Goal: Task Accomplishment & Management: Use online tool/utility

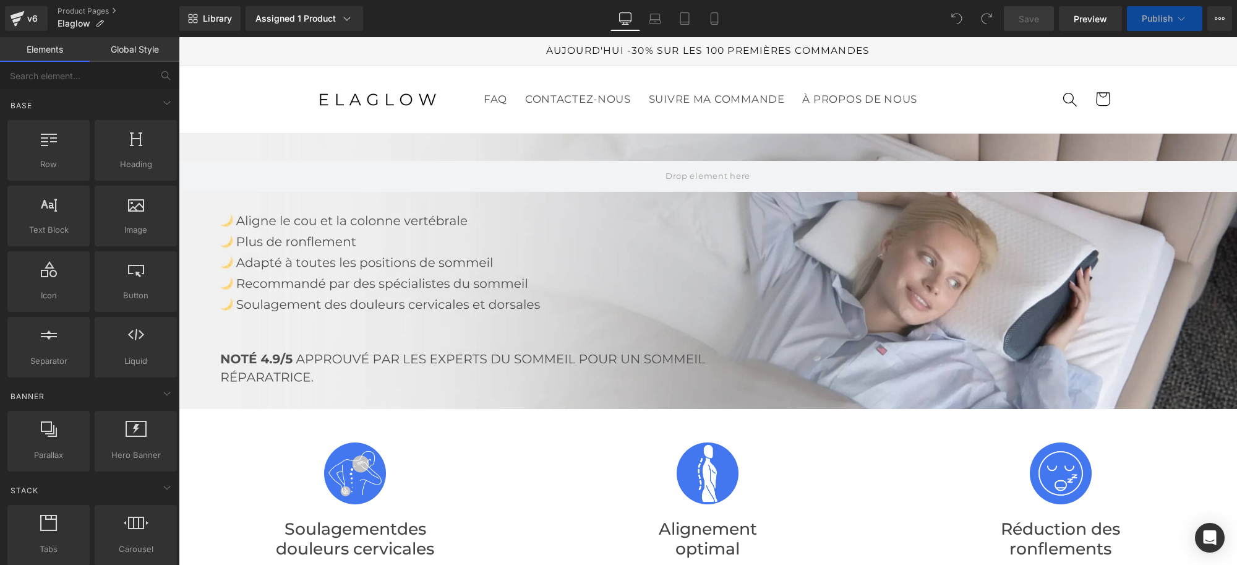
scroll to position [3865, 0]
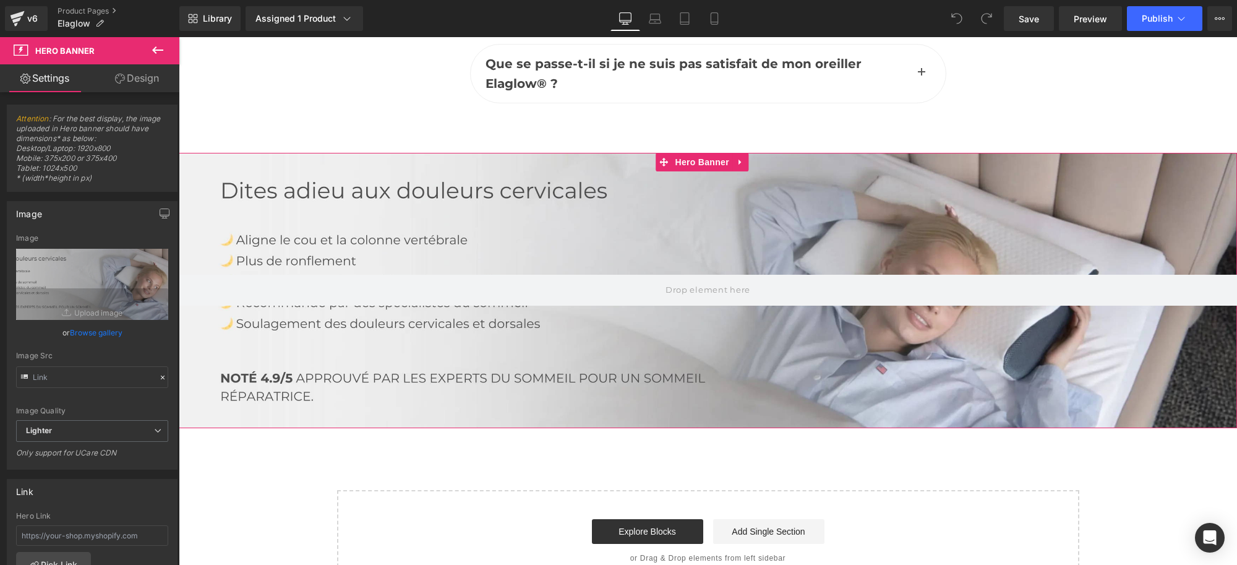
scroll to position [5952, 0]
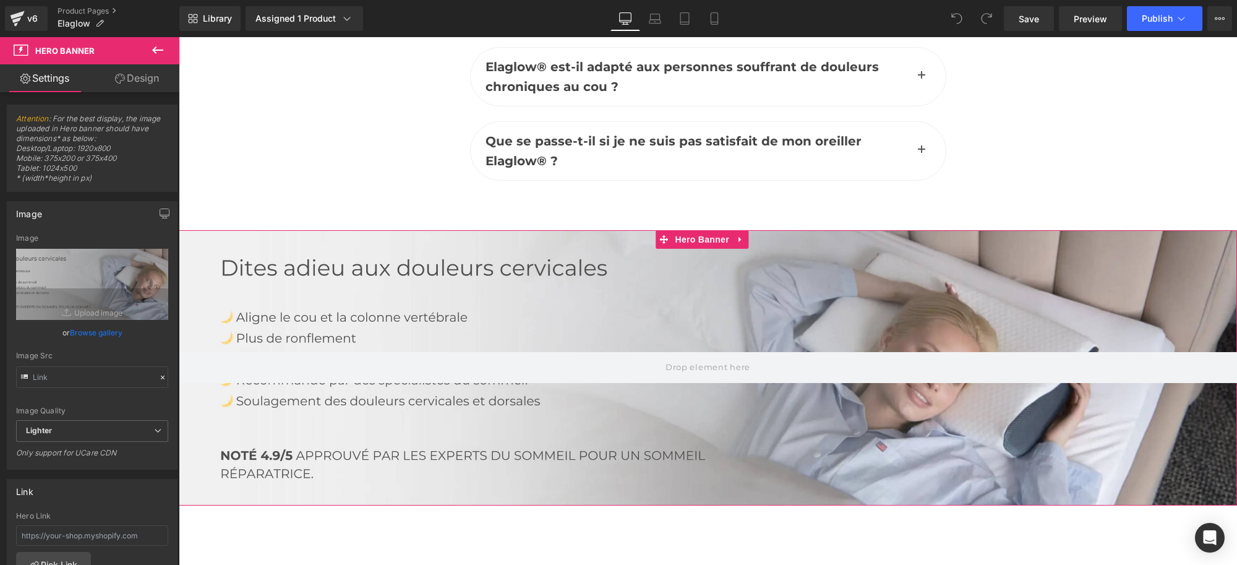
click at [721, 272] on div at bounding box center [708, 367] width 1058 height 275
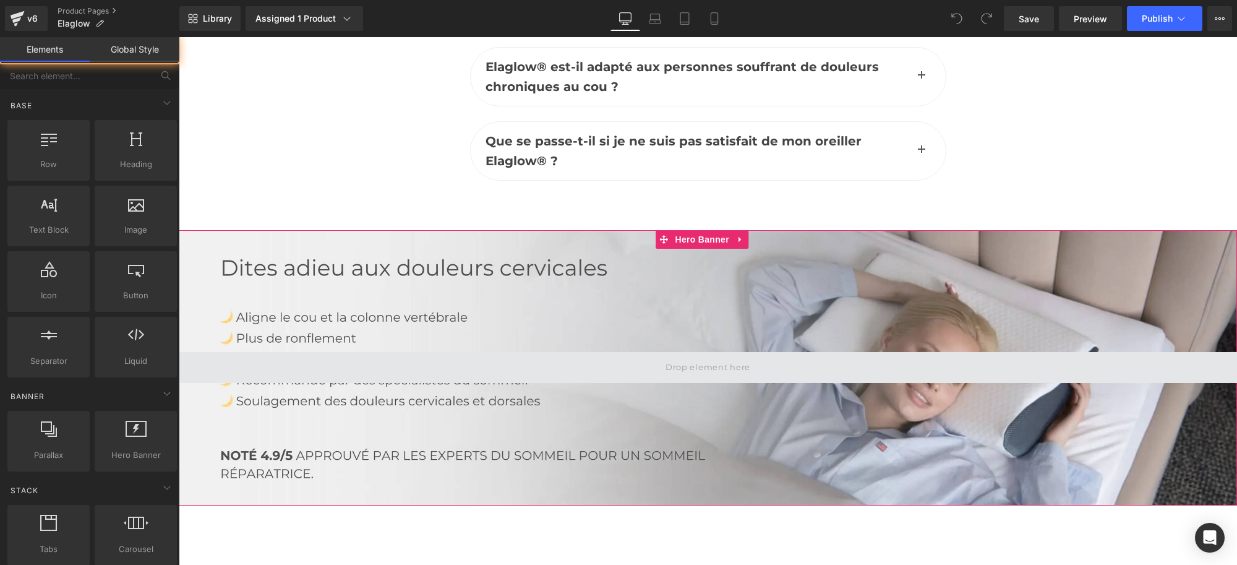
click at [709, 358] on span at bounding box center [707, 368] width 93 height 20
click at [690, 358] on span at bounding box center [707, 368] width 93 height 20
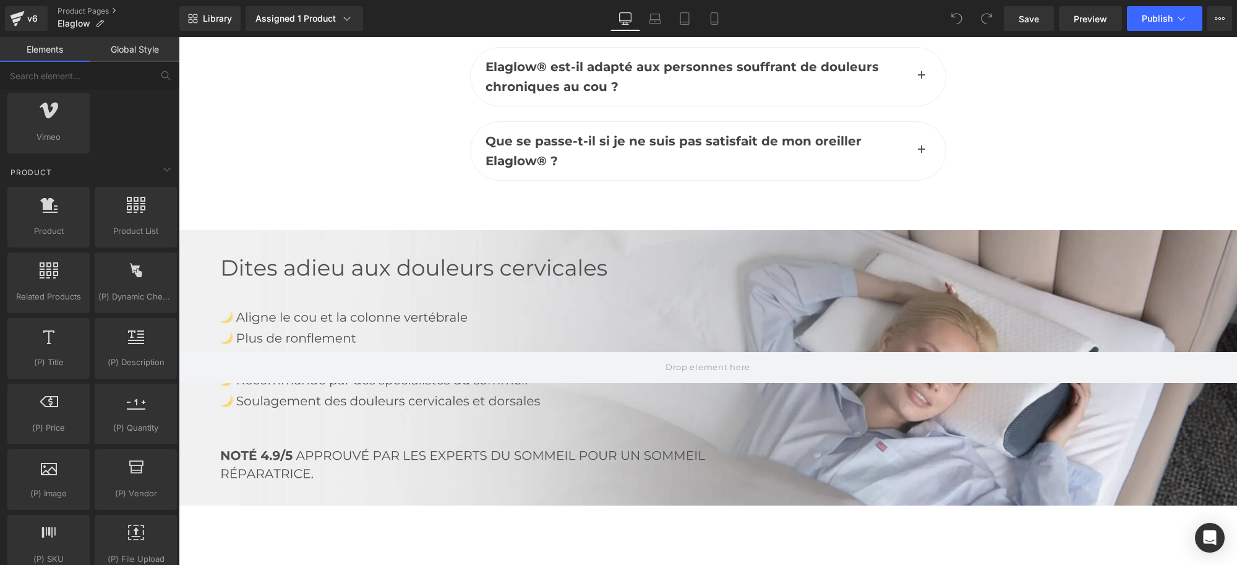
scroll to position [928, 0]
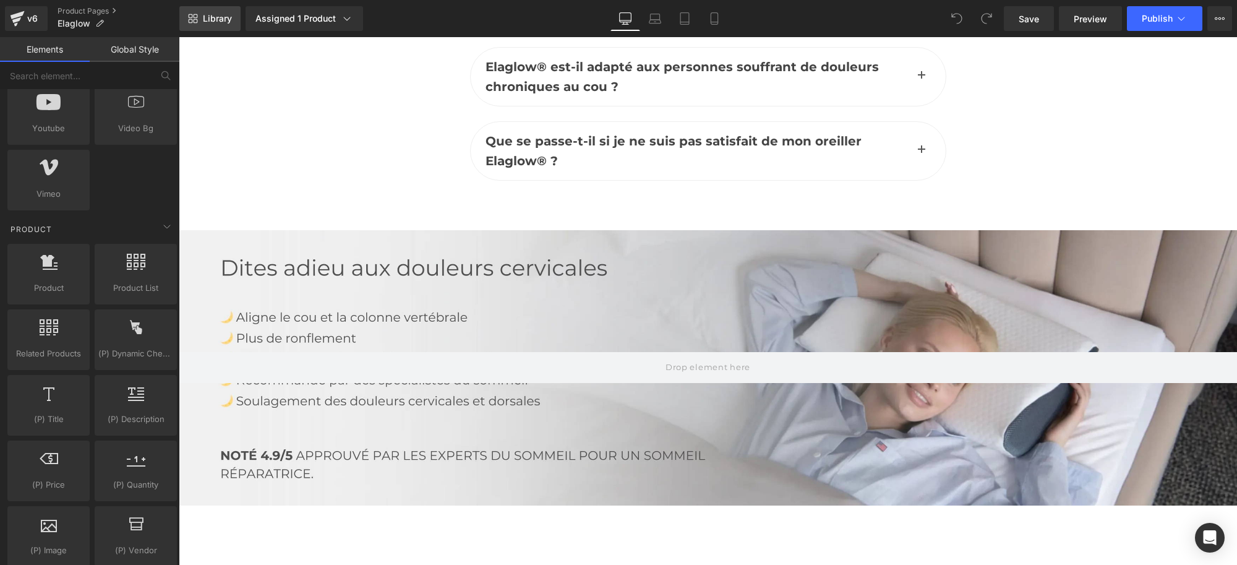
click at [223, 20] on span "Library" at bounding box center [217, 18] width 29 height 11
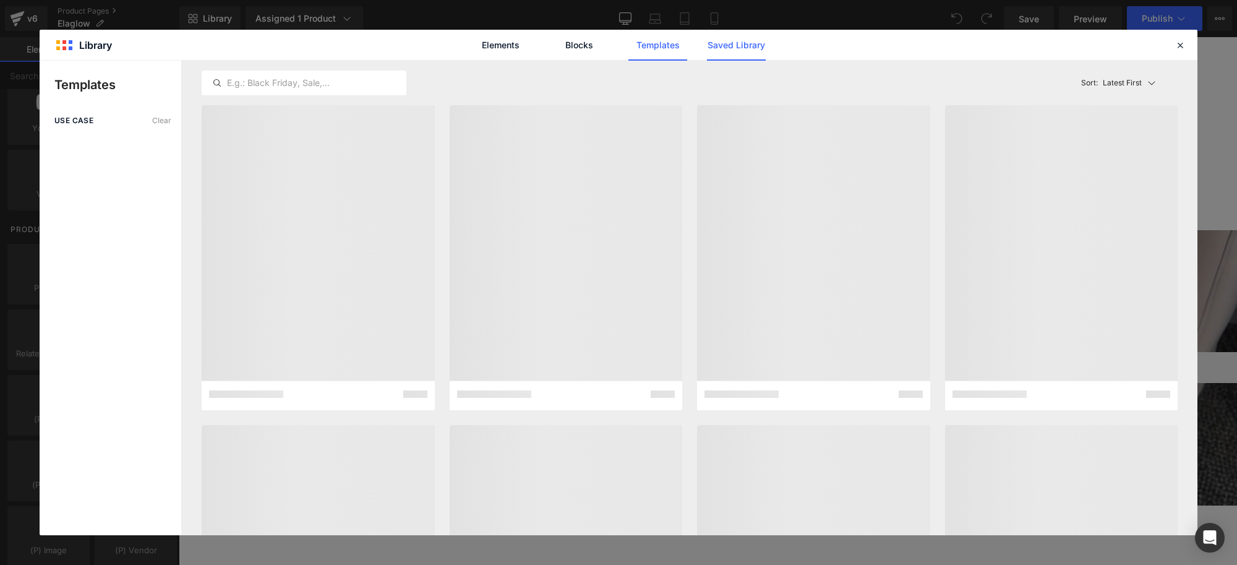
click at [714, 47] on link "Saved Library" at bounding box center [736, 45] width 59 height 31
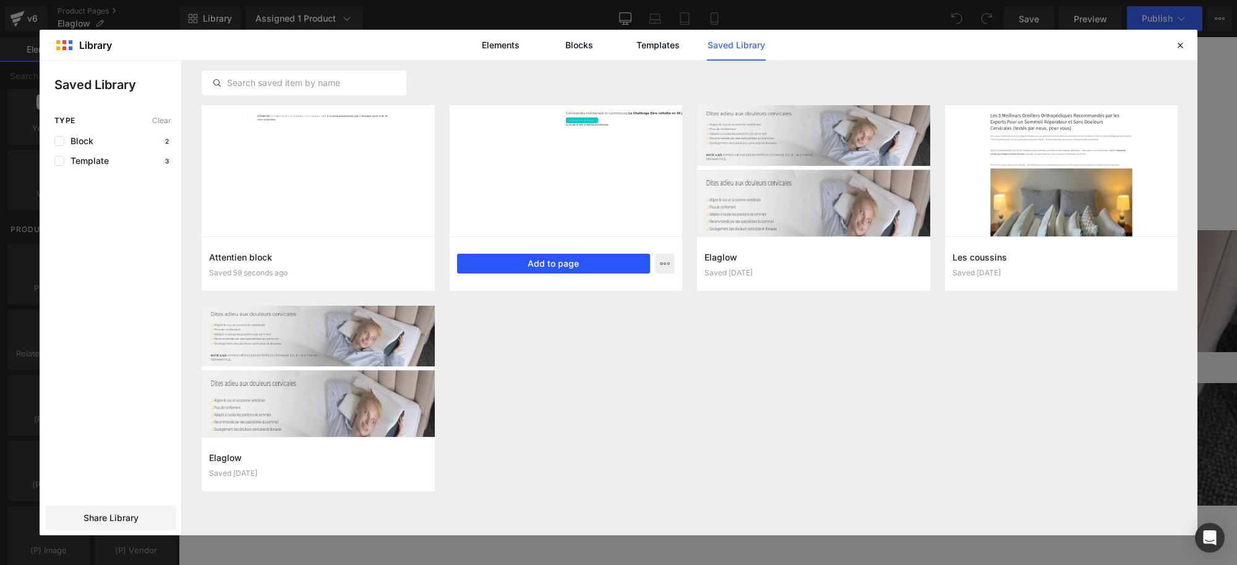
drag, startPoint x: 577, startPoint y: 257, endPoint x: 494, endPoint y: 359, distance: 131.0
click at [577, 257] on button "Add to page" at bounding box center [554, 264] width 194 height 20
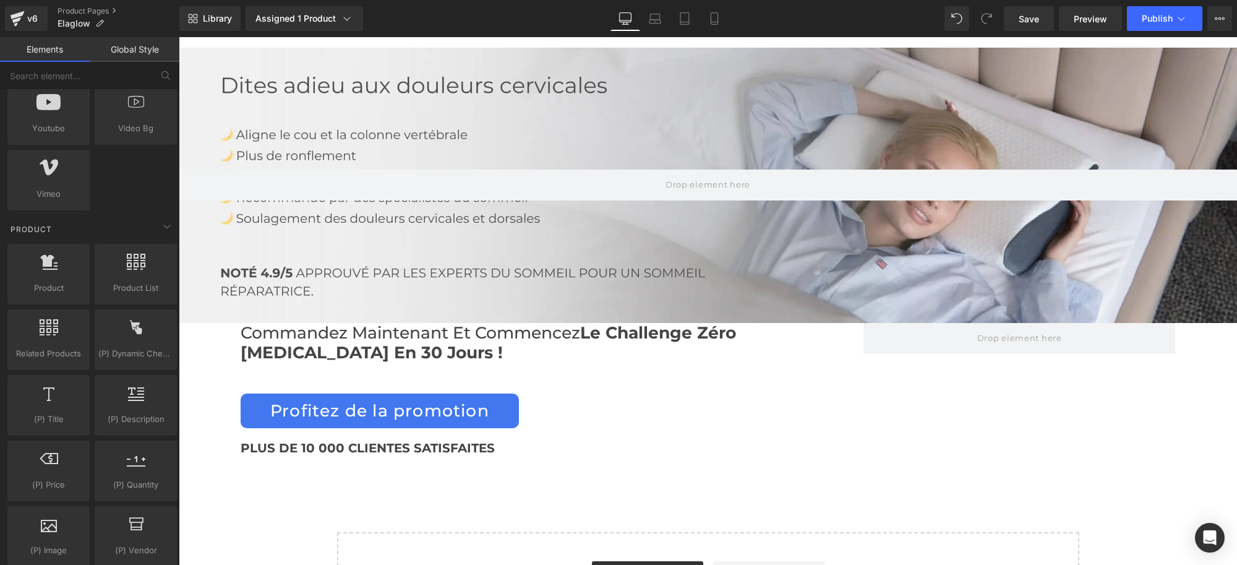
scroll to position [6081, 0]
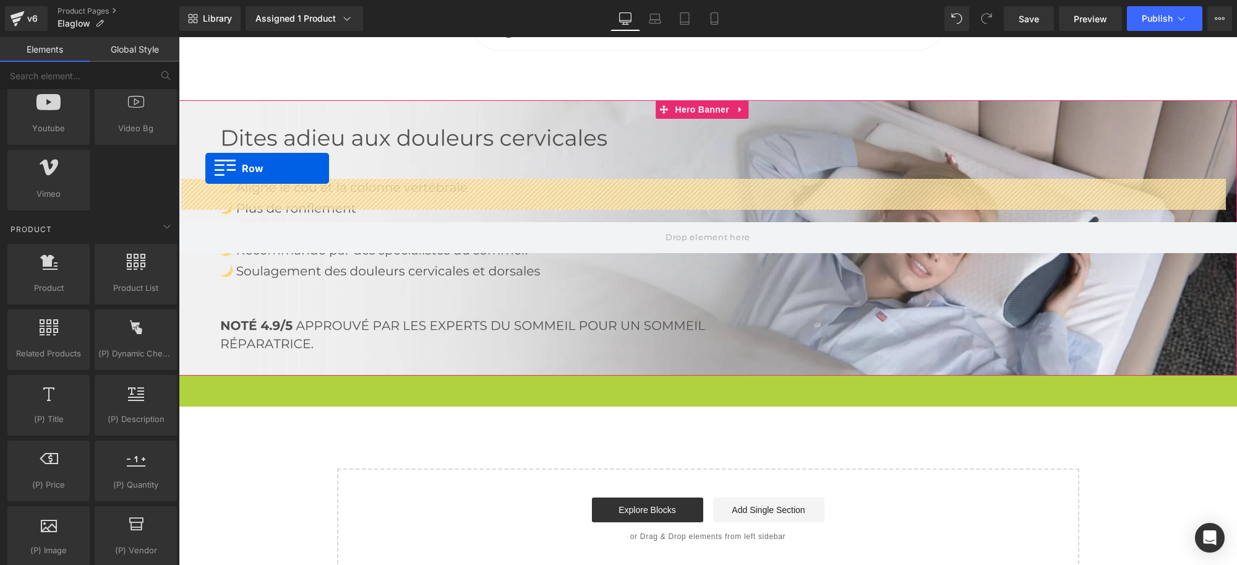
drag, startPoint x: 182, startPoint y: 340, endPoint x: 205, endPoint y: 168, distance: 173.5
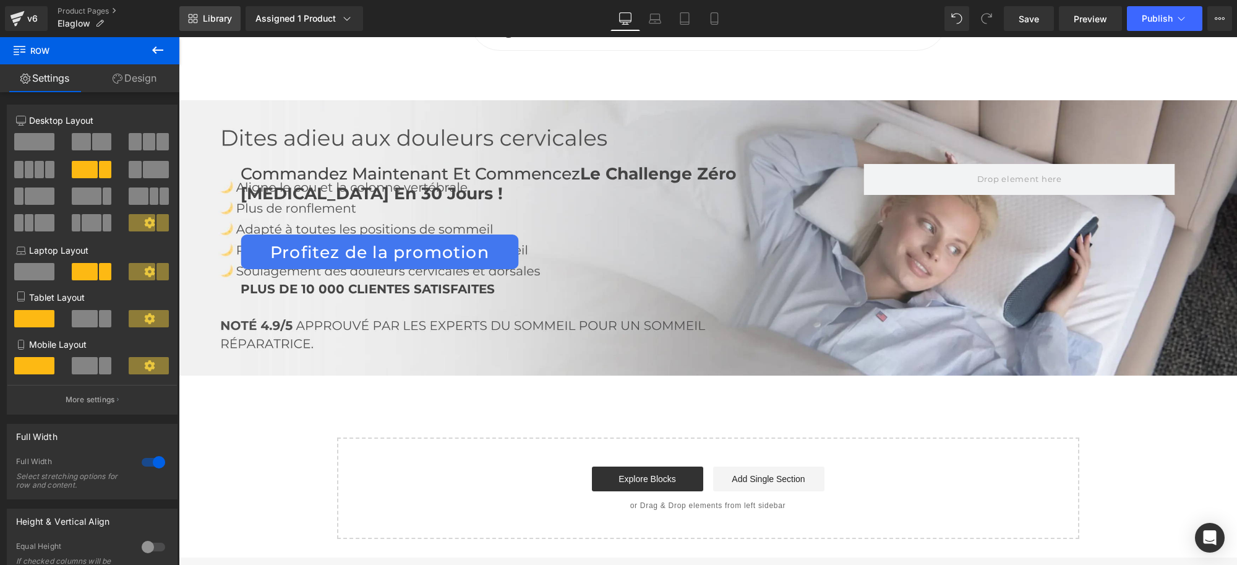
click at [215, 17] on span "Library" at bounding box center [217, 18] width 29 height 11
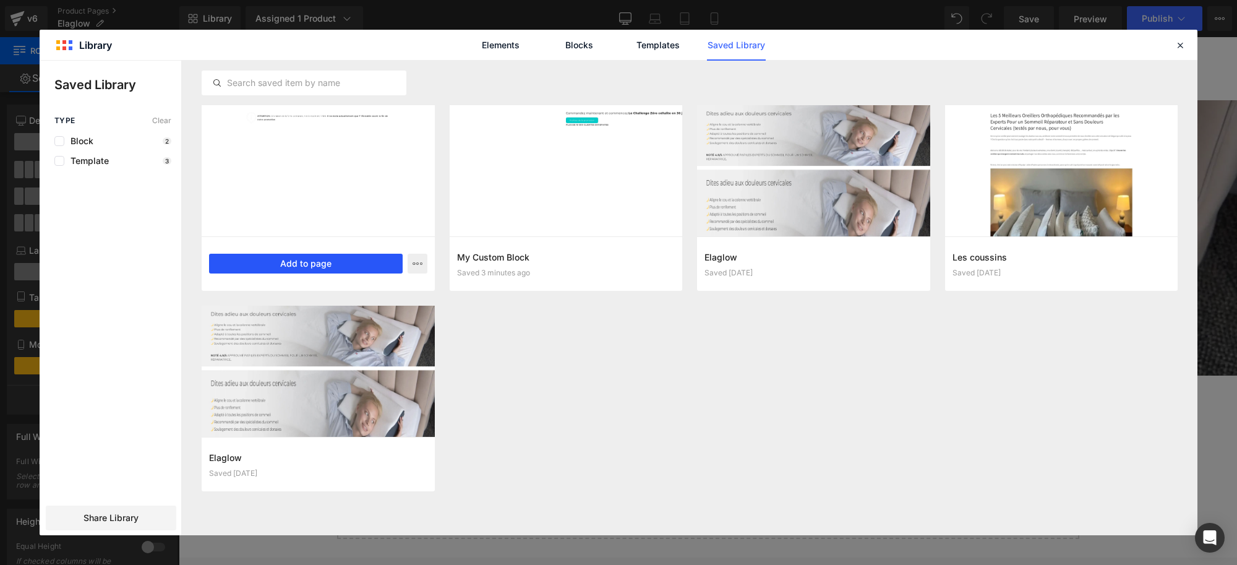
click at [311, 258] on button "Add to page" at bounding box center [306, 264] width 194 height 20
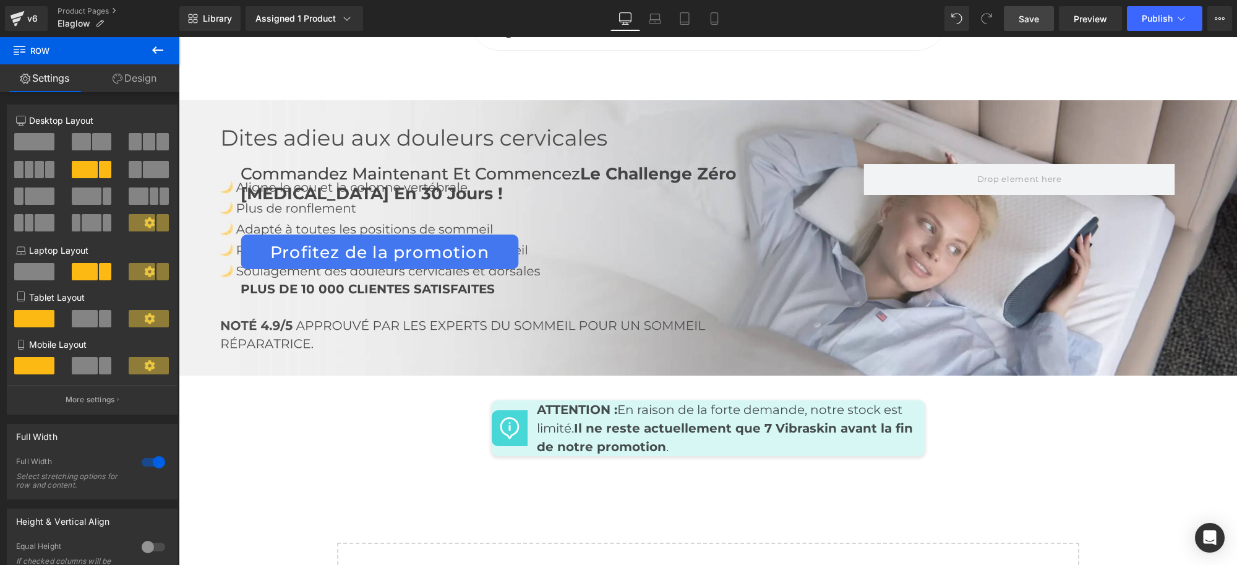
drag, startPoint x: 1027, startPoint y: 17, endPoint x: 880, endPoint y: 286, distance: 306.1
click at [1027, 17] on span "Save" at bounding box center [1028, 18] width 20 height 13
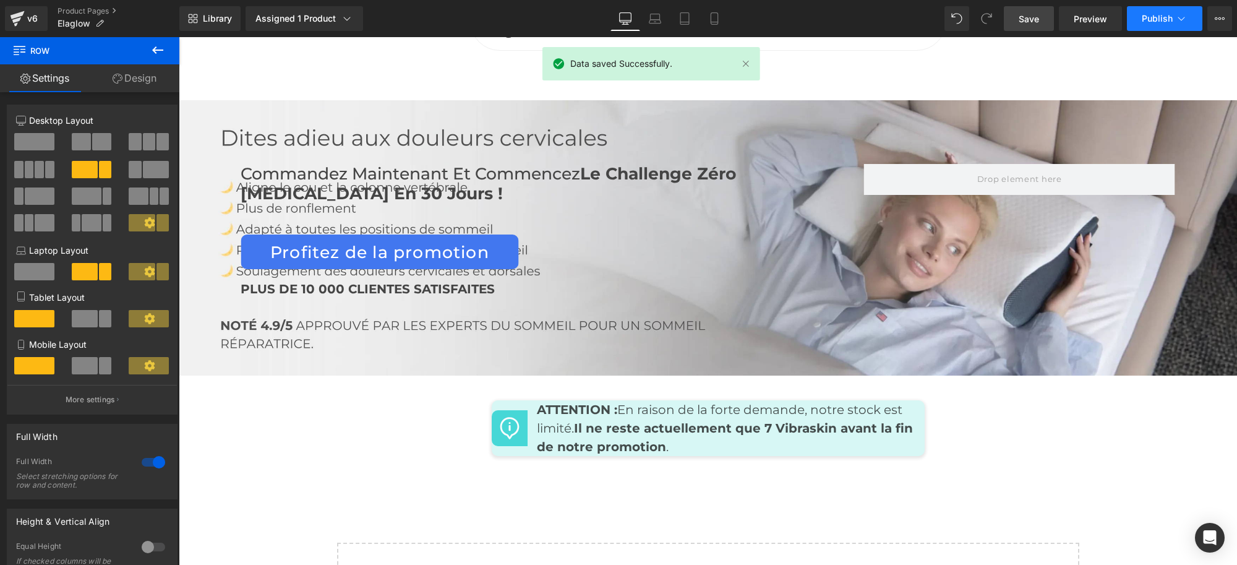
click at [1156, 11] on button "Publish" at bounding box center [1164, 18] width 75 height 25
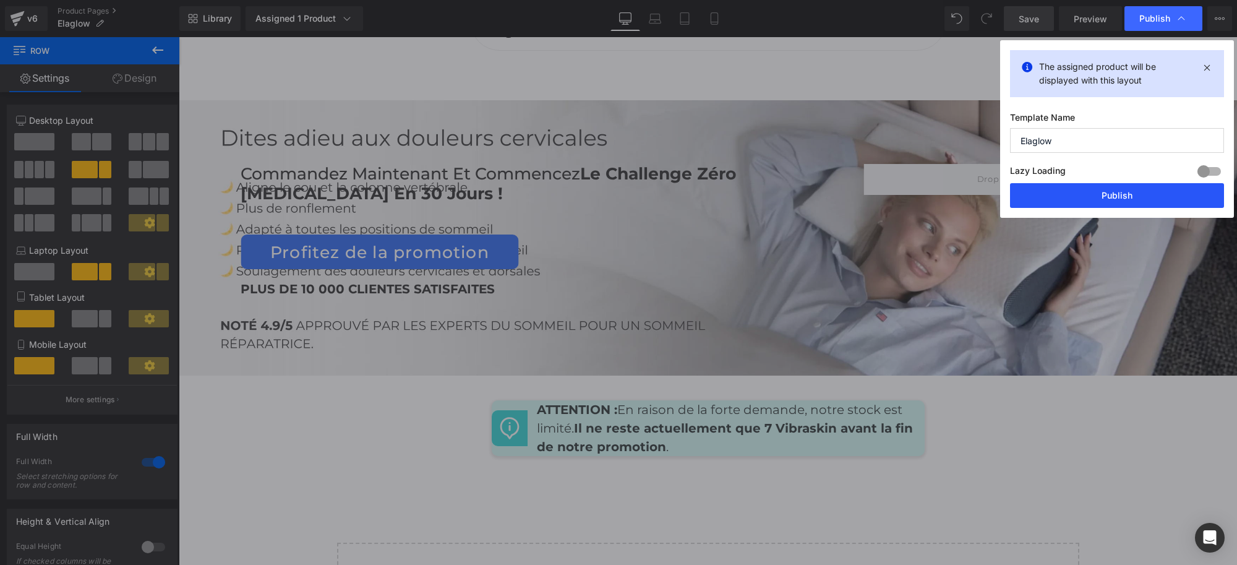
drag, startPoint x: 1123, startPoint y: 193, endPoint x: 975, endPoint y: 359, distance: 222.0
click at [1123, 193] on button "Publish" at bounding box center [1117, 195] width 214 height 25
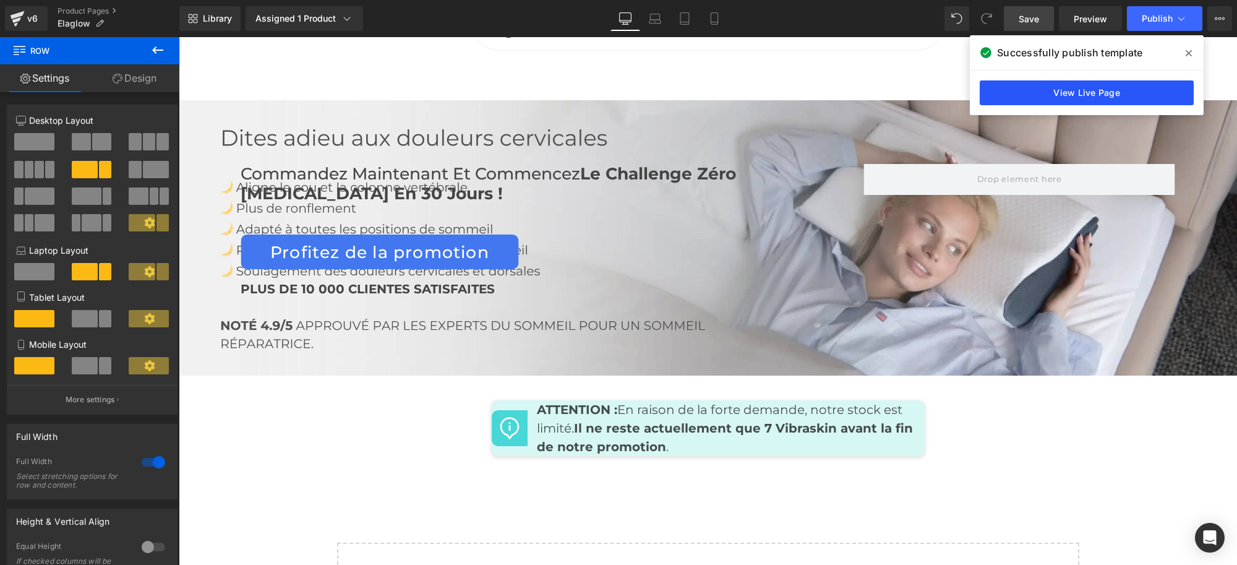
click at [1077, 84] on link "View Live Page" at bounding box center [1086, 92] width 214 height 25
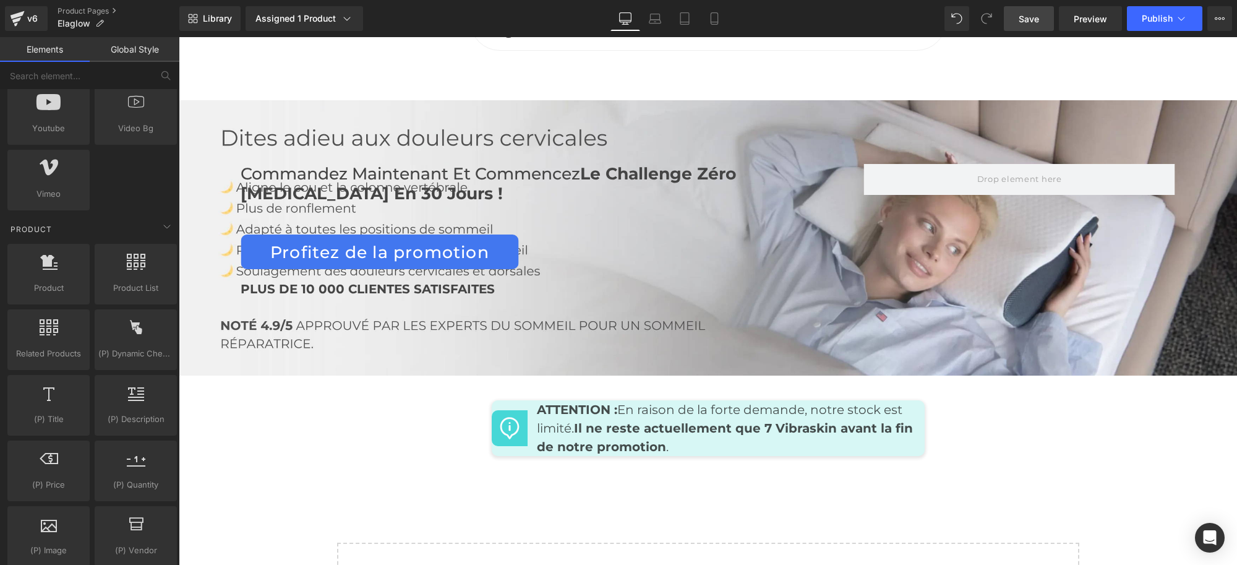
click at [753, 310] on div "Commandez maintenant et commencez Le Challenge Zéro [MEDICAL_DATA] en 30 jours …" at bounding box center [708, 237] width 1058 height 275
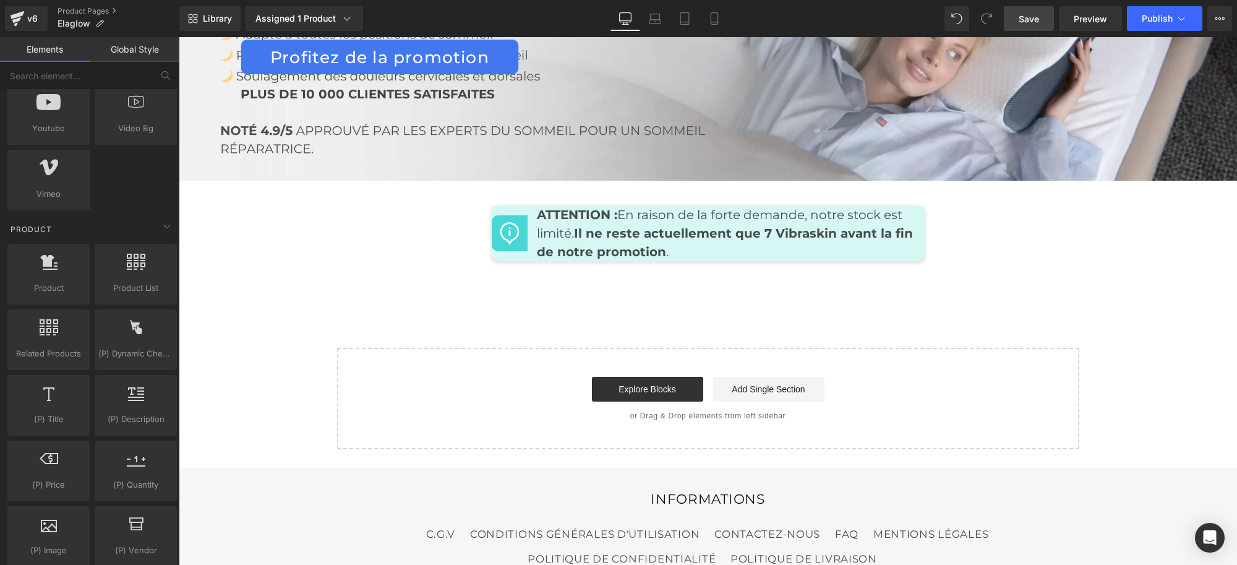
scroll to position [6009, 0]
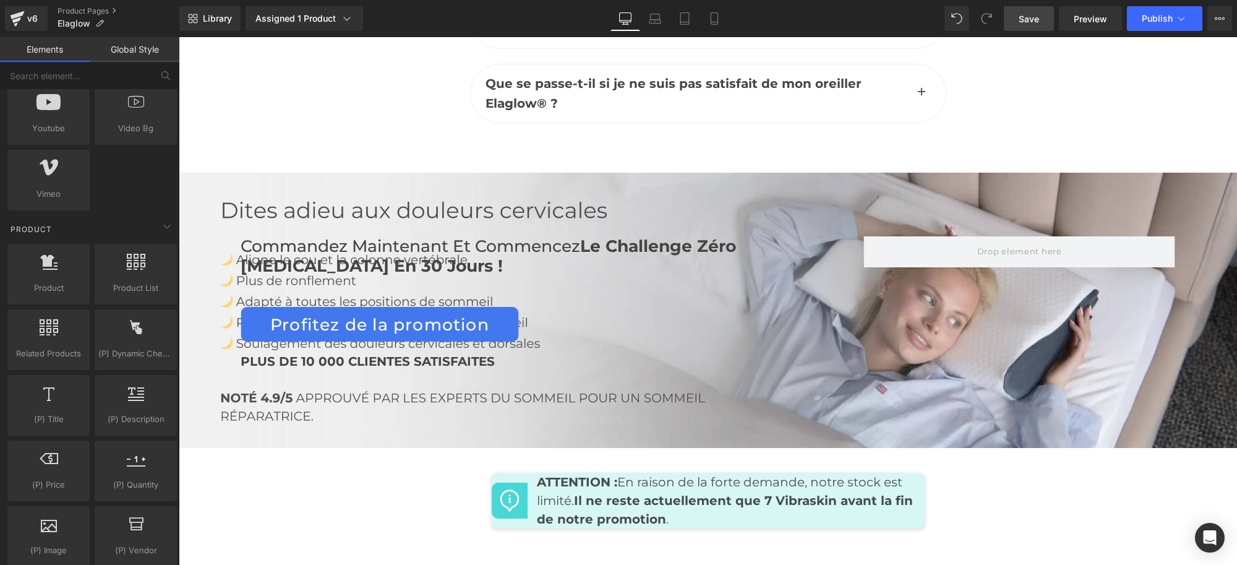
click at [769, 351] on div "PLUS DE 10 000 CLIENTES SATISFAITES" at bounding box center [552, 361] width 623 height 20
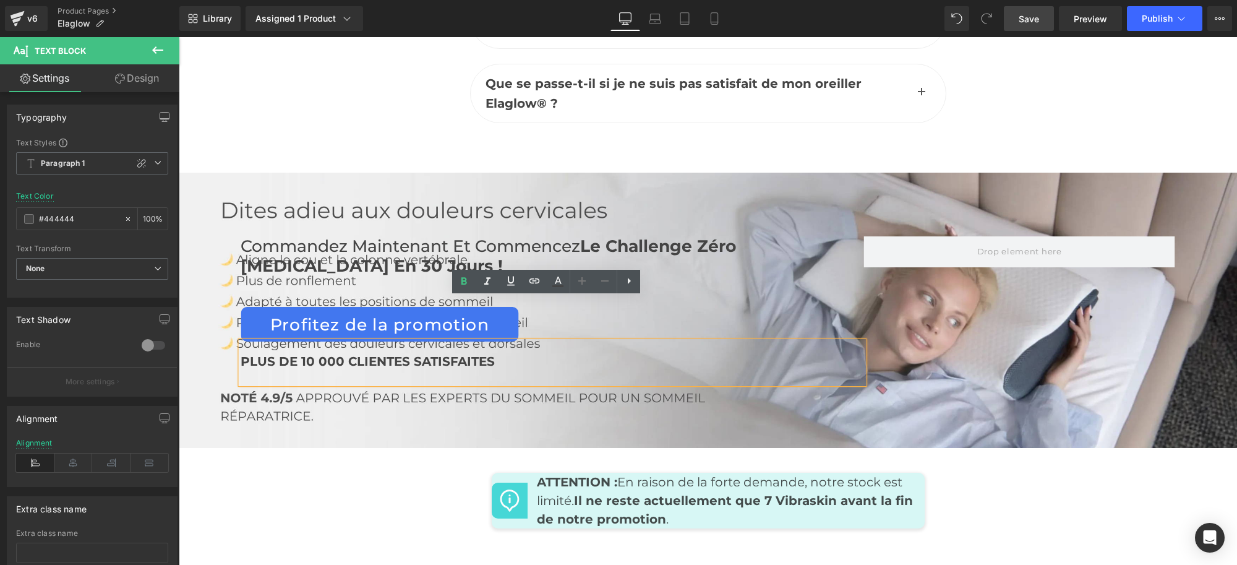
click at [187, 173] on div "Commandez maintenant et commencez Le Challenge Zéro [MEDICAL_DATA] en 30 jours …" at bounding box center [708, 310] width 1058 height 275
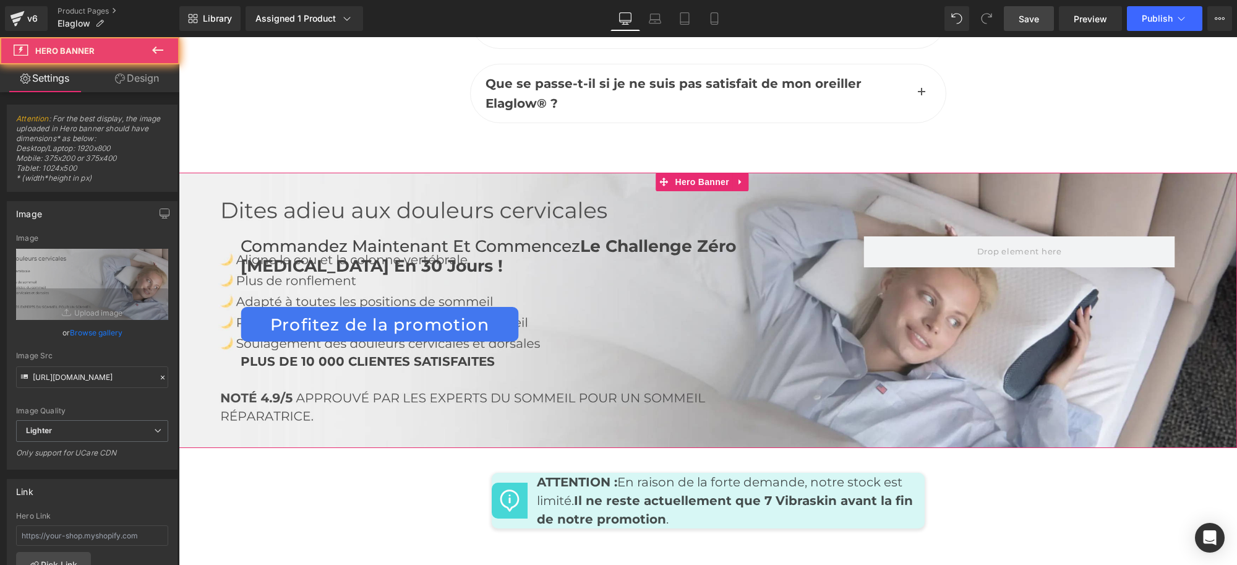
click at [328, 173] on div "Commandez maintenant et commencez Le Challenge Zéro [MEDICAL_DATA] en 30 jours …" at bounding box center [708, 310] width 1058 height 275
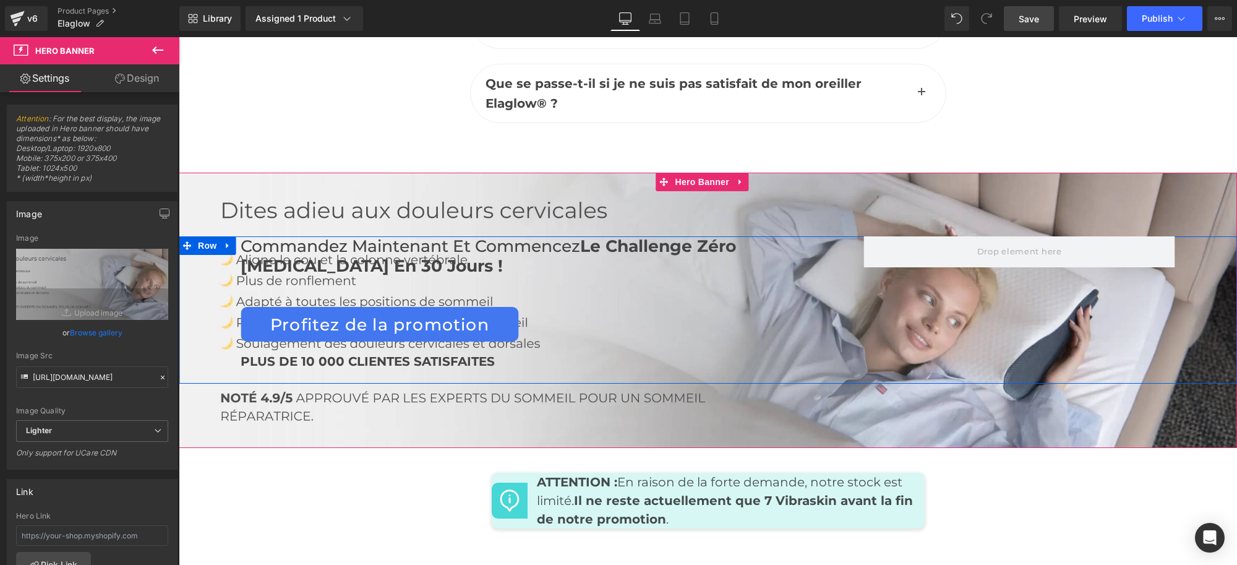
click at [434, 240] on div "Commandez maintenant et commencez Le Challenge Zéro [MEDICAL_DATA] en 30 jours …" at bounding box center [552, 309] width 623 height 147
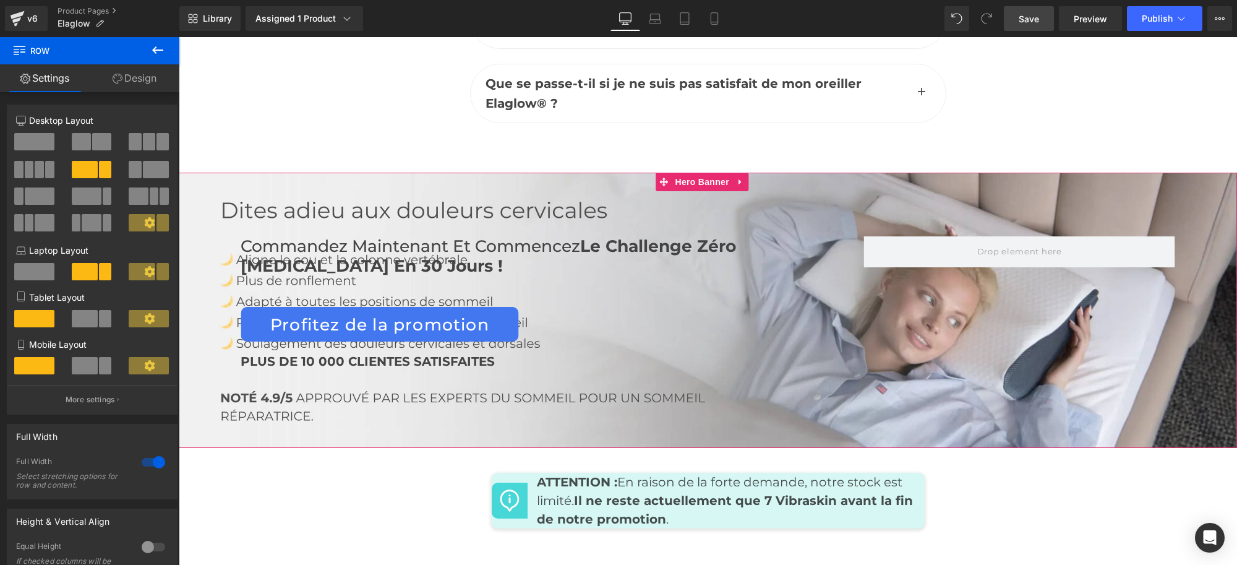
click at [642, 177] on div "Commandez maintenant et commencez Le Challenge Zéro [MEDICAL_DATA] en 30 jours …" at bounding box center [708, 310] width 1058 height 275
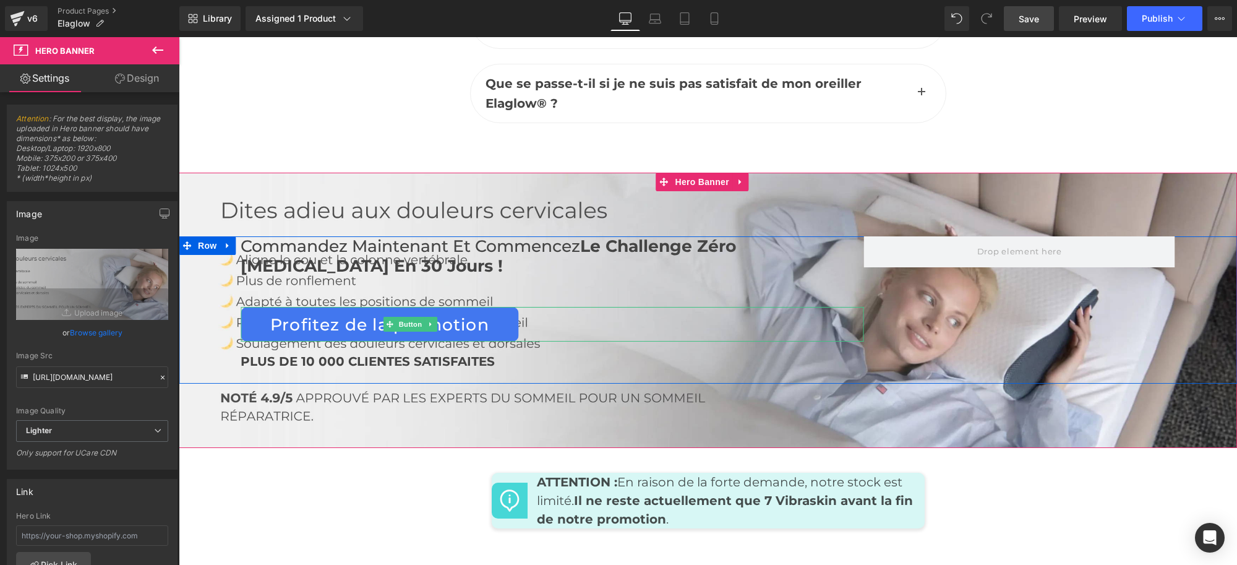
click at [593, 257] on div "Commandez maintenant et commencez Le Challenge Zéro [MEDICAL_DATA] en 30 jours …" at bounding box center [552, 309] width 623 height 147
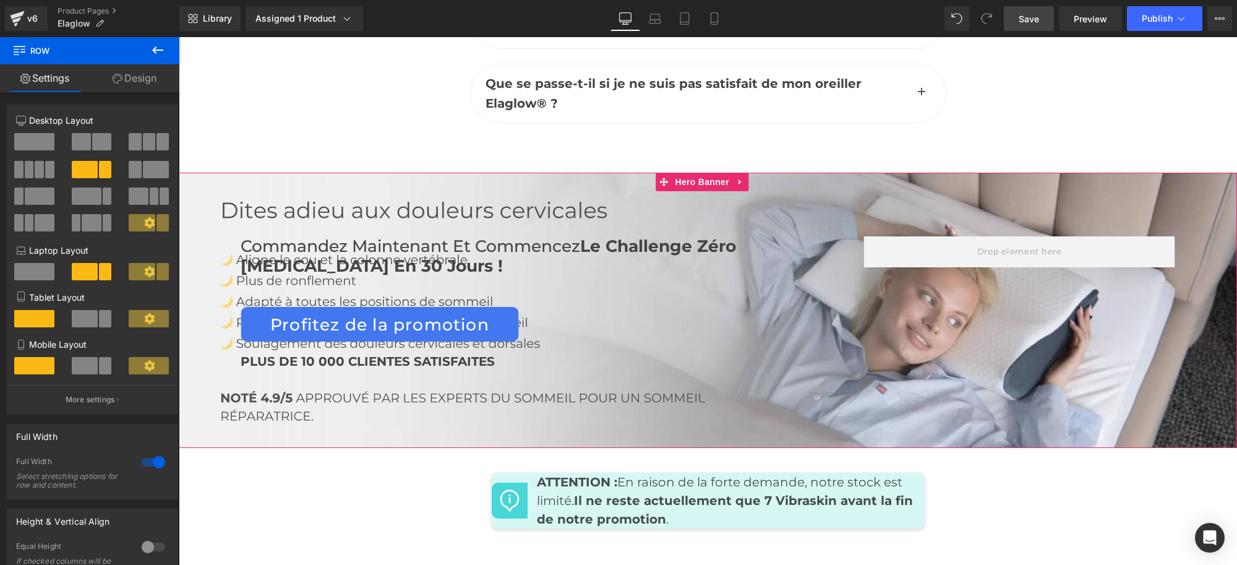
click at [215, 173] on div "Commandez maintenant et commencez Le Challenge Zéro [MEDICAL_DATA] en 30 jours …" at bounding box center [708, 310] width 1058 height 275
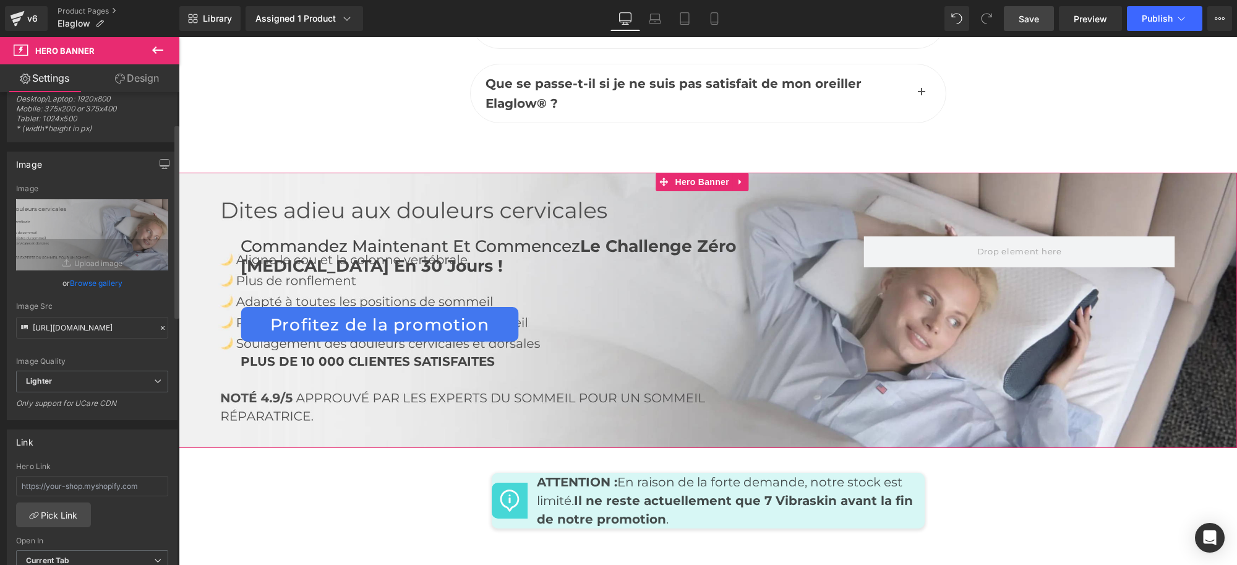
scroll to position [0, 0]
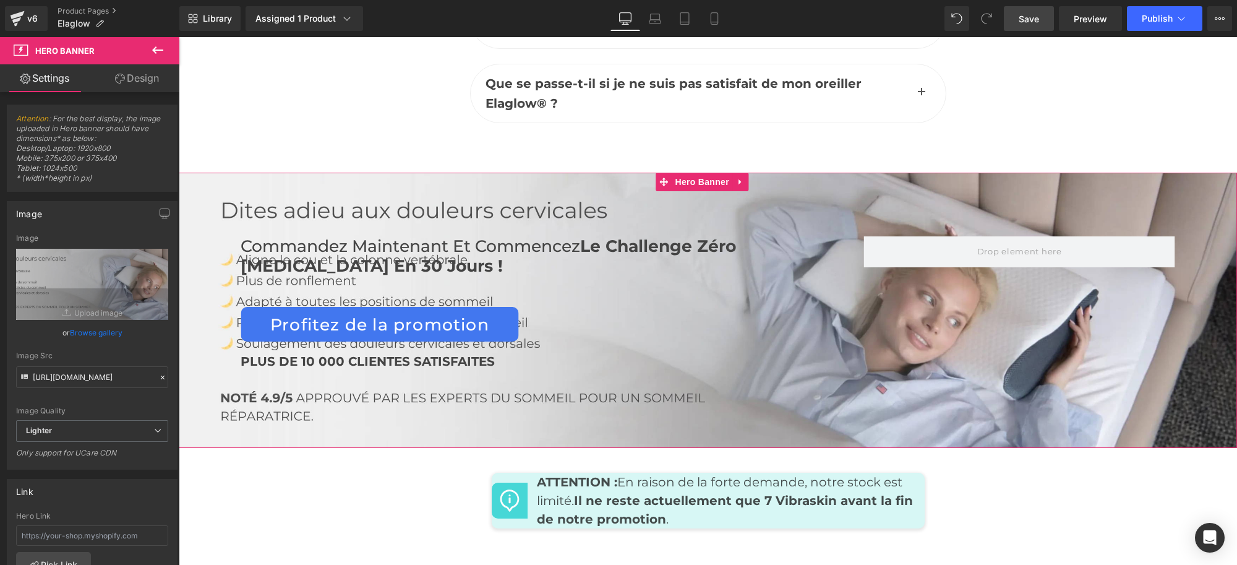
click at [130, 66] on link "Design" at bounding box center [137, 78] width 90 height 28
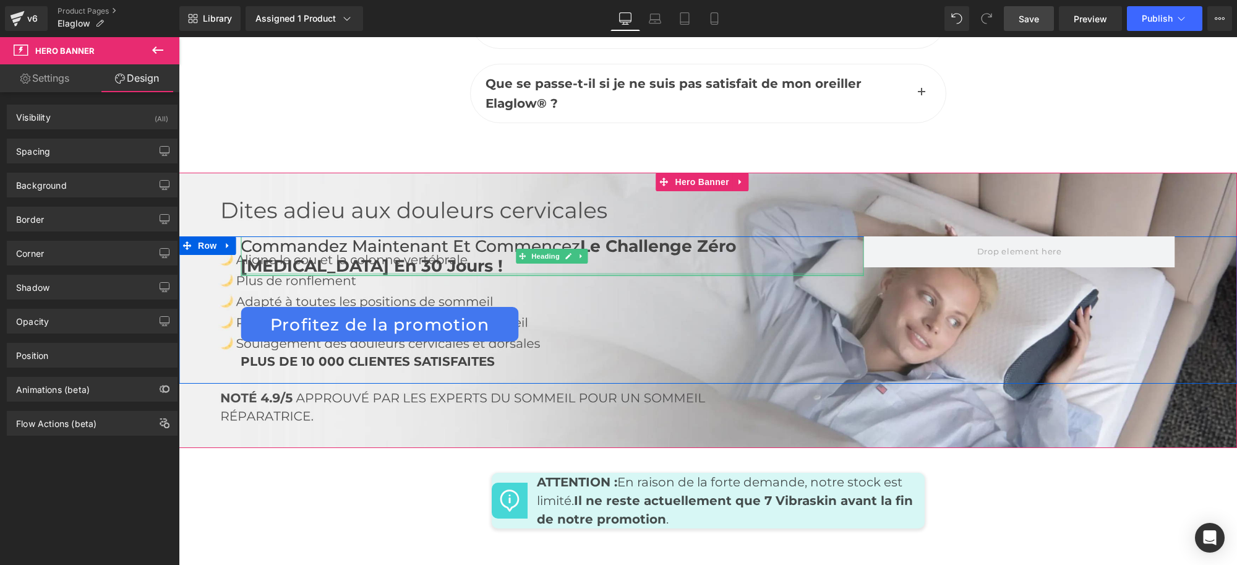
click at [422, 273] on div at bounding box center [552, 274] width 623 height 3
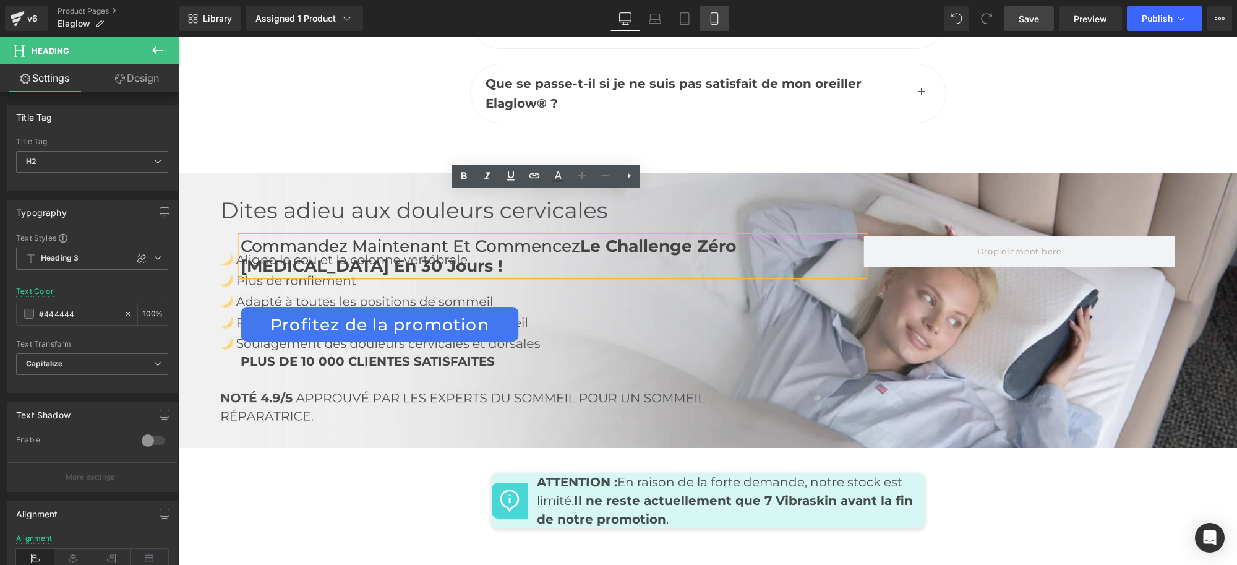
drag, startPoint x: 714, startPoint y: 17, endPoint x: 205, endPoint y: 116, distance: 519.0
click at [714, 17] on icon at bounding box center [714, 18] width 12 height 12
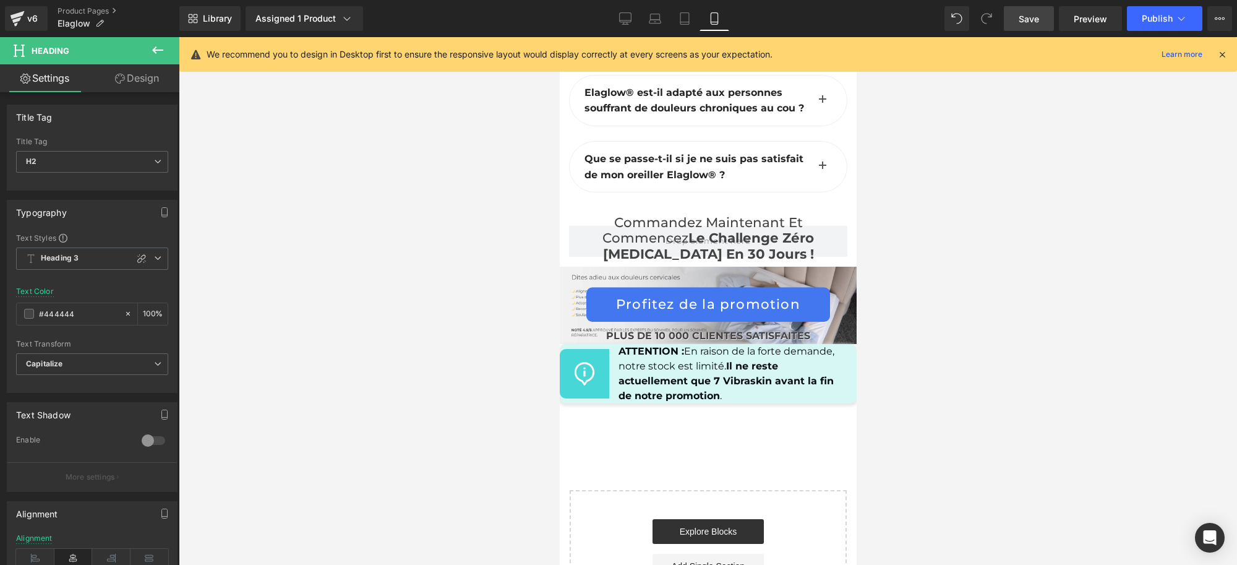
scroll to position [7478, 0]
click at [637, 25] on link "Desktop" at bounding box center [625, 18] width 30 height 25
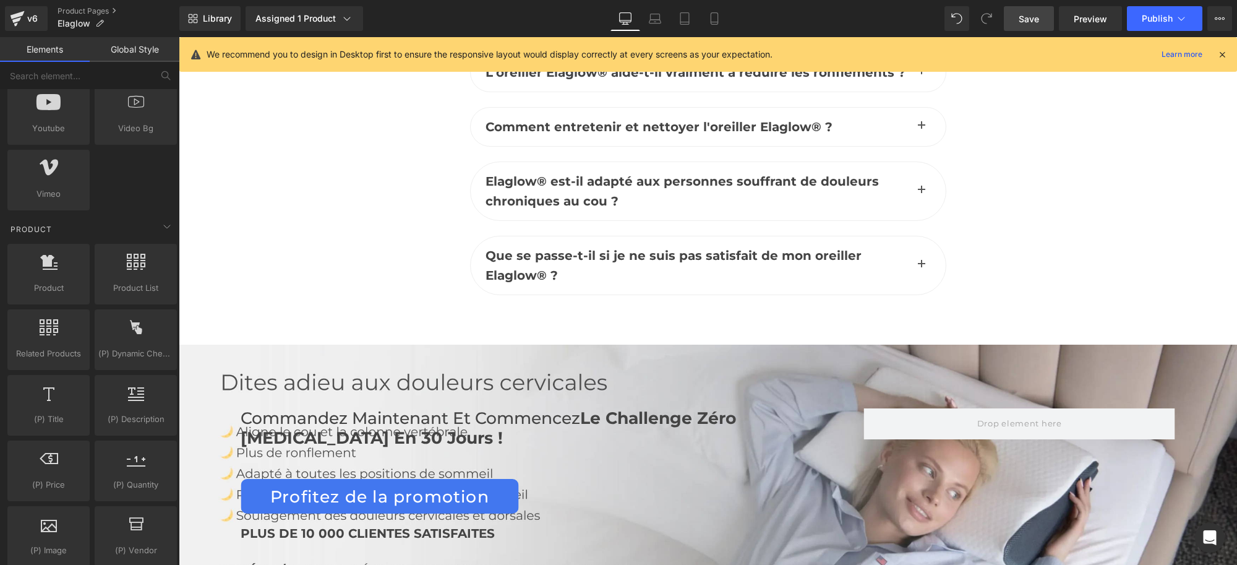
scroll to position [5820, 0]
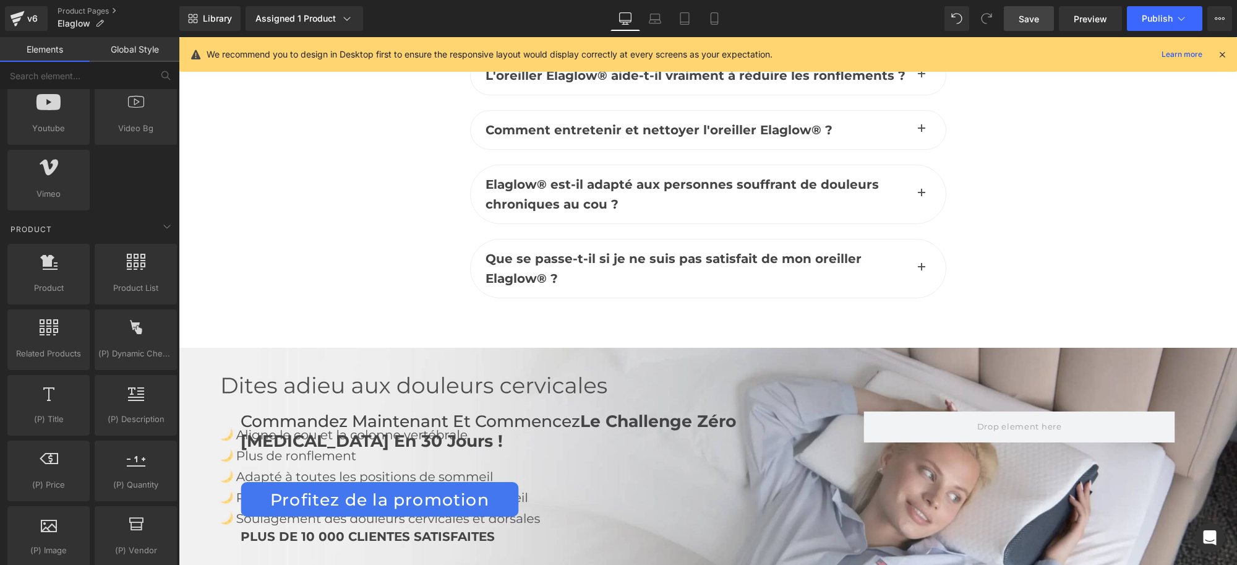
click at [333, 348] on div "Commandez maintenant et commencez Le Challenge Zéro [MEDICAL_DATA] en 30 jours …" at bounding box center [708, 485] width 1058 height 275
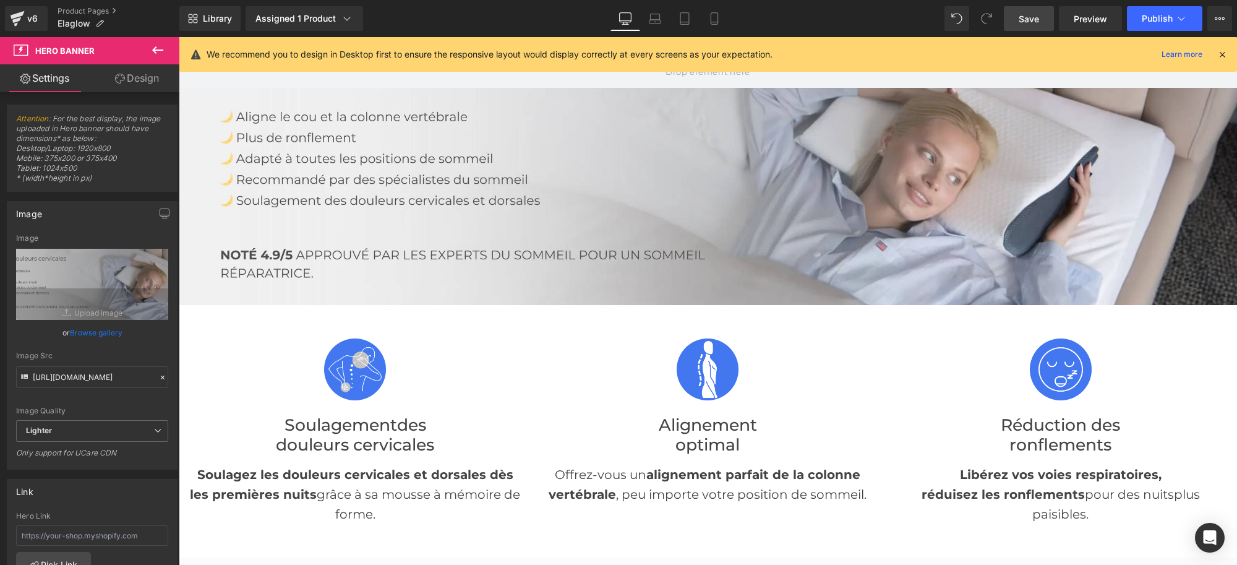
scroll to position [0, 0]
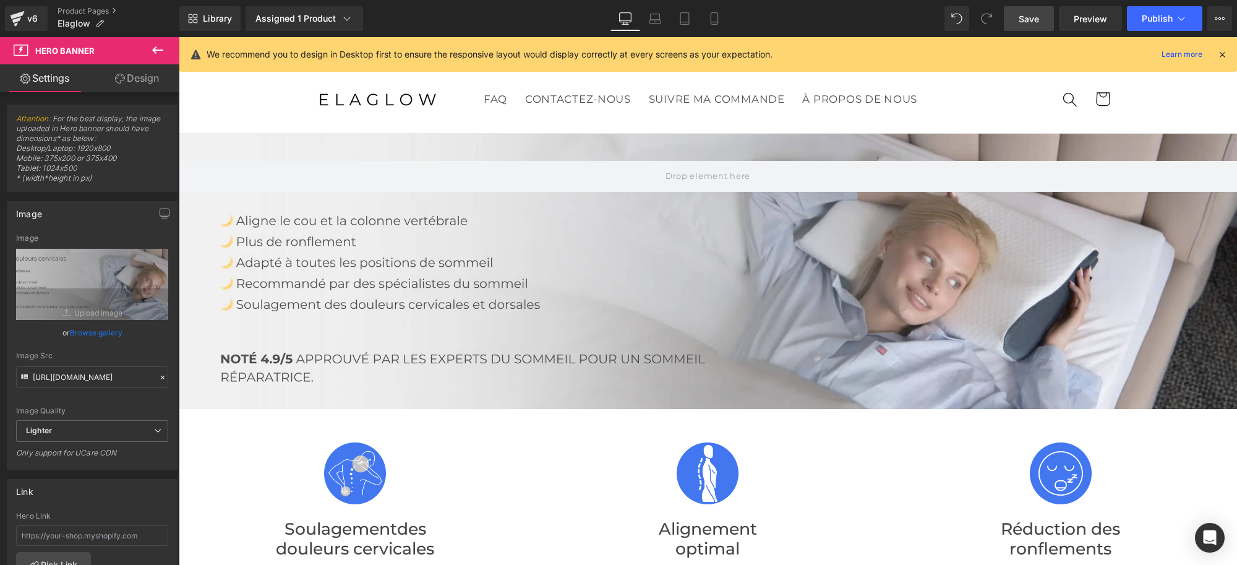
click at [787, 323] on div at bounding box center [708, 271] width 1058 height 275
click at [808, 115] on header "FAQ CONTACTEZ-NOUS SUIVRE MA COMMANDE À PROPOS DE NOUS FAQ CONTACTEZ-NOUS SUIVR…" at bounding box center [708, 99] width 890 height 67
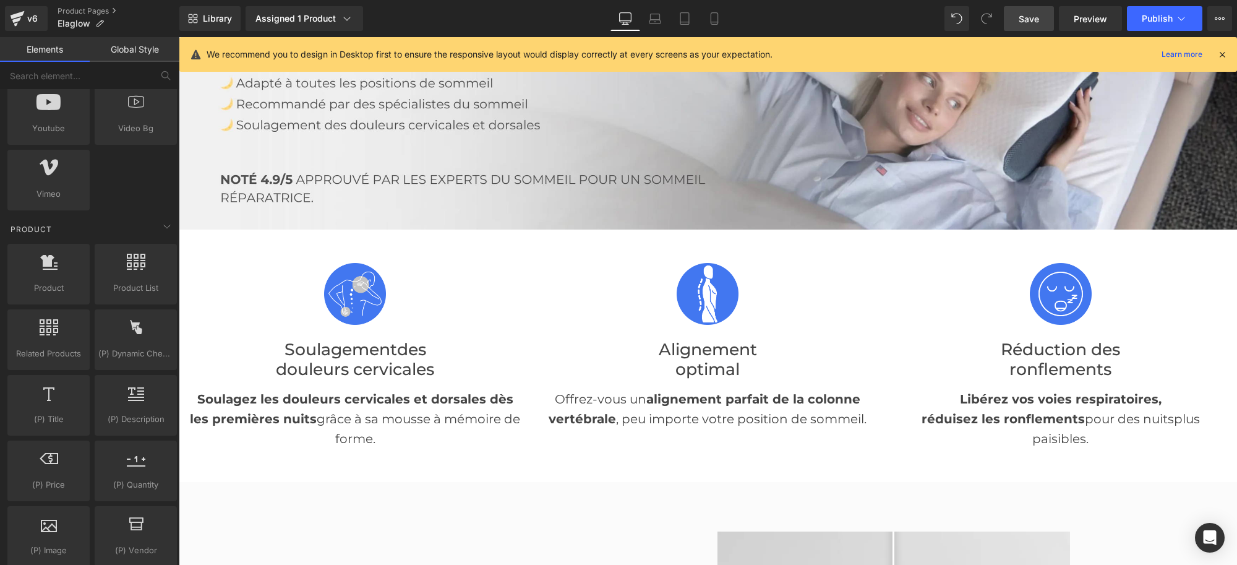
scroll to position [155, 0]
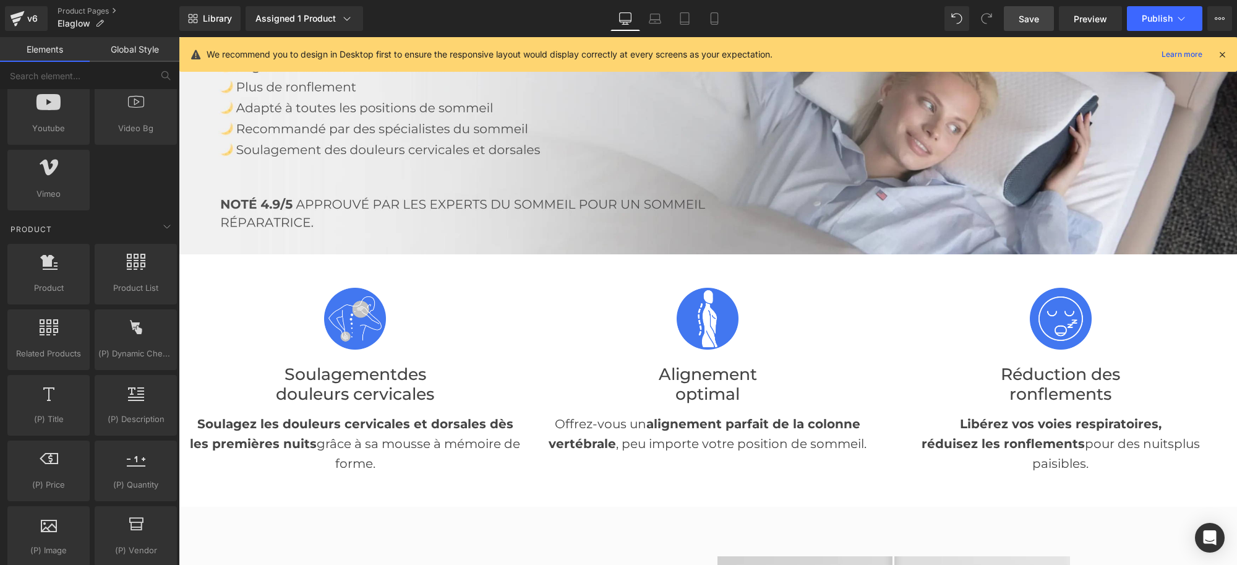
click at [840, 278] on div "Image Alignement optimal Heading Offrez-vous un alignement parfait de la colonn…" at bounding box center [707, 370] width 334 height 195
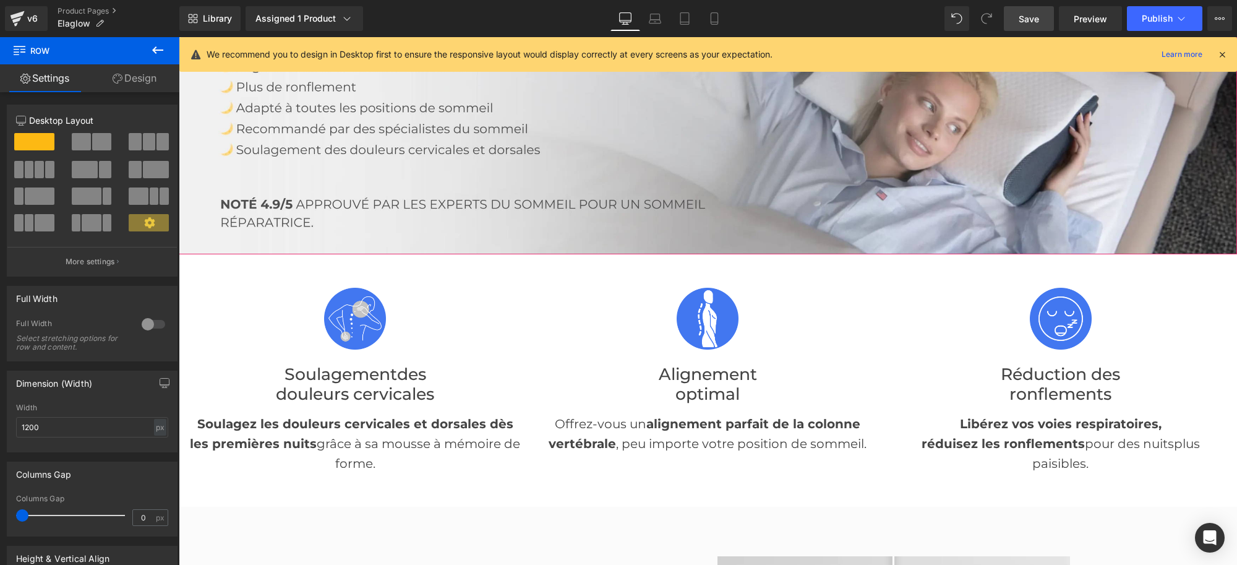
click at [775, 226] on div at bounding box center [708, 116] width 1058 height 275
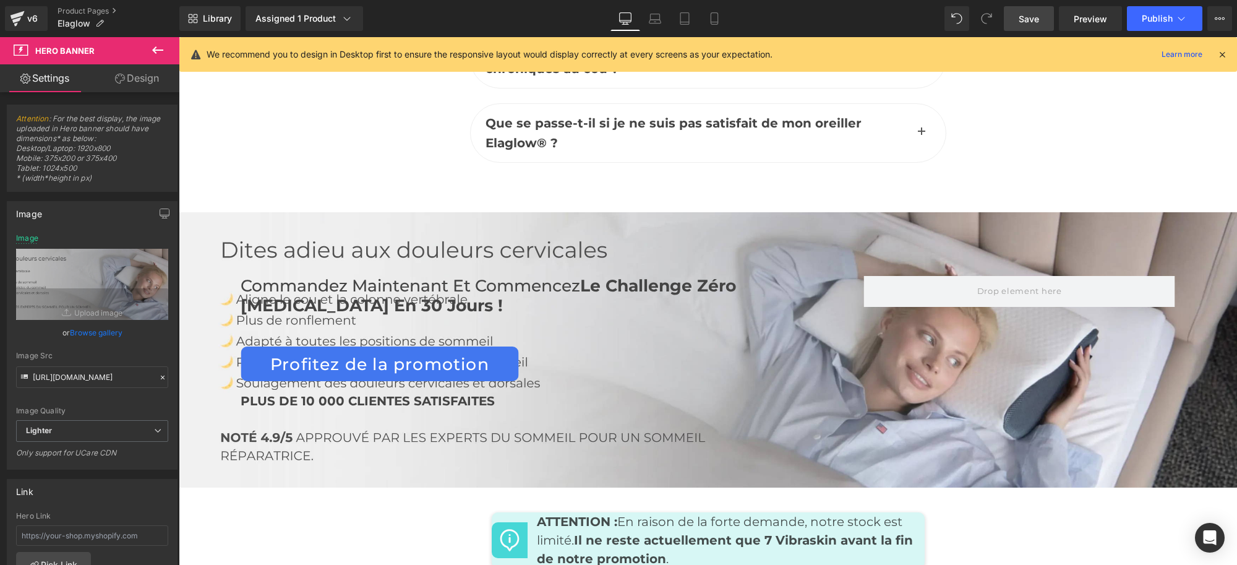
scroll to position [5952, 0]
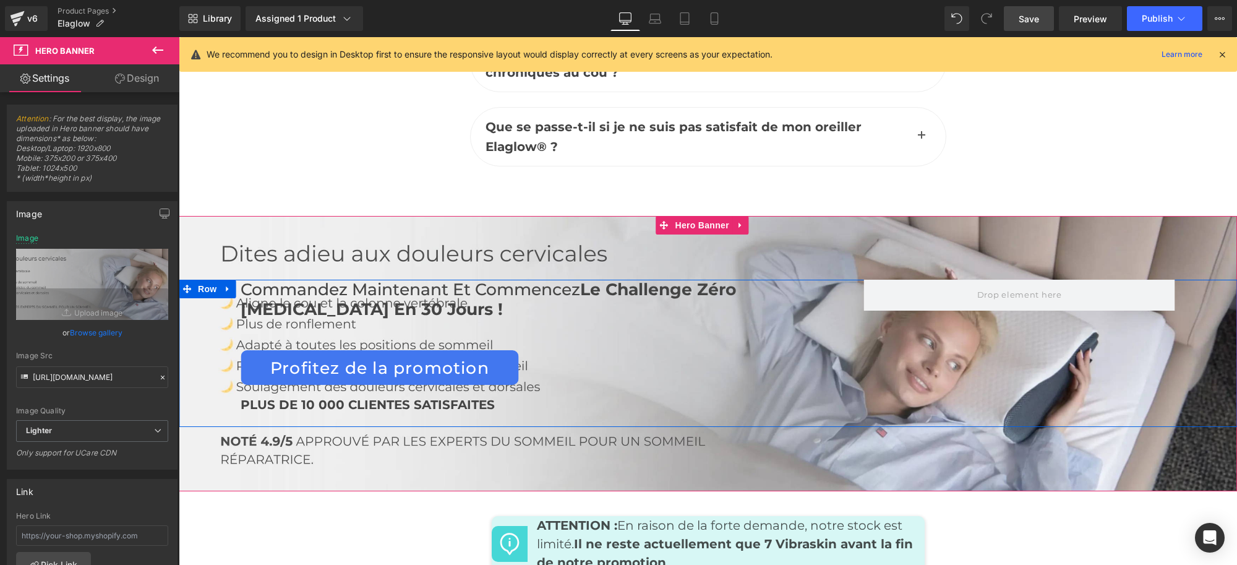
click at [673, 350] on div "Profitez de la promotion Button" at bounding box center [552, 367] width 623 height 35
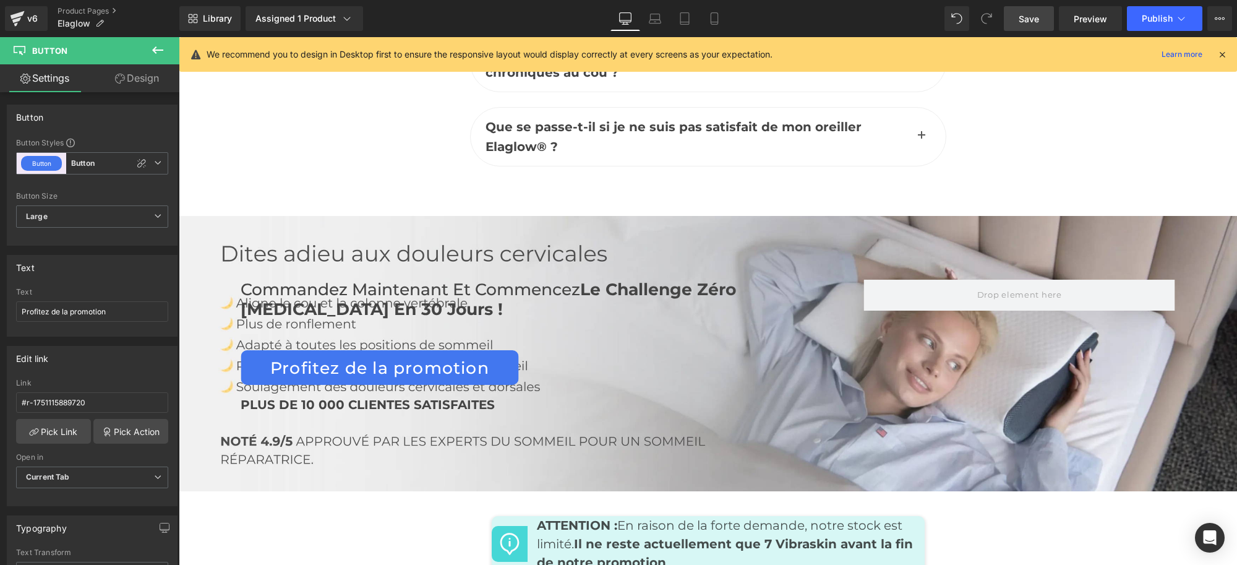
click at [707, 289] on div "Commandez maintenant et commencez Le Challenge Zéro [MEDICAL_DATA] en 30 jours …" at bounding box center [552, 352] width 623 height 147
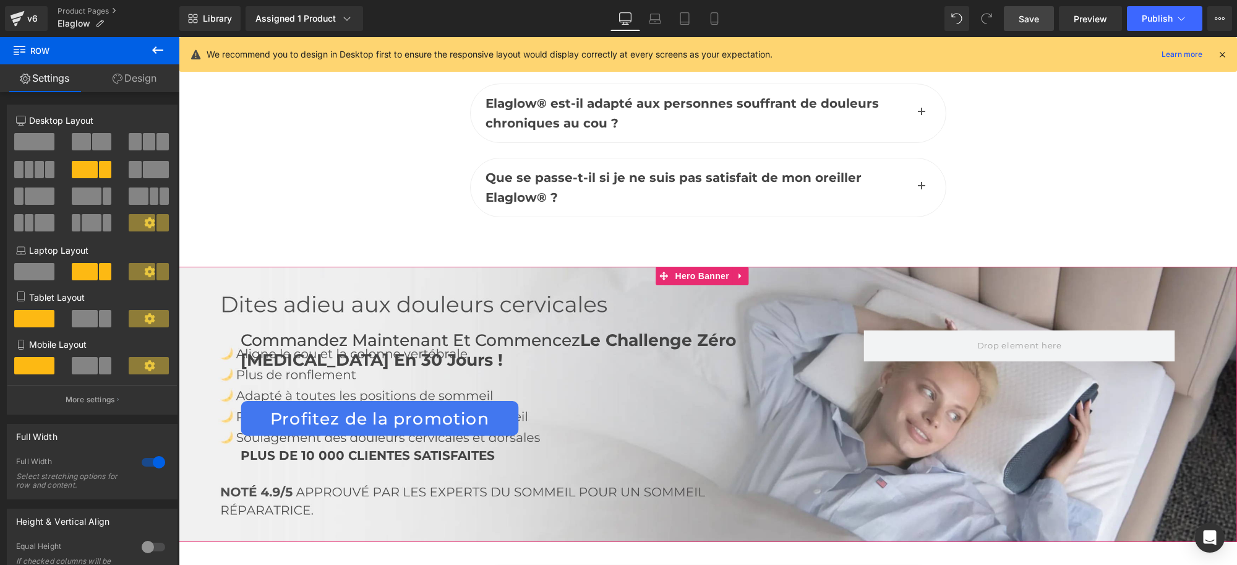
scroll to position [5874, 0]
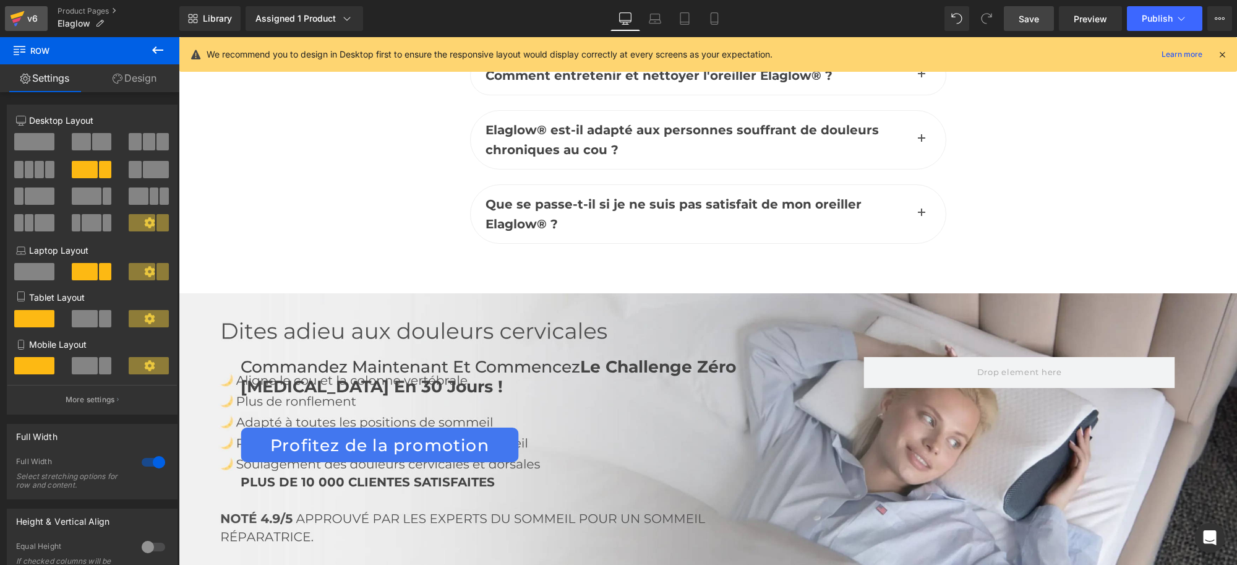
click at [22, 17] on icon at bounding box center [17, 18] width 15 height 31
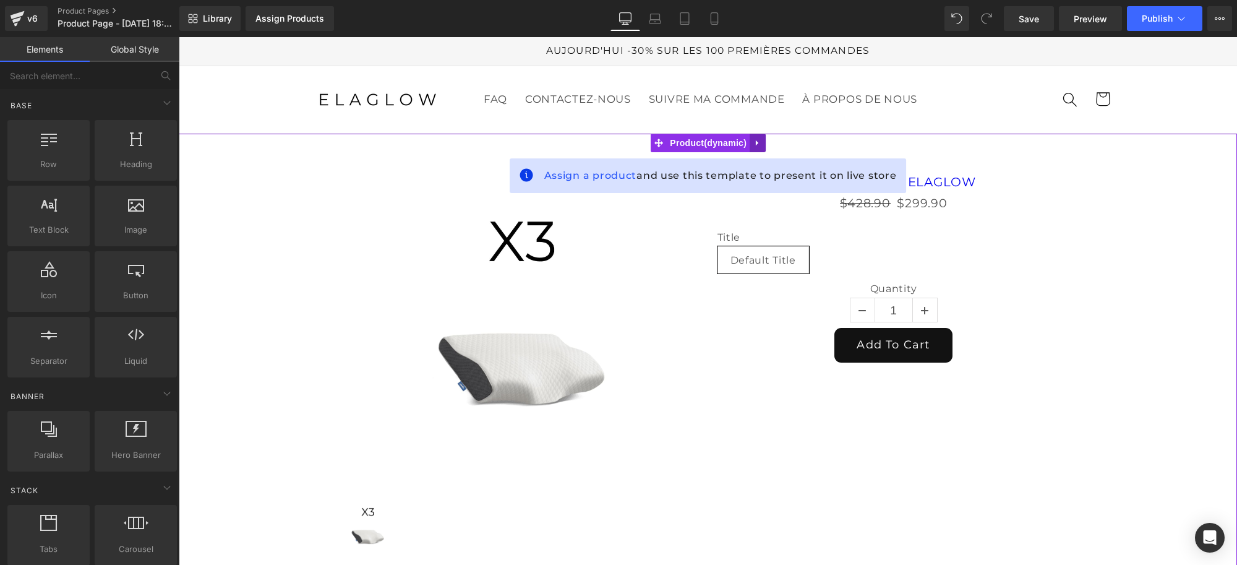
click at [764, 140] on link at bounding box center [757, 143] width 16 height 19
click at [769, 141] on icon at bounding box center [765, 143] width 9 height 9
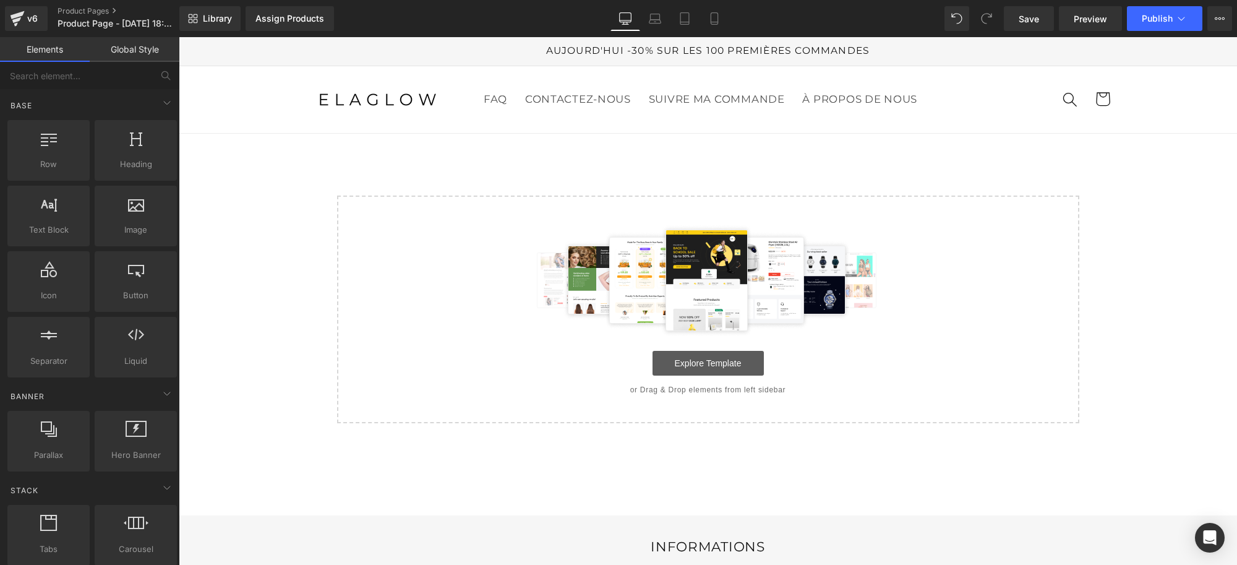
click at [688, 359] on link "Explore Template" at bounding box center [707, 363] width 111 height 25
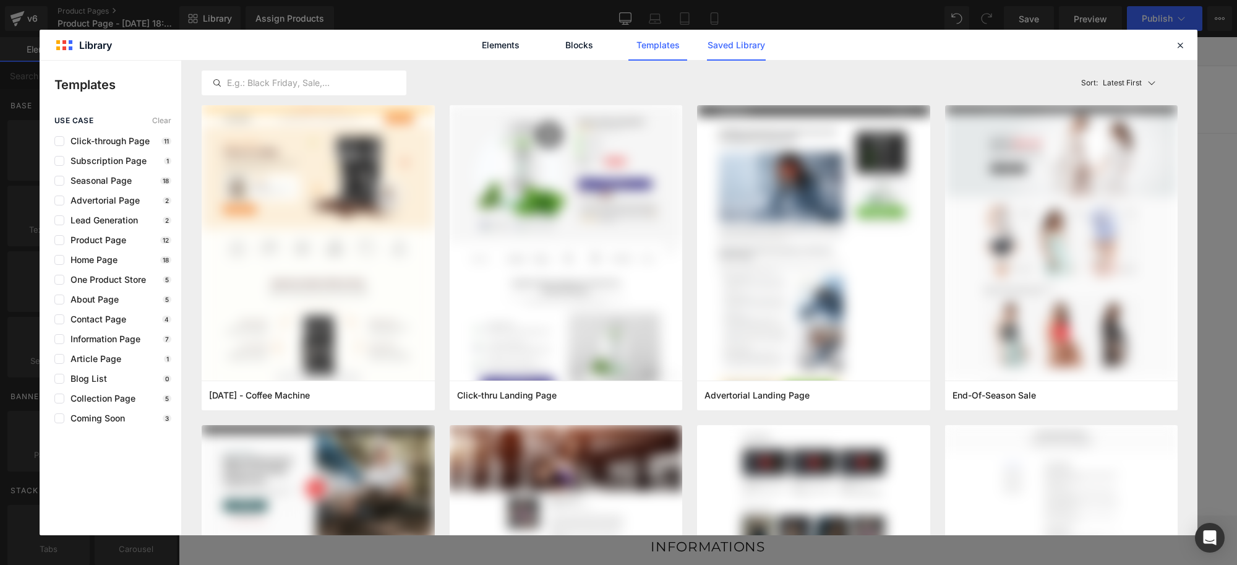
click at [718, 43] on link "Saved Library" at bounding box center [736, 45] width 59 height 31
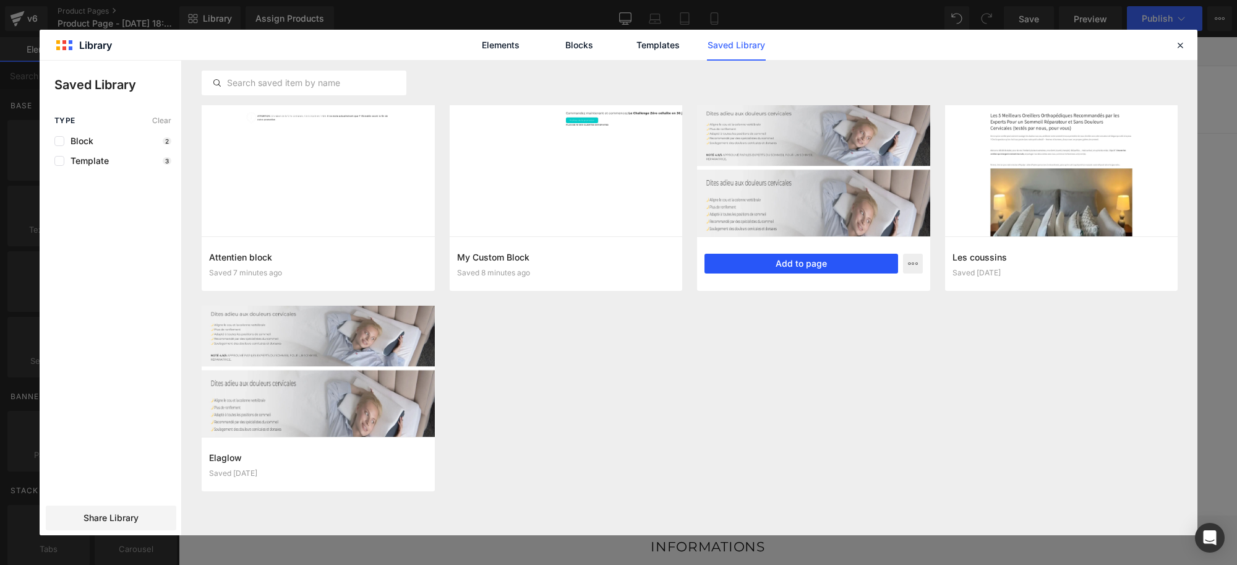
drag, startPoint x: 824, startPoint y: 263, endPoint x: 602, endPoint y: 424, distance: 274.5
click at [824, 263] on button "Add to page" at bounding box center [801, 264] width 194 height 20
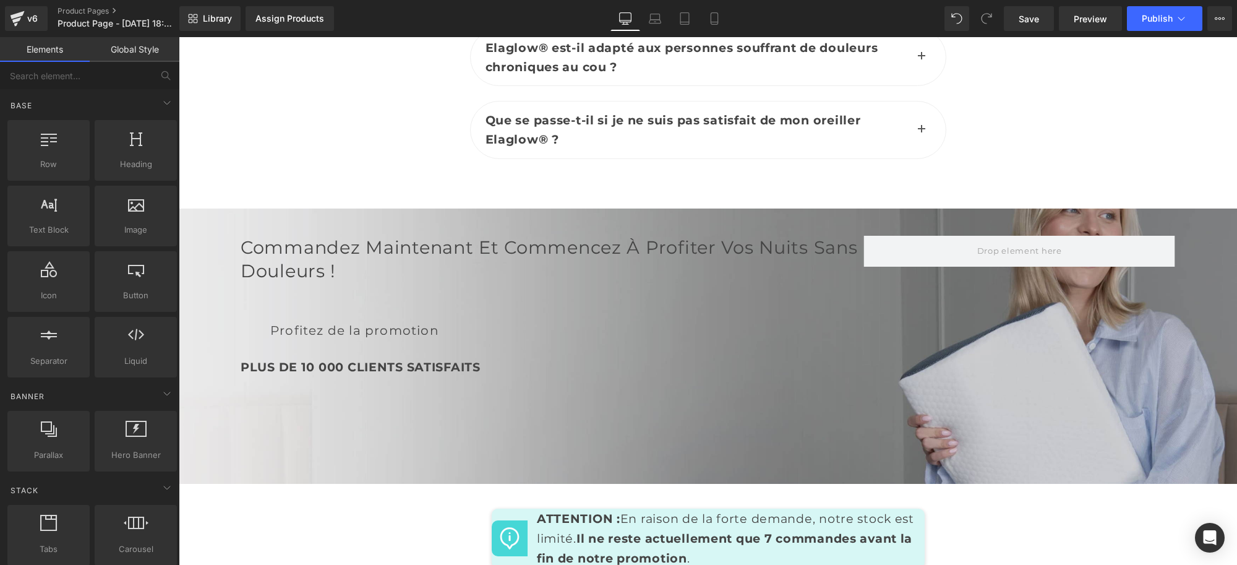
scroll to position [6183, 0]
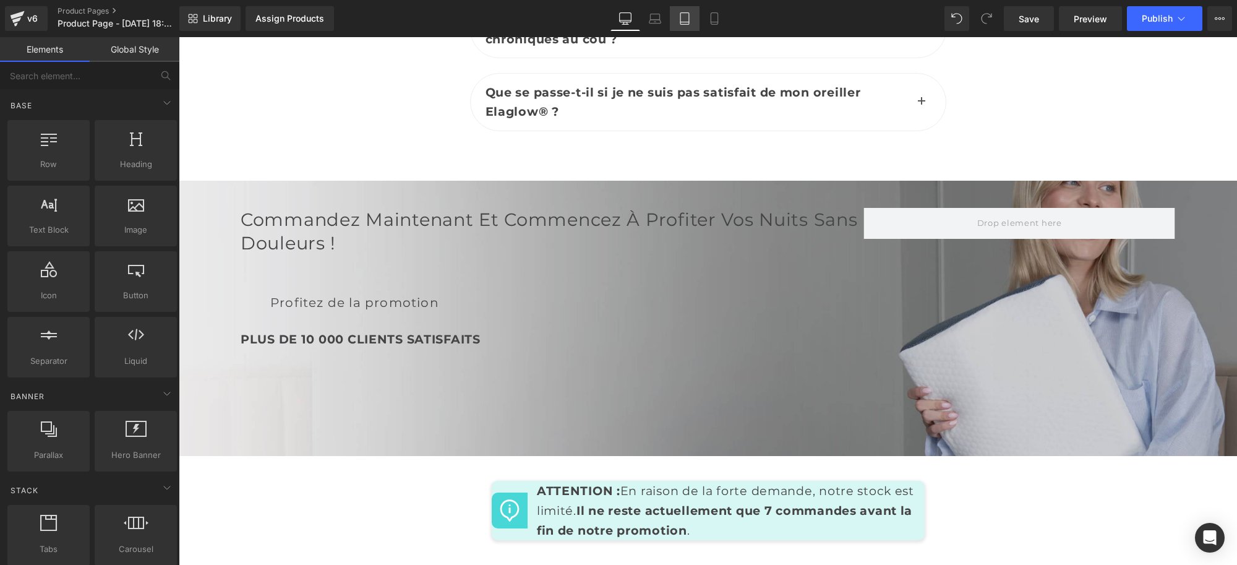
click at [689, 17] on icon at bounding box center [684, 18] width 12 height 12
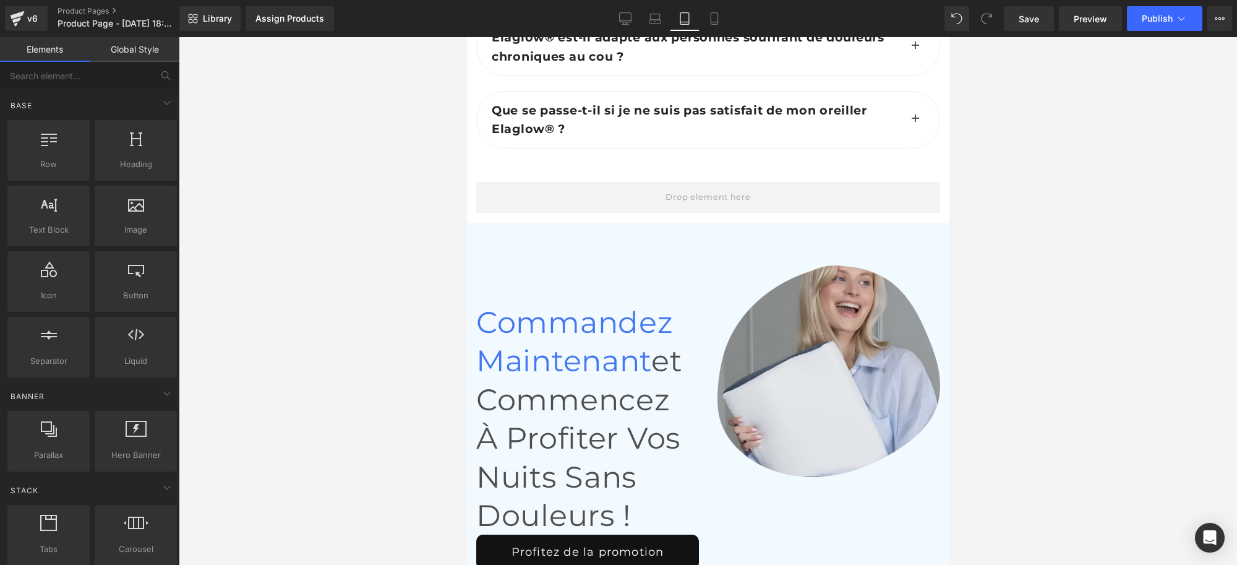
scroll to position [9519, 0]
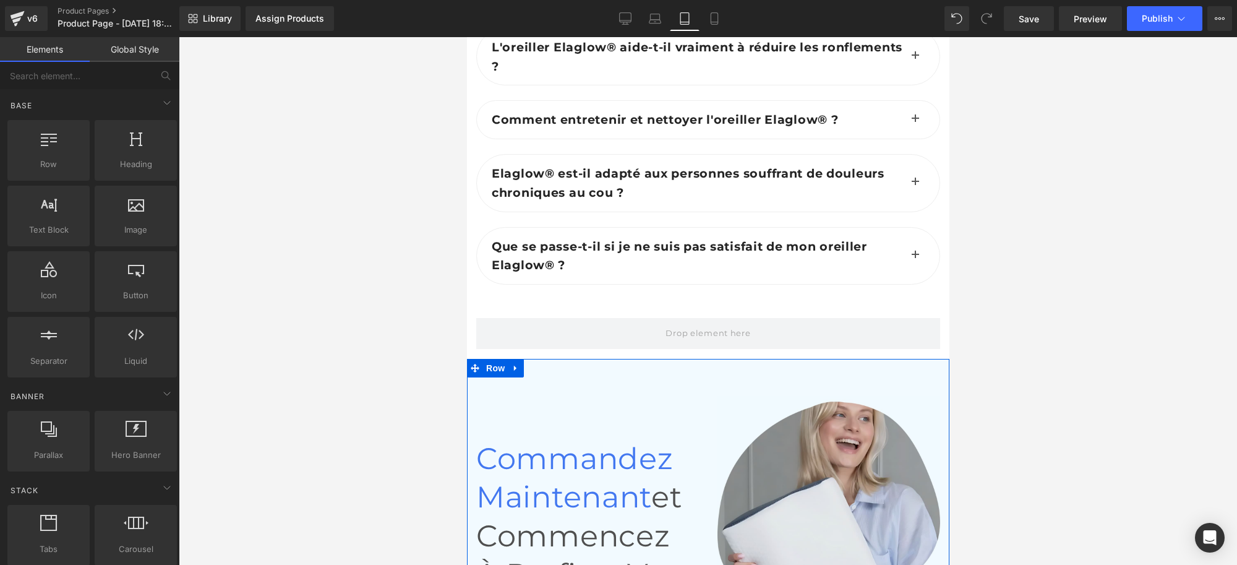
click at [561, 359] on div "Commandez maintenant et commencez à profiter vos nuits sans douleurs ! Heading …" at bounding box center [707, 570] width 482 height 423
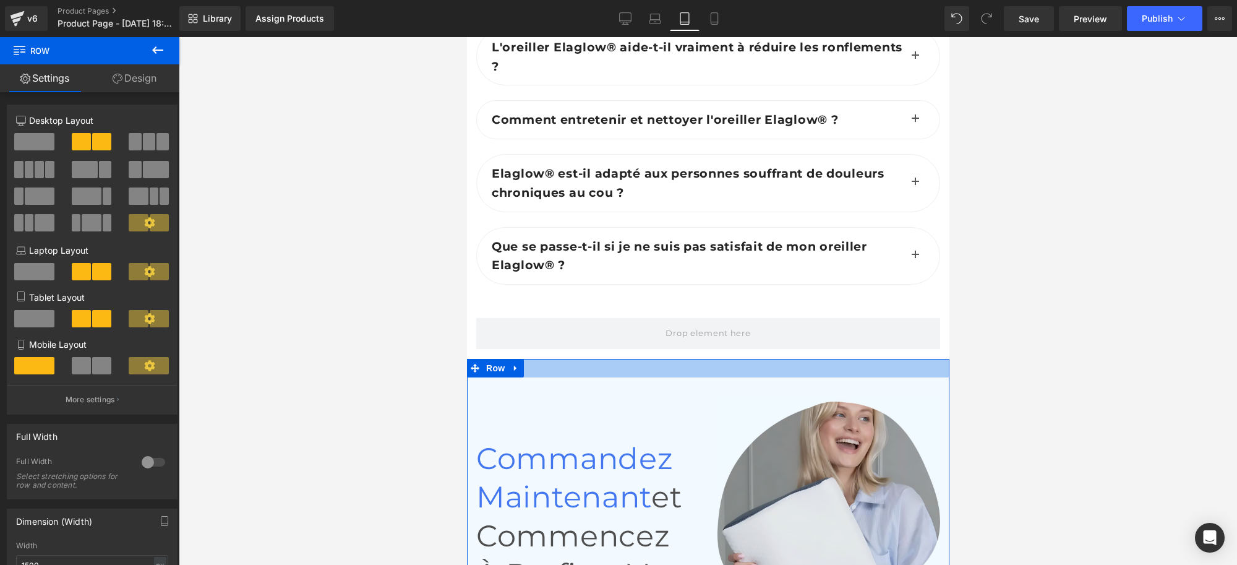
click at [589, 359] on div at bounding box center [707, 368] width 482 height 19
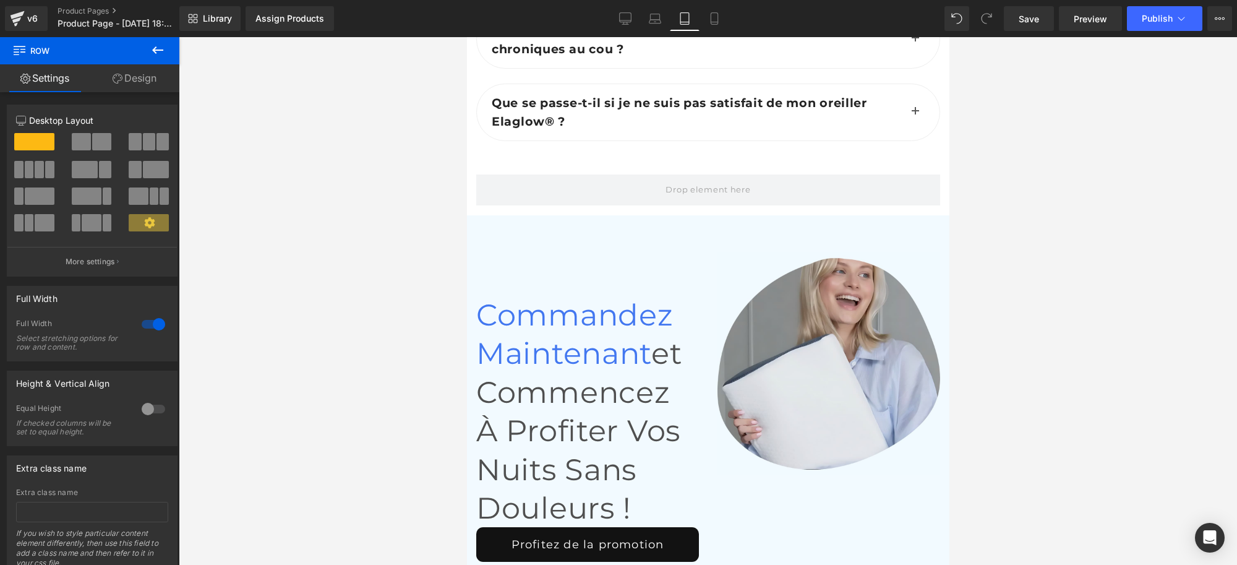
scroll to position [9662, 0]
drag, startPoint x: 648, startPoint y: 11, endPoint x: 260, endPoint y: 145, distance: 410.9
click at [648, 11] on link "Laptop" at bounding box center [655, 18] width 30 height 25
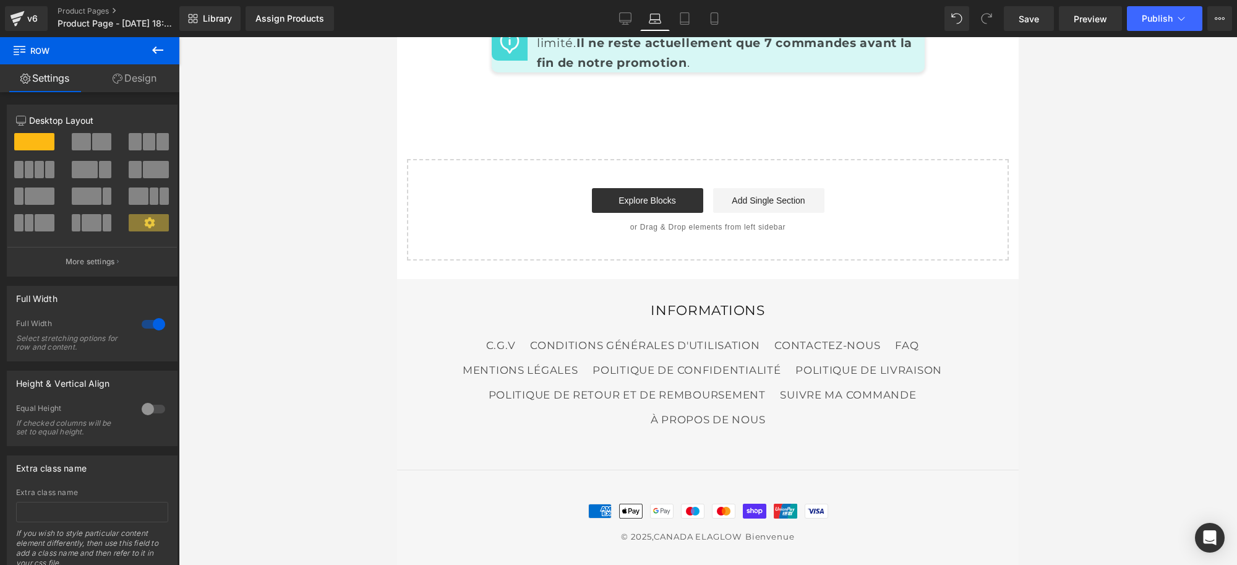
scroll to position [6362, 0]
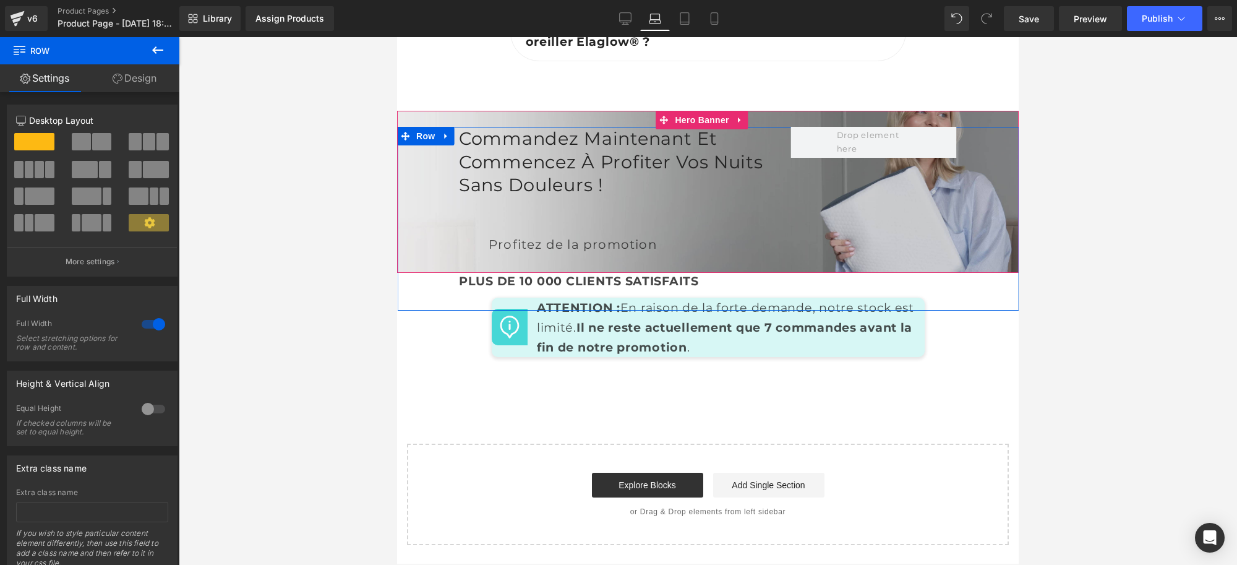
click at [418, 310] on div "Commandez maintenant et commencez à profiter vos nuits sans douleurs ! Heading …" at bounding box center [707, 219] width 621 height 184
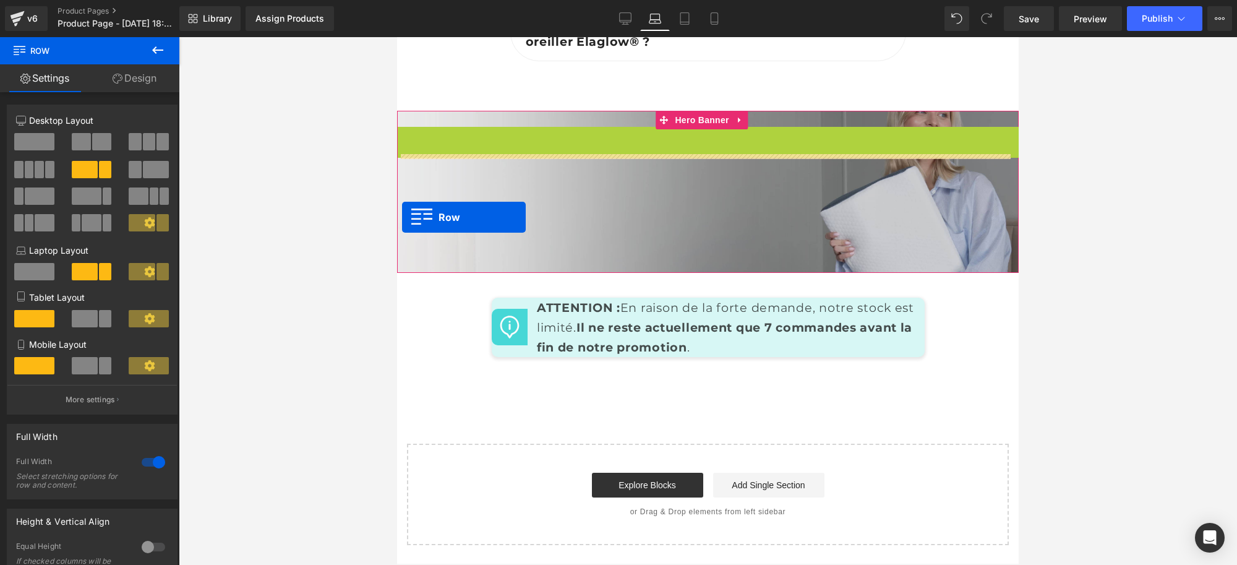
drag, startPoint x: 399, startPoint y: 162, endPoint x: 402, endPoint y: 213, distance: 51.4
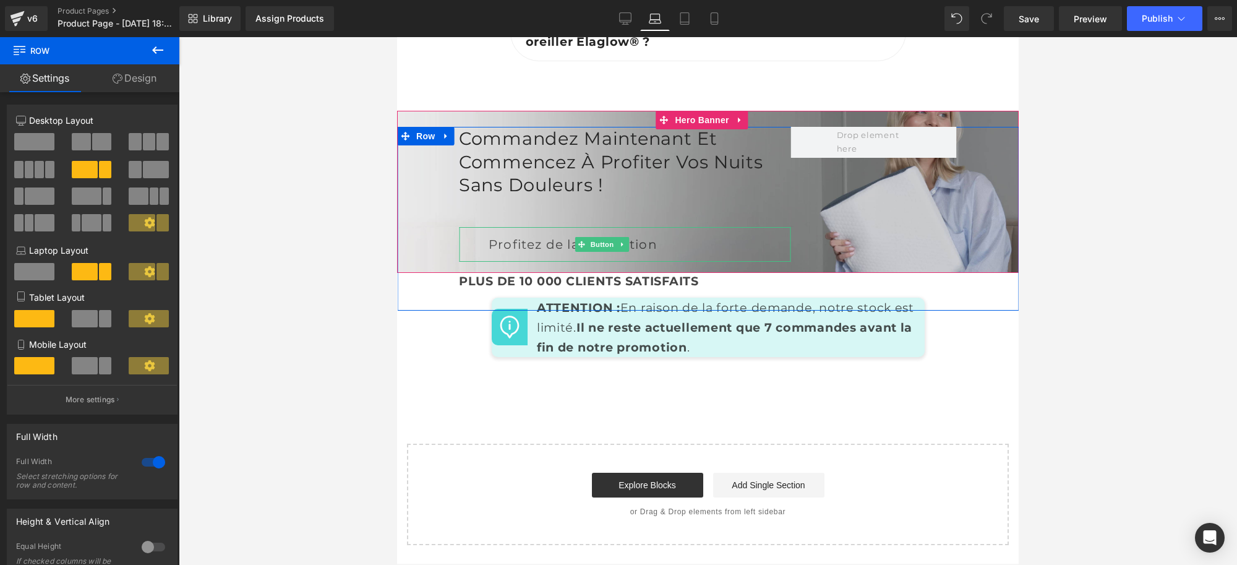
click at [732, 262] on div "Profitez de la promotion" at bounding box center [625, 244] width 332 height 35
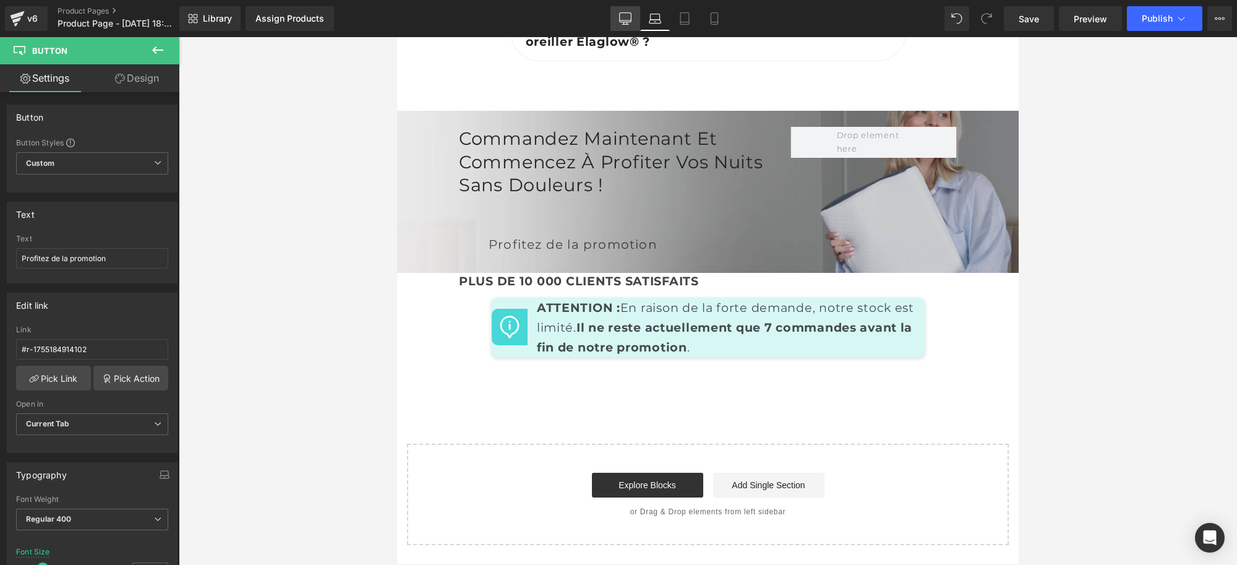
drag, startPoint x: 623, startPoint y: 19, endPoint x: 594, endPoint y: 100, distance: 86.1
click at [623, 19] on icon at bounding box center [625, 18] width 12 height 12
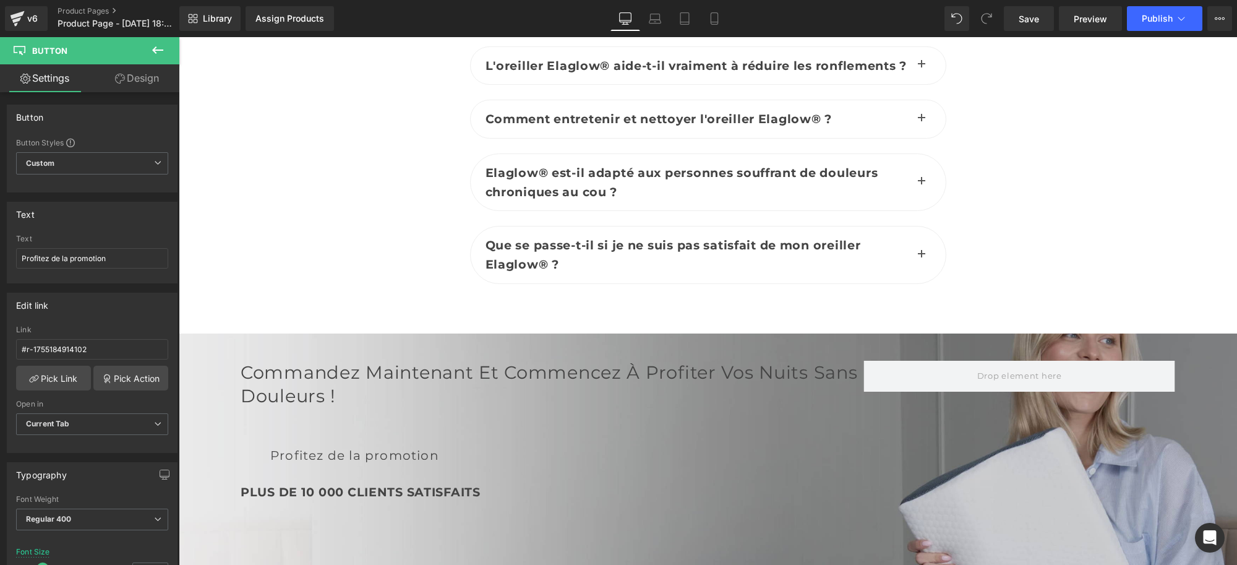
scroll to position [6211, 0]
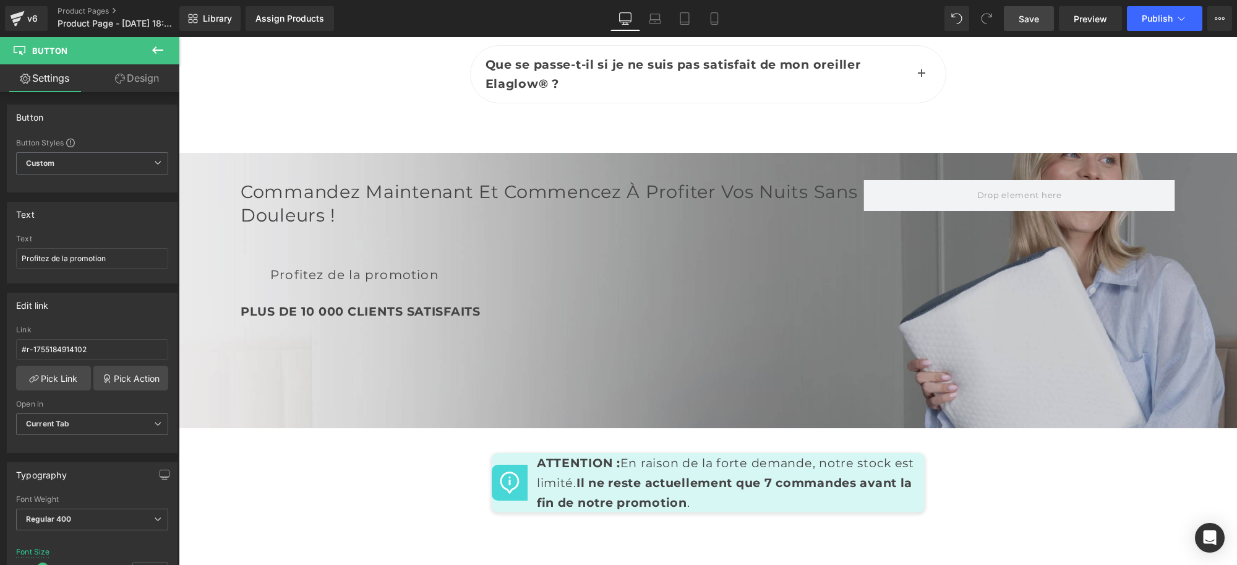
click at [1030, 17] on span "Save" at bounding box center [1028, 18] width 20 height 13
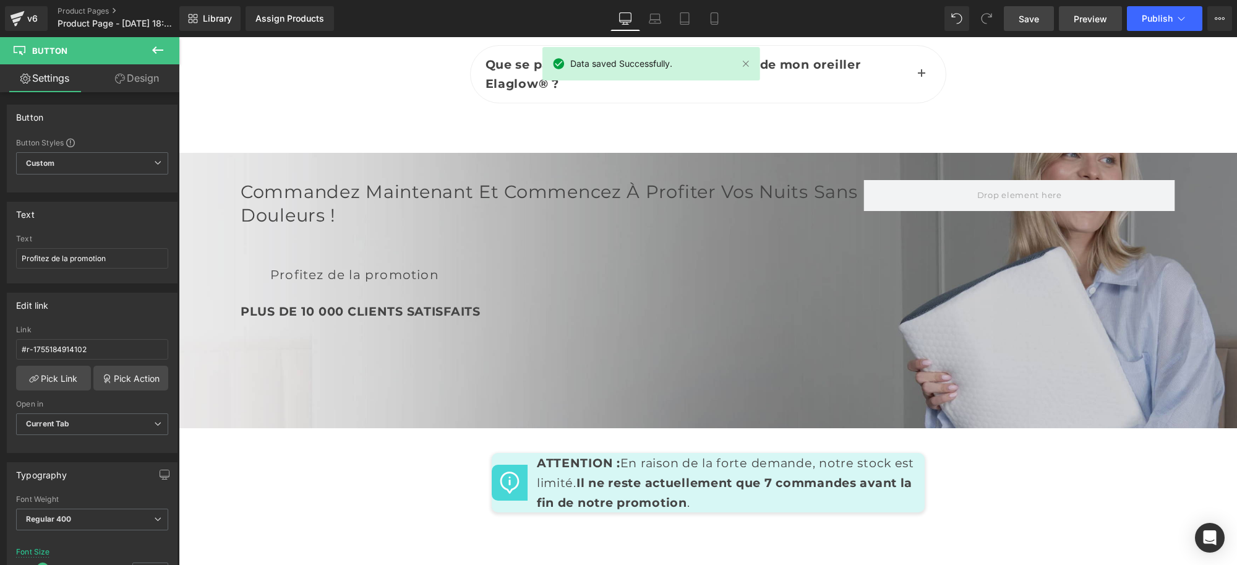
click at [1074, 17] on span "Preview" at bounding box center [1089, 18] width 33 height 13
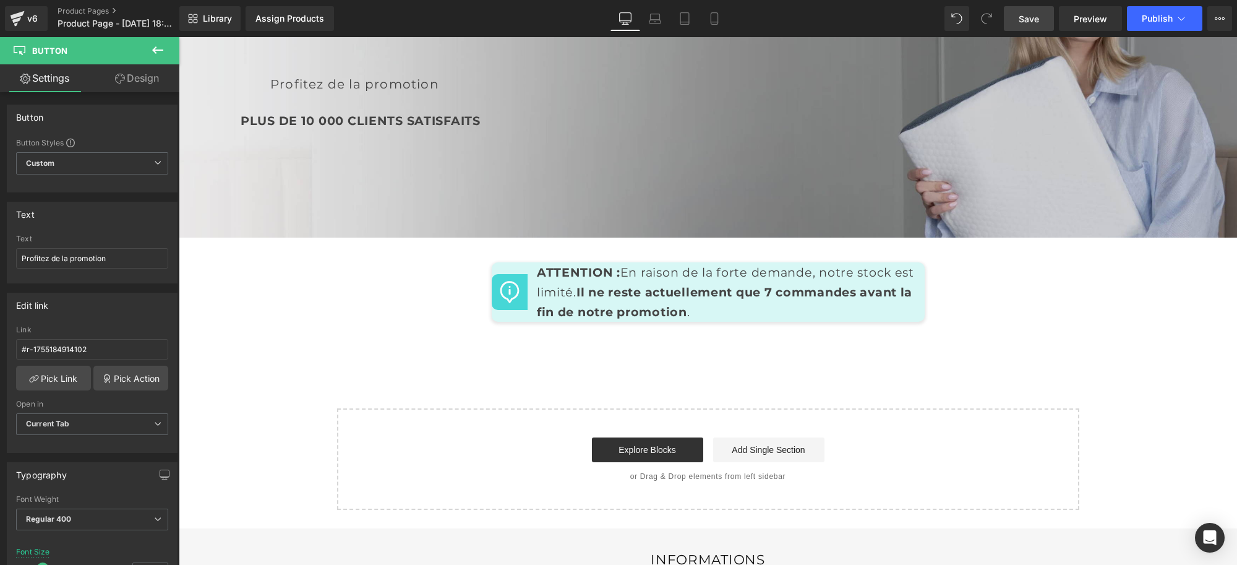
scroll to position [6389, 0]
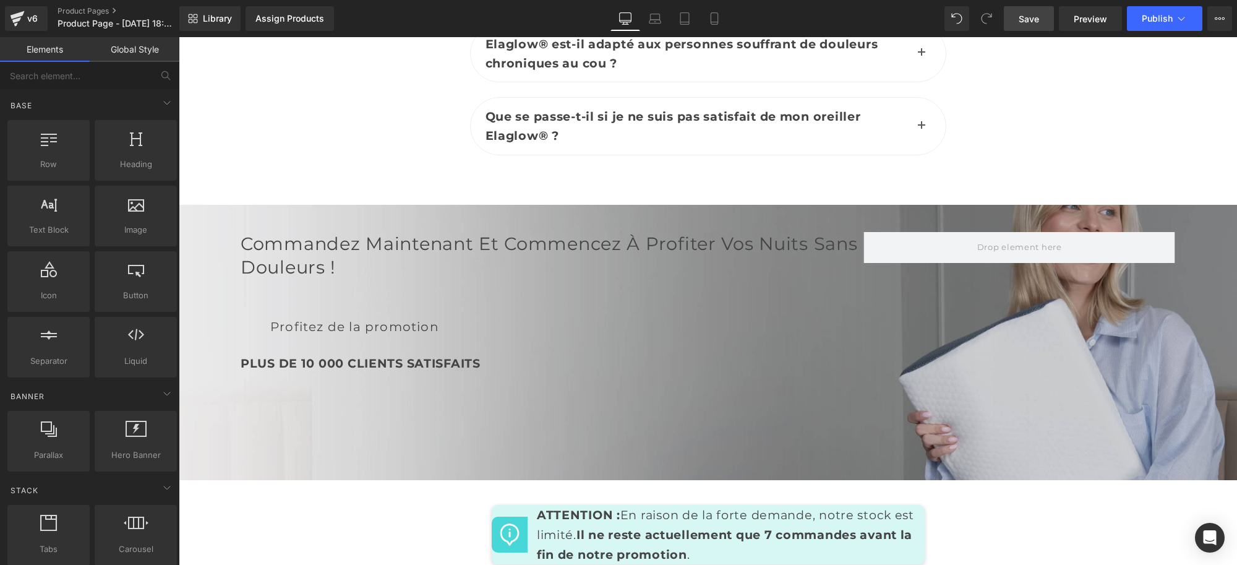
scroll to position [6157, 0]
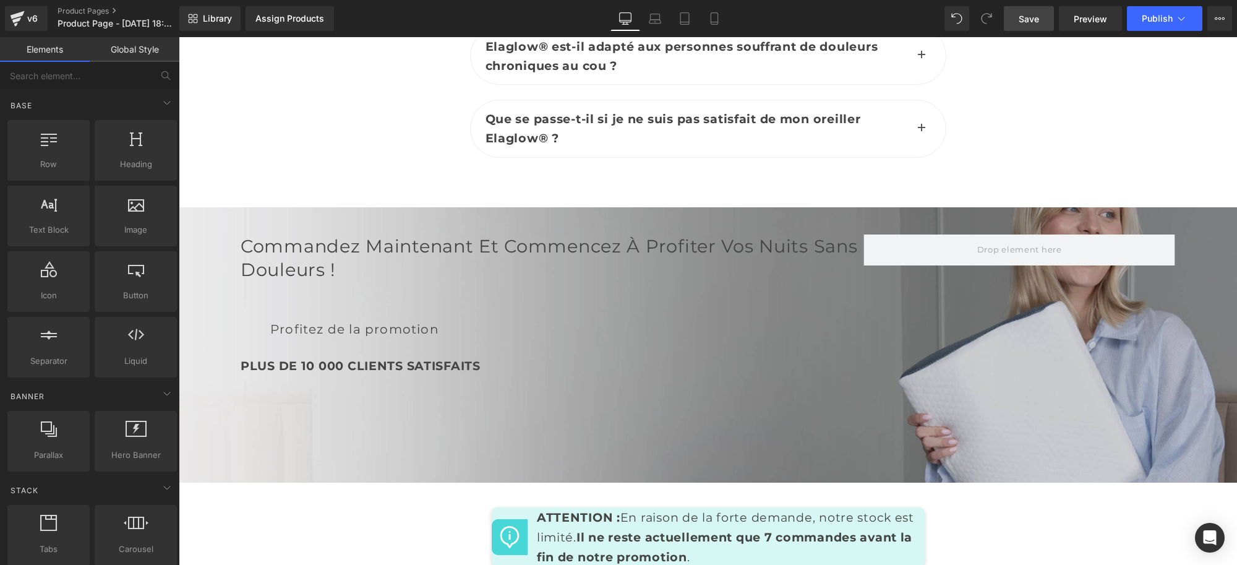
click at [693, 288] on div "Commandez maintenant et commencez à profiter vos nuits sans douleurs ! Heading …" at bounding box center [552, 310] width 623 height 153
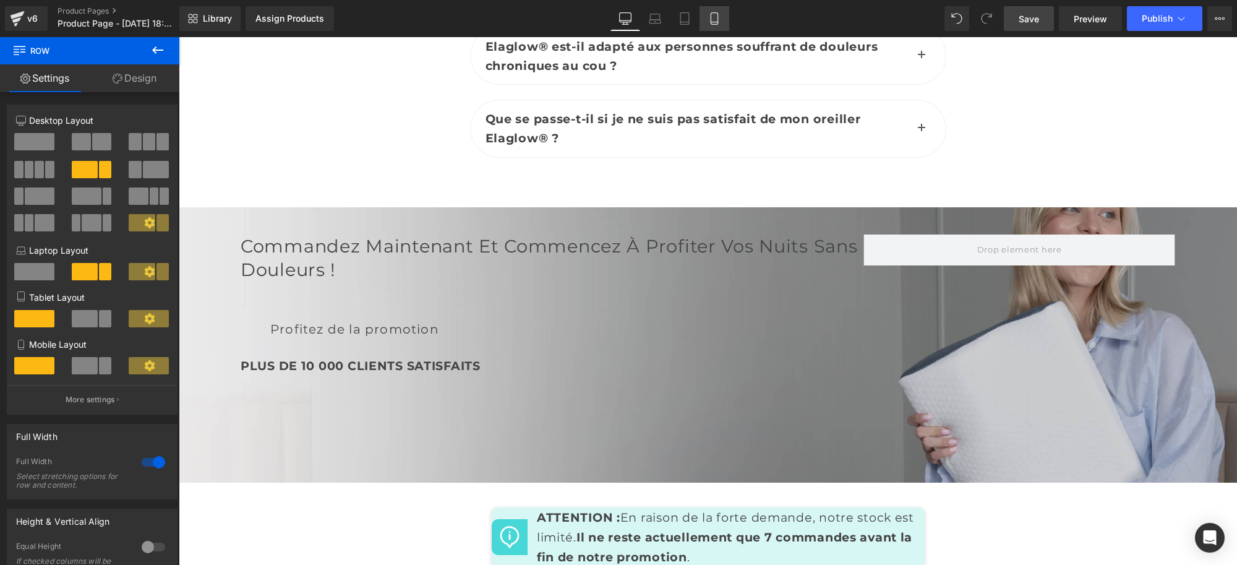
drag, startPoint x: 719, startPoint y: 22, endPoint x: 188, endPoint y: 190, distance: 557.0
click at [719, 22] on icon at bounding box center [714, 18] width 12 height 12
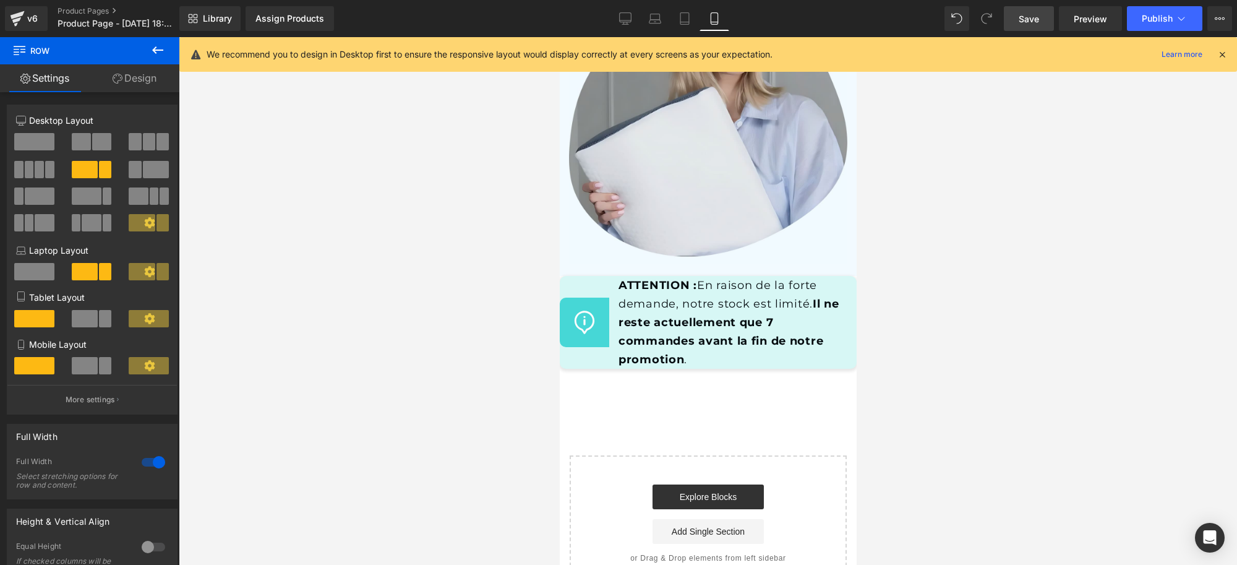
scroll to position [8634, 0]
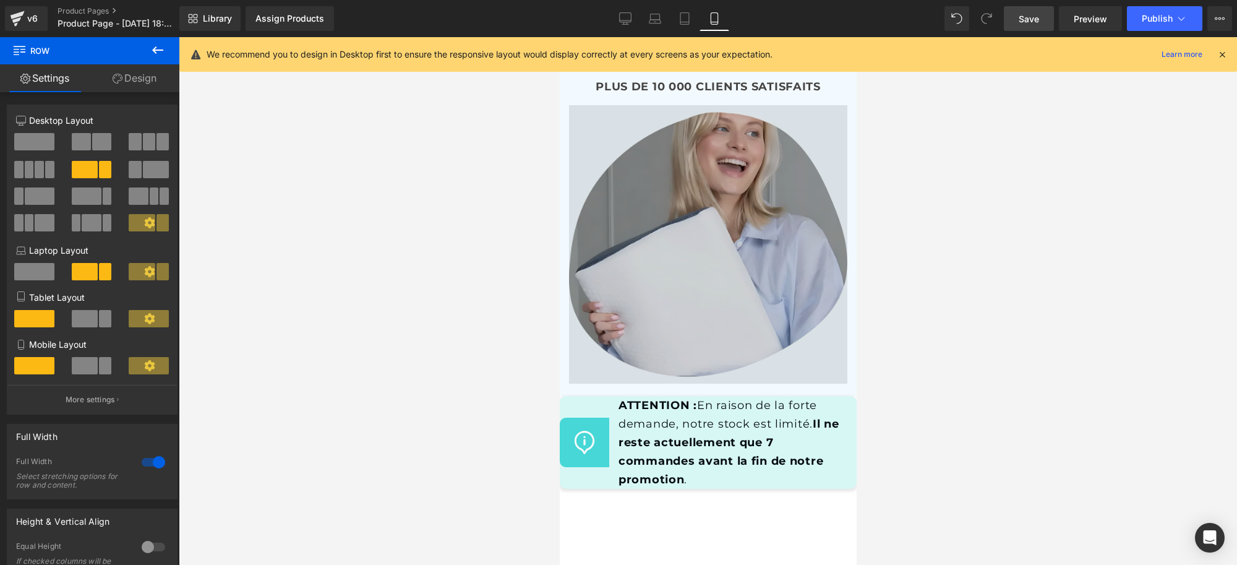
click at [689, 269] on img at bounding box center [707, 244] width 278 height 278
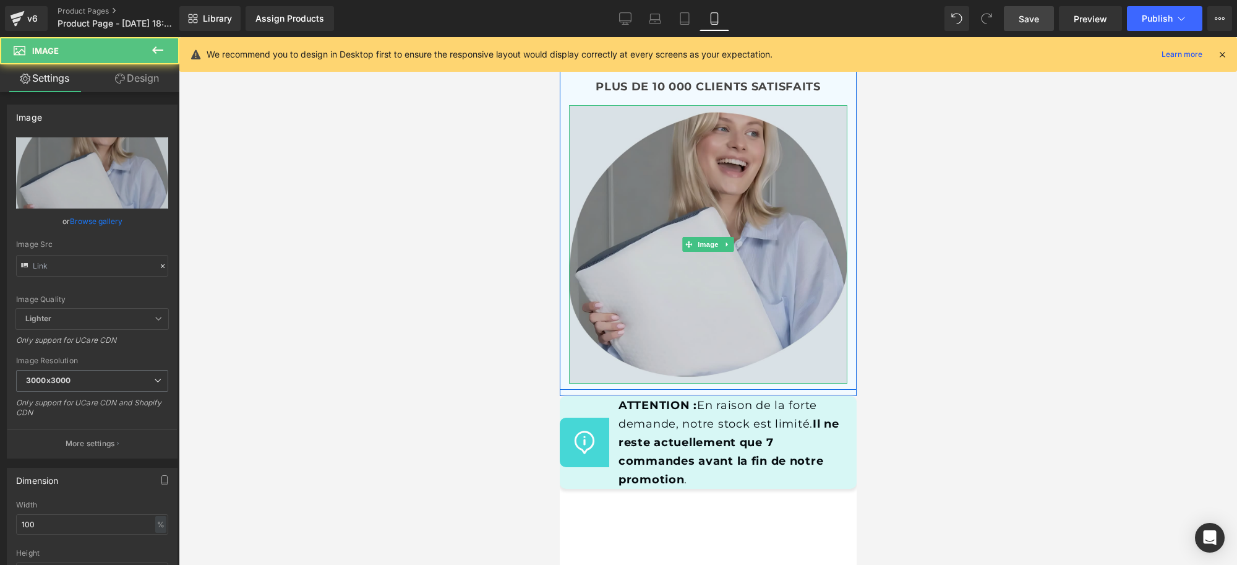
type input "https://cdn.shopify.com/s/files/1/0772/4728/3546/files/2_67c395f1-e022-49af-bf6…"
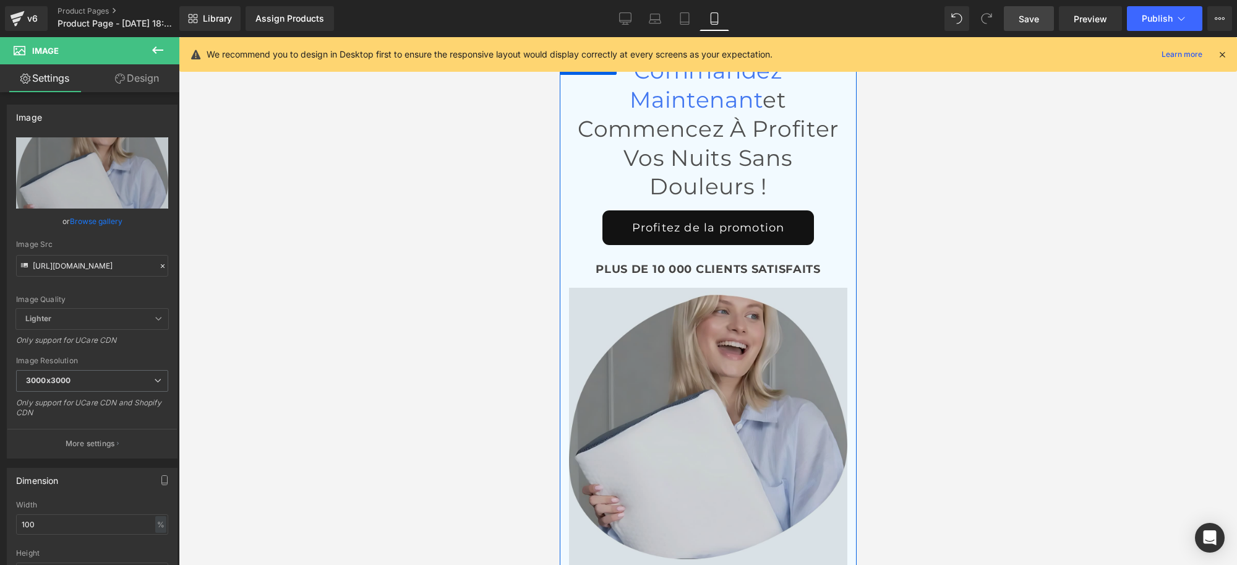
scroll to position [8479, 0]
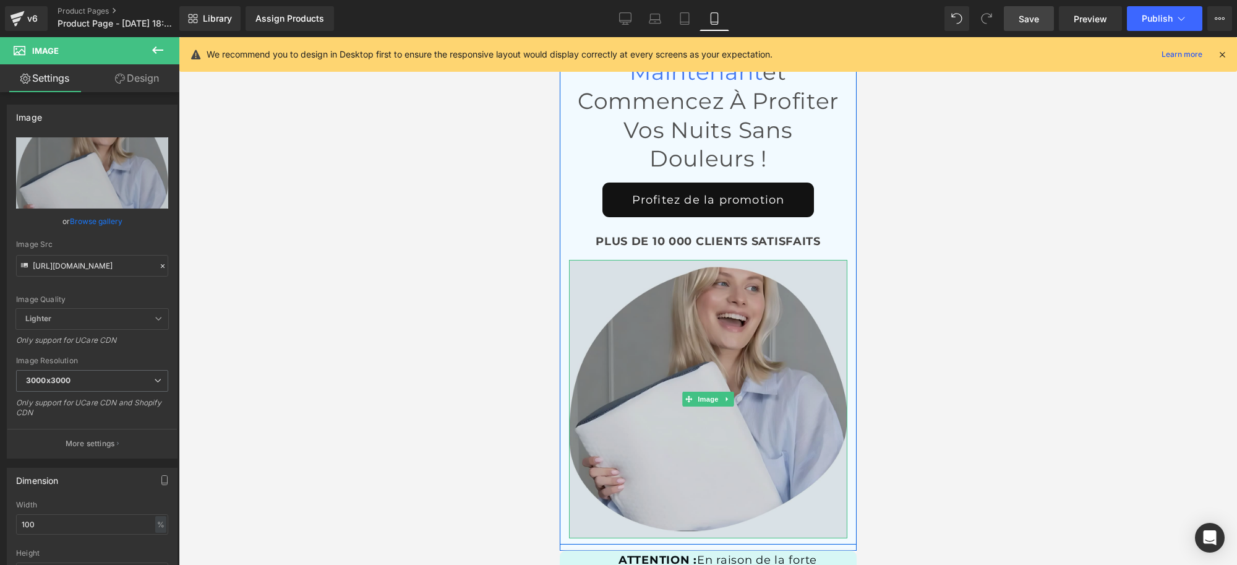
click at [692, 325] on img at bounding box center [707, 399] width 278 height 278
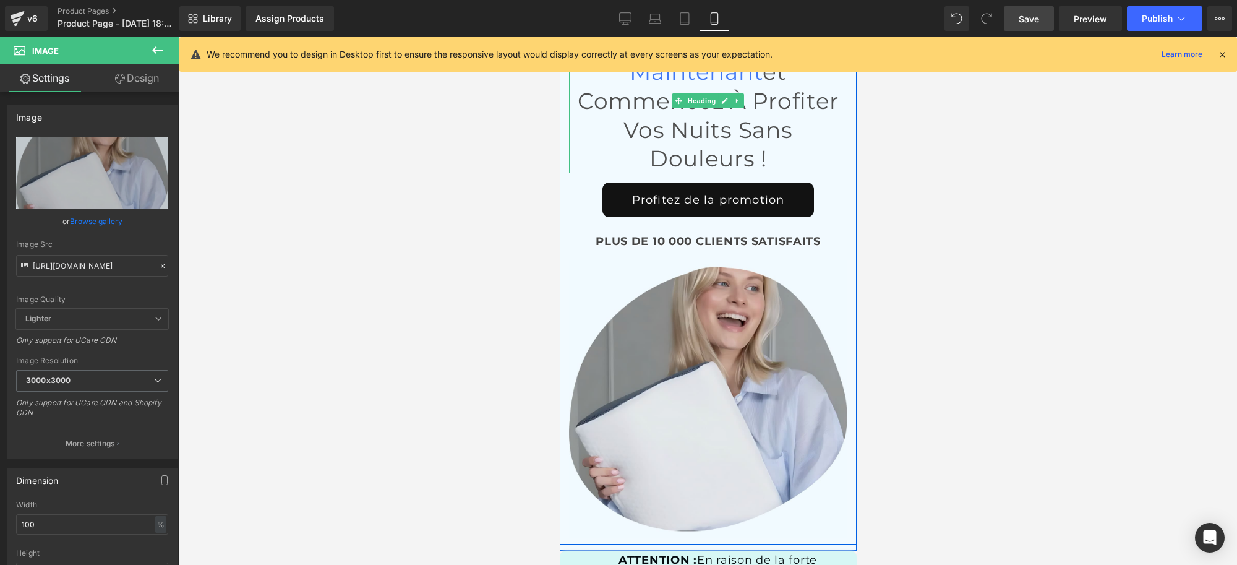
click at [576, 152] on h1 "Commandez maintenant et commencez à profiter vos nuits sans douleurs !" at bounding box center [707, 100] width 278 height 145
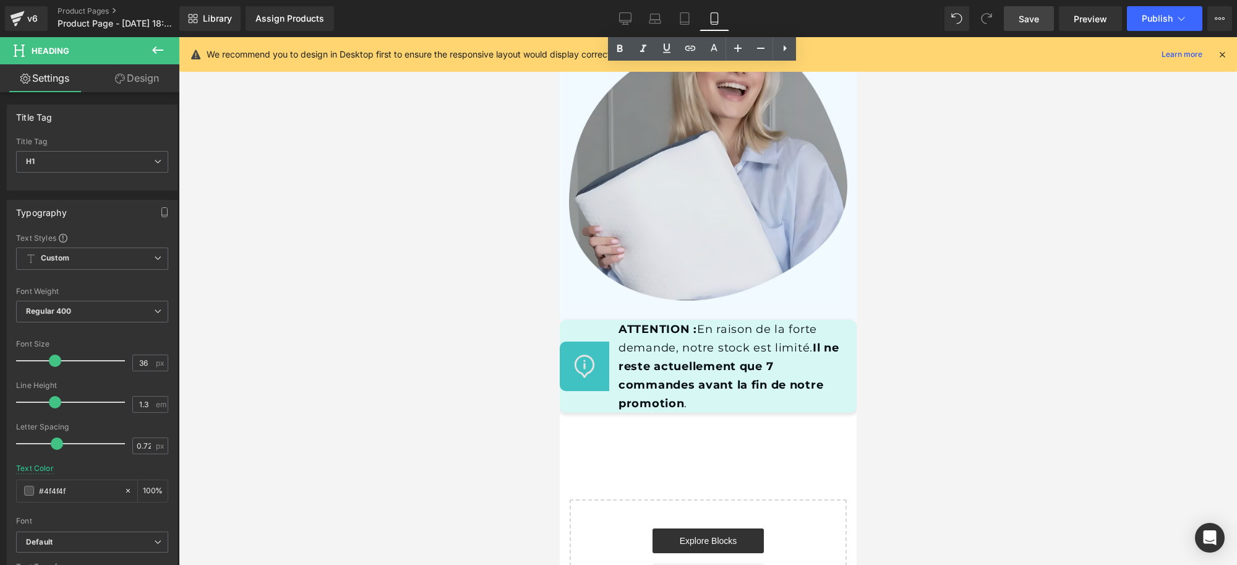
scroll to position [8711, 0]
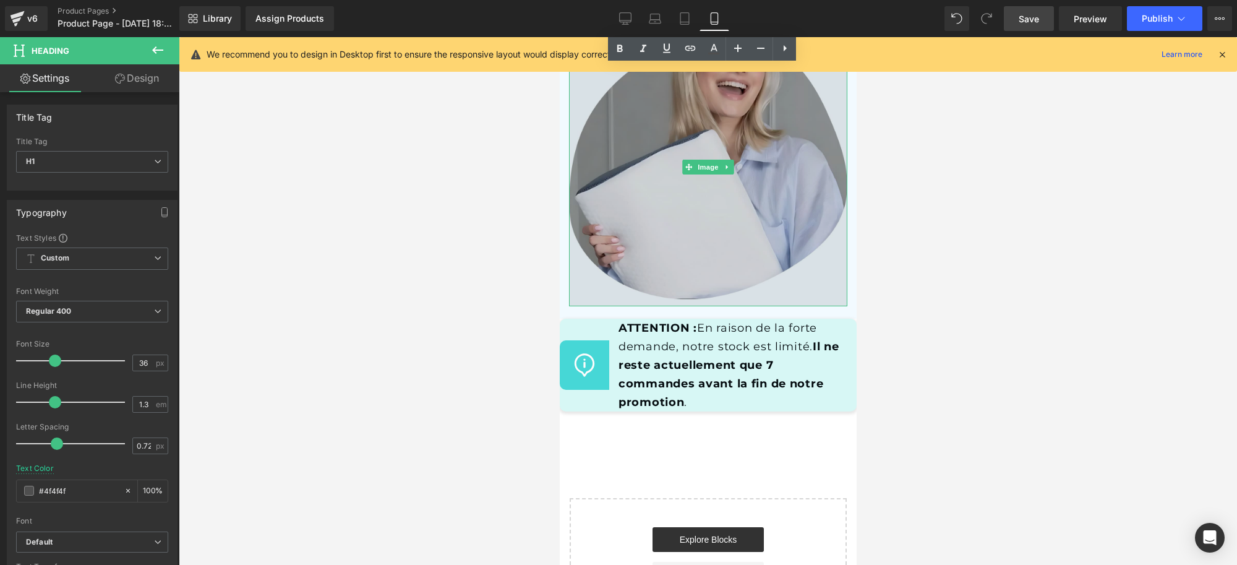
click at [595, 286] on img at bounding box center [707, 167] width 278 height 278
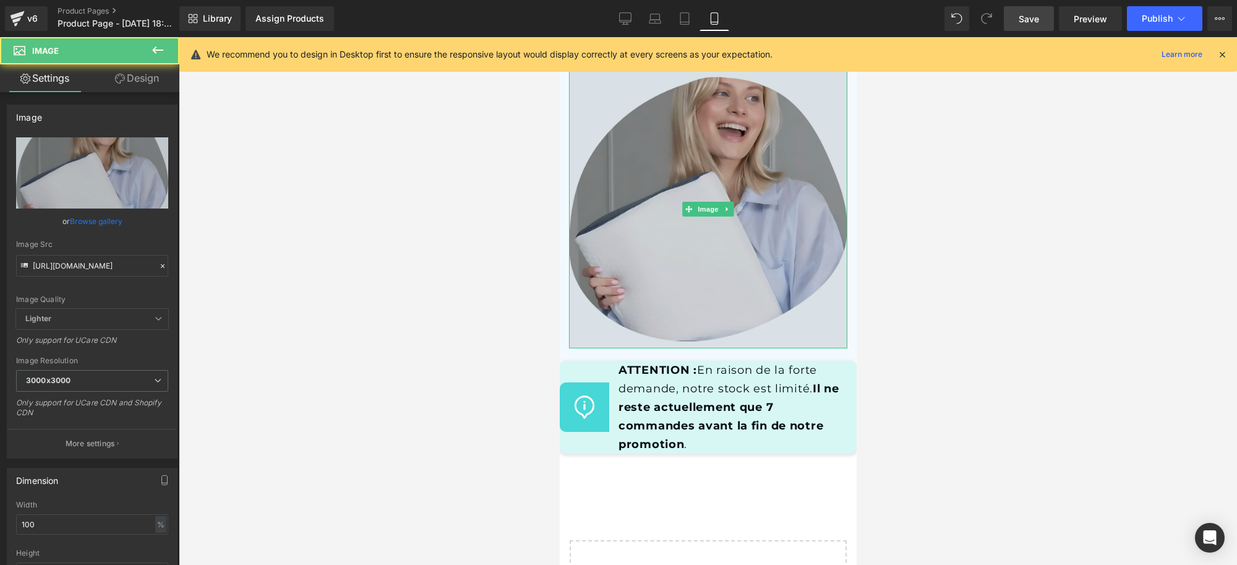
scroll to position [8634, 0]
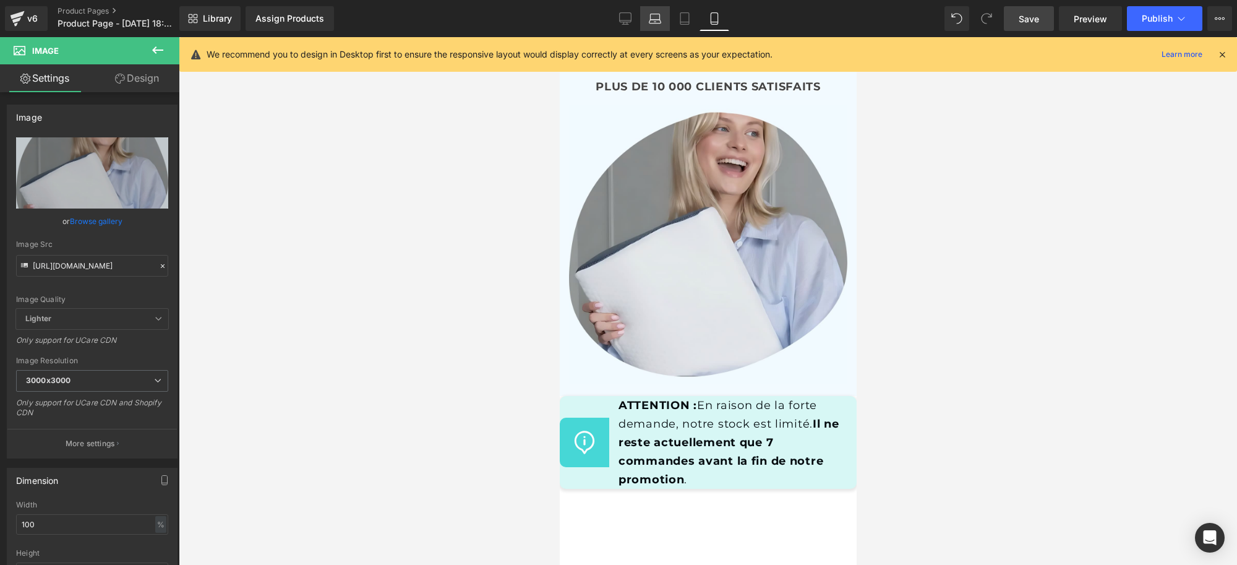
drag, startPoint x: 662, startPoint y: 23, endPoint x: 312, endPoint y: 181, distance: 384.4
click at [662, 23] on link "Laptop" at bounding box center [655, 18] width 30 height 25
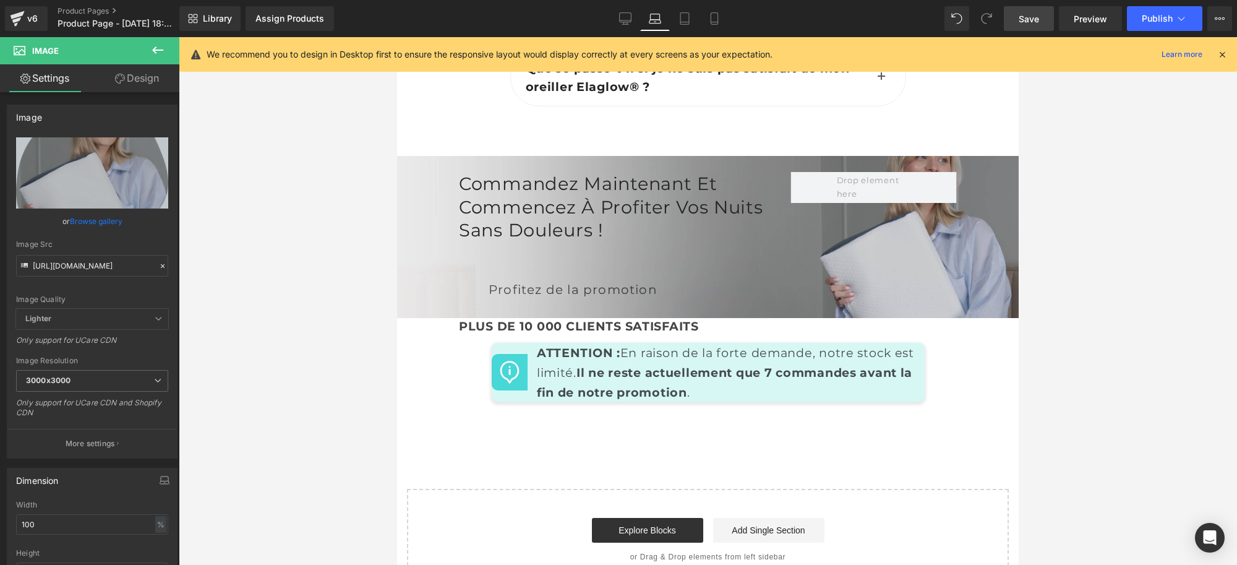
scroll to position [6284, 0]
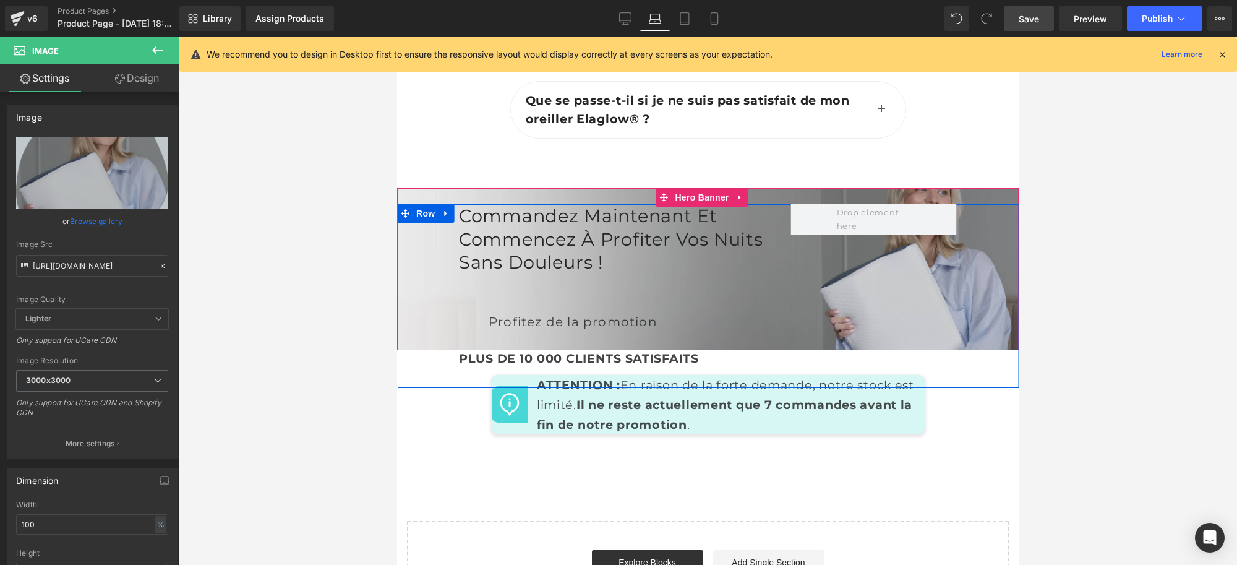
click at [953, 344] on div "Commandez maintenant et commencez à profiter vos nuits sans douleurs ! Heading …" at bounding box center [707, 296] width 621 height 184
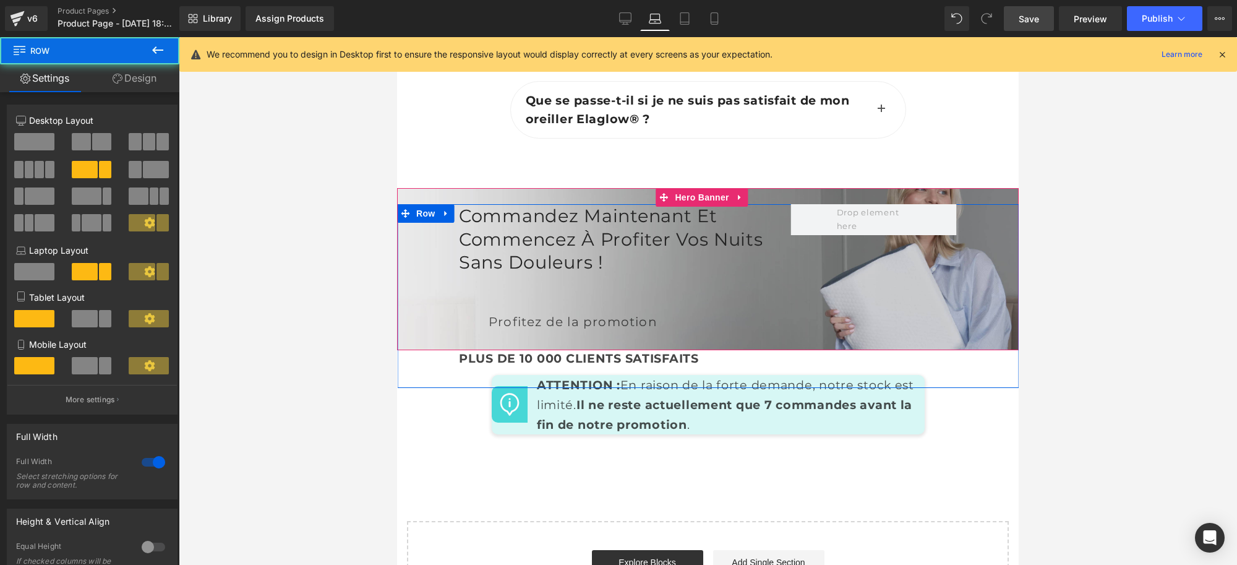
click at [424, 338] on div "Commandez maintenant et commencez à profiter vos nuits sans douleurs ! Heading …" at bounding box center [707, 296] width 621 height 184
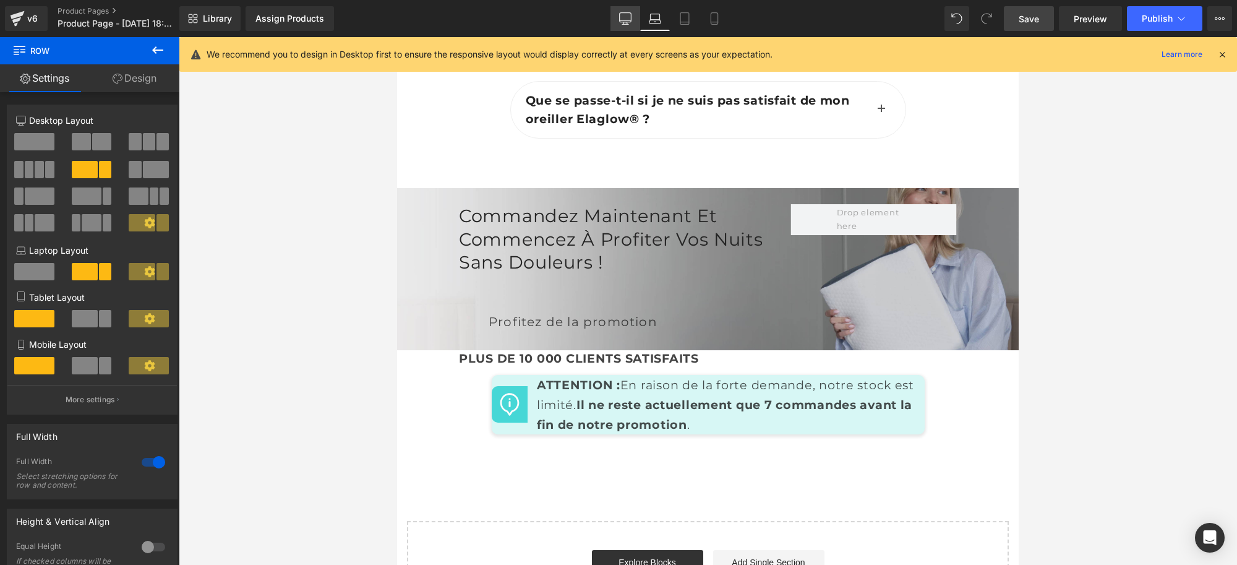
click at [625, 6] on link "Desktop" at bounding box center [625, 18] width 30 height 25
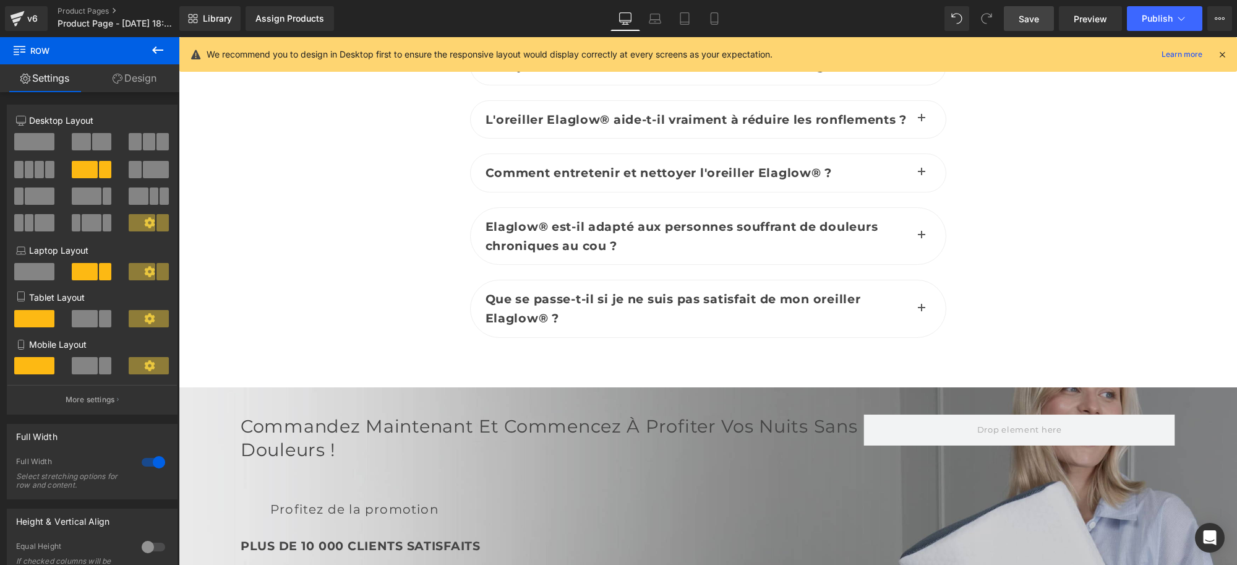
scroll to position [6157, 0]
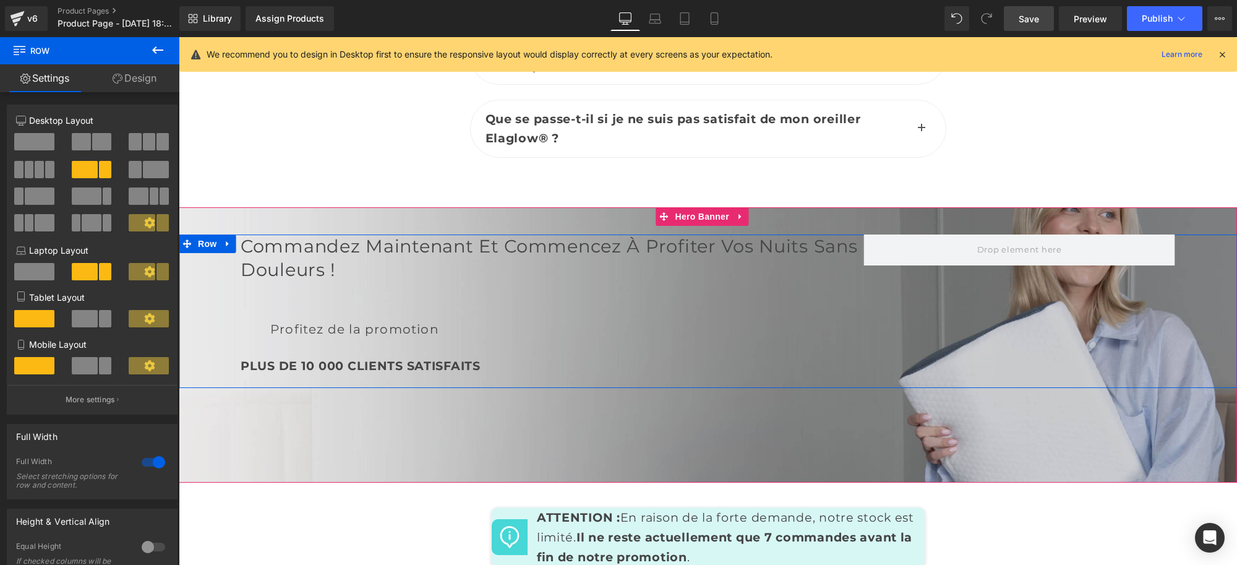
drag, startPoint x: 428, startPoint y: 291, endPoint x: 442, endPoint y: 292, distance: 13.7
click at [429, 291] on div "Commandez maintenant et commencez à profiter vos nuits sans douleurs ! Heading …" at bounding box center [552, 310] width 623 height 153
click at [738, 214] on icon at bounding box center [739, 217] width 2 height 6
click at [748, 215] on icon at bounding box center [748, 216] width 9 height 9
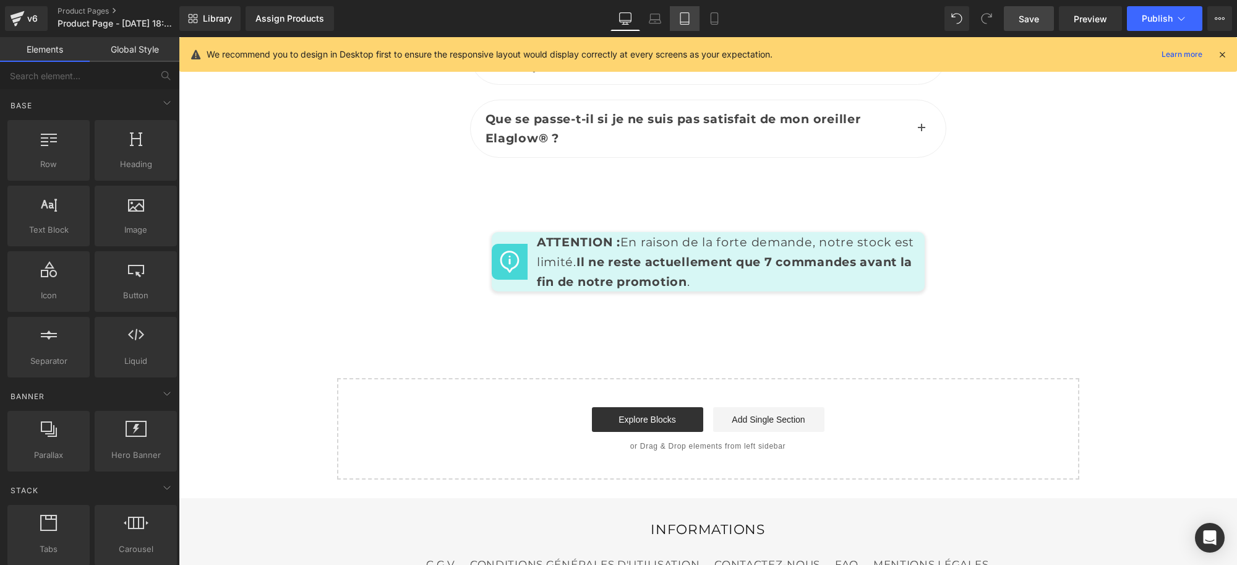
click at [687, 17] on icon at bounding box center [684, 18] width 12 height 12
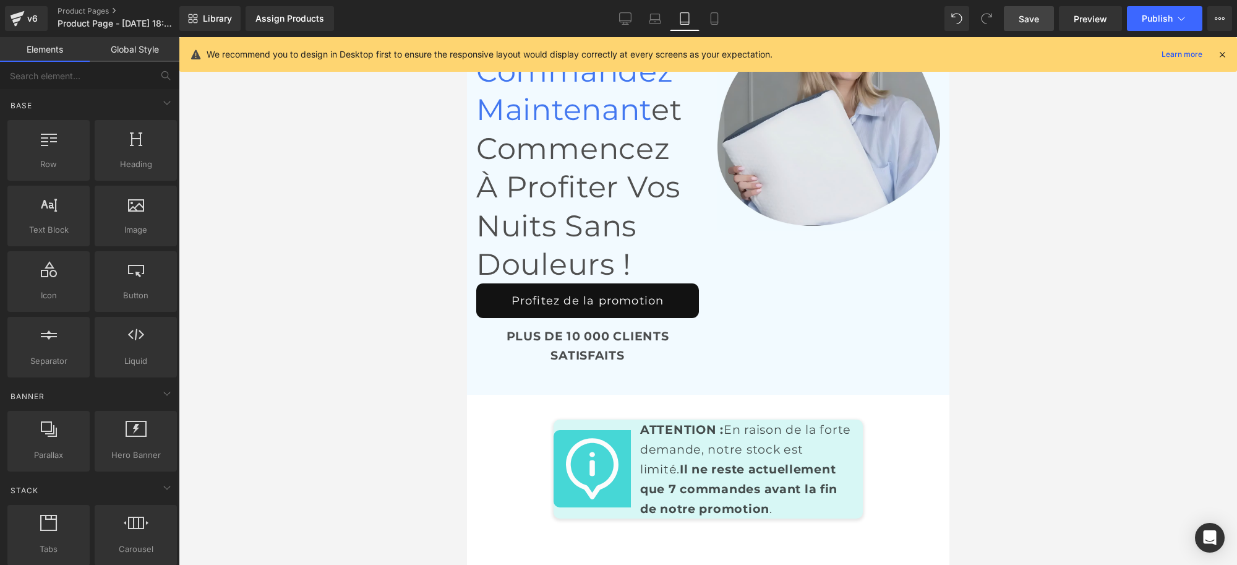
scroll to position [9863, 0]
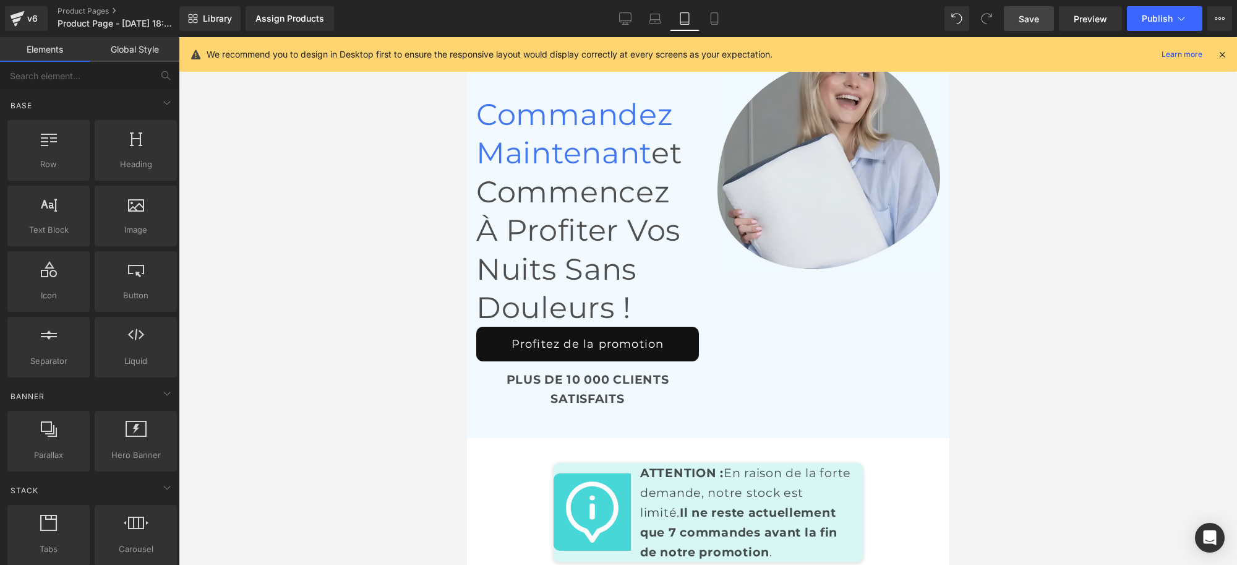
click at [761, 228] on div "Commandez maintenant et commencez à profiter vos nuits sans douleurs ! Heading …" at bounding box center [707, 232] width 482 height 398
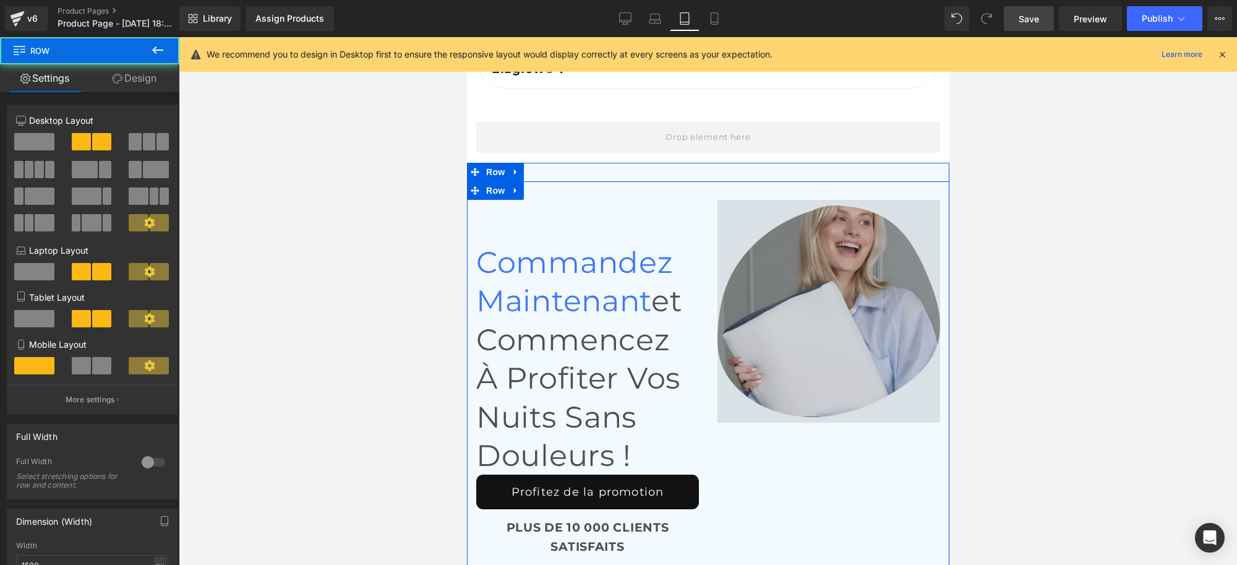
scroll to position [9709, 0]
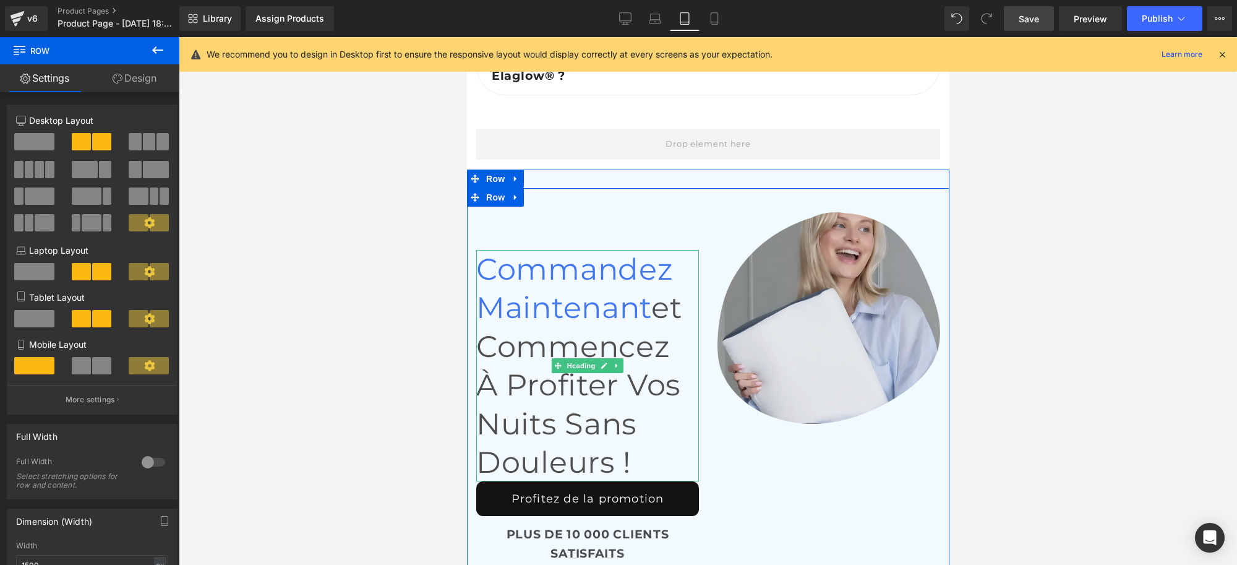
click at [663, 386] on h1 "Commandez maintenant et commencez à profiter vos nuits sans douleurs !" at bounding box center [587, 365] width 223 height 231
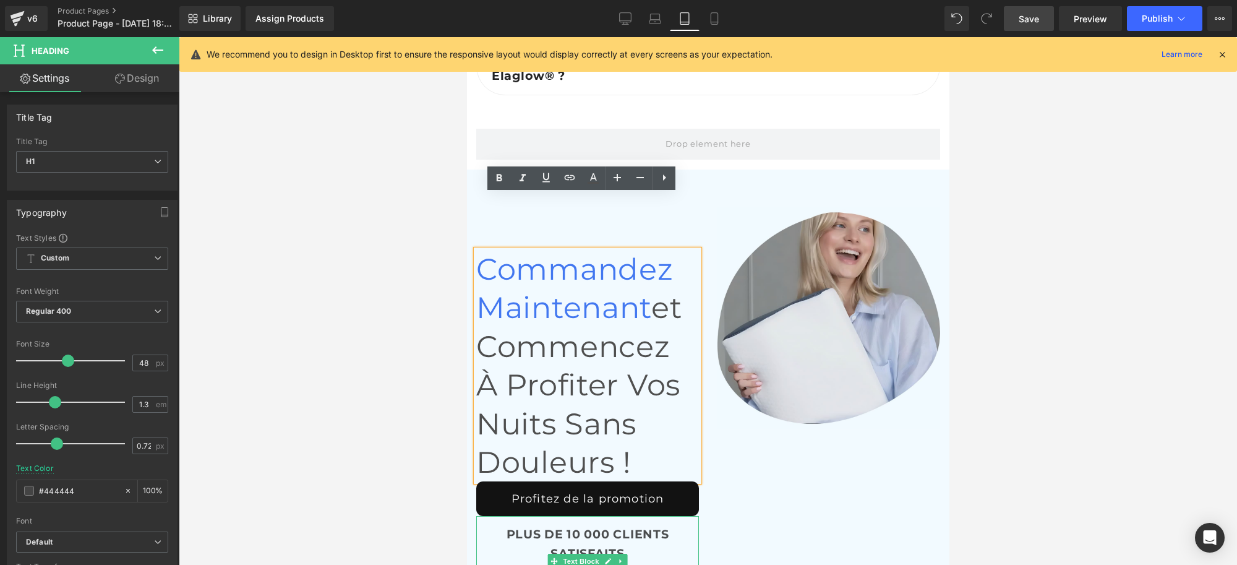
click at [654, 524] on div "PLUS DE 10 000 CLIENTS SATISFAITS" at bounding box center [587, 543] width 223 height 38
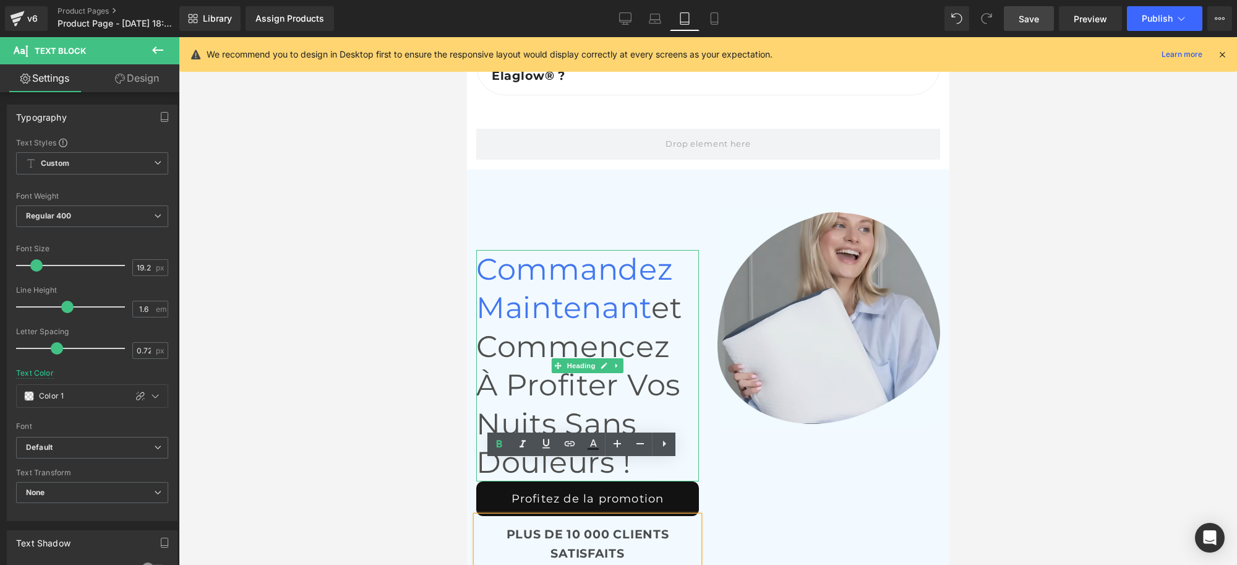
click at [663, 372] on h1 "Commandez maintenant et commencez à profiter vos nuits sans douleurs !" at bounding box center [587, 365] width 223 height 231
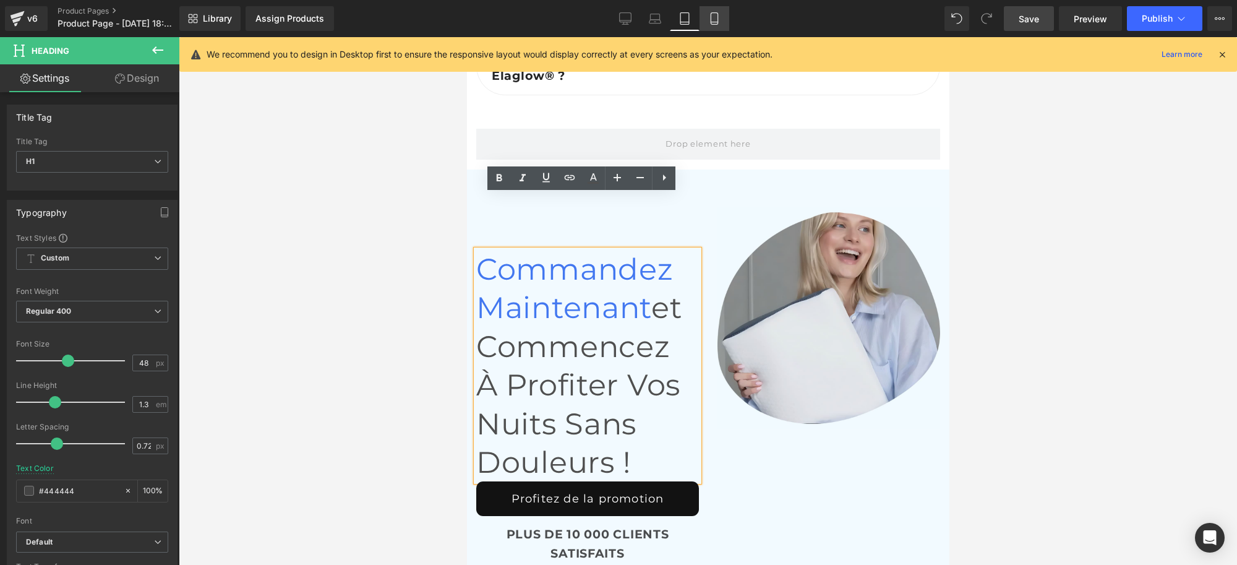
click at [709, 20] on icon at bounding box center [714, 18] width 12 height 12
type input "36"
type input "#4f4f4f"
type input "100"
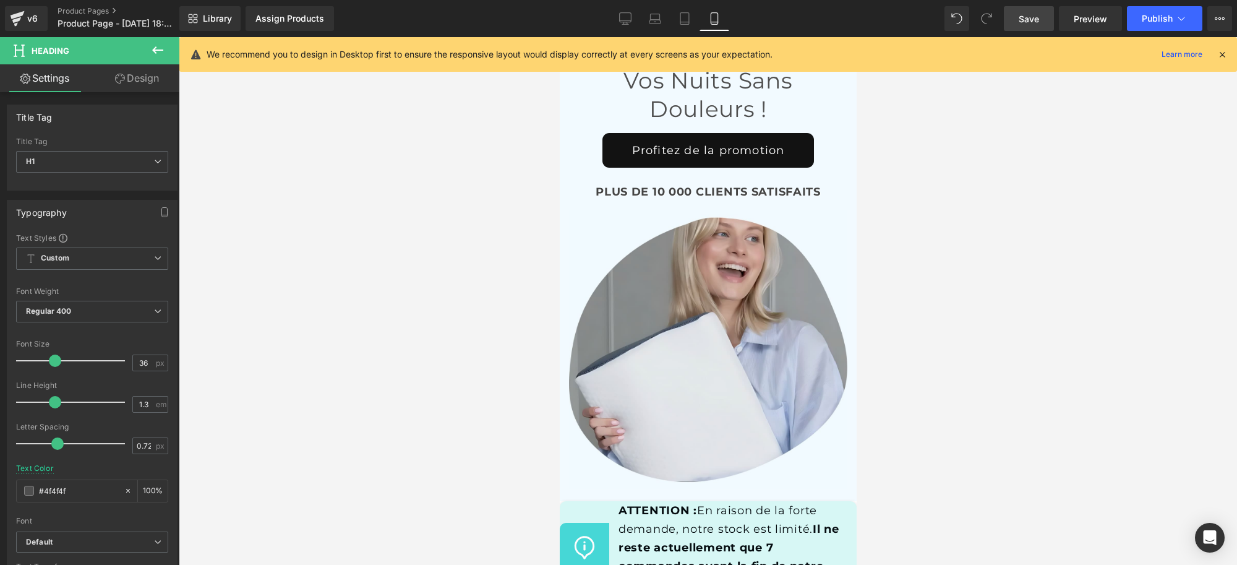
scroll to position [8311, 0]
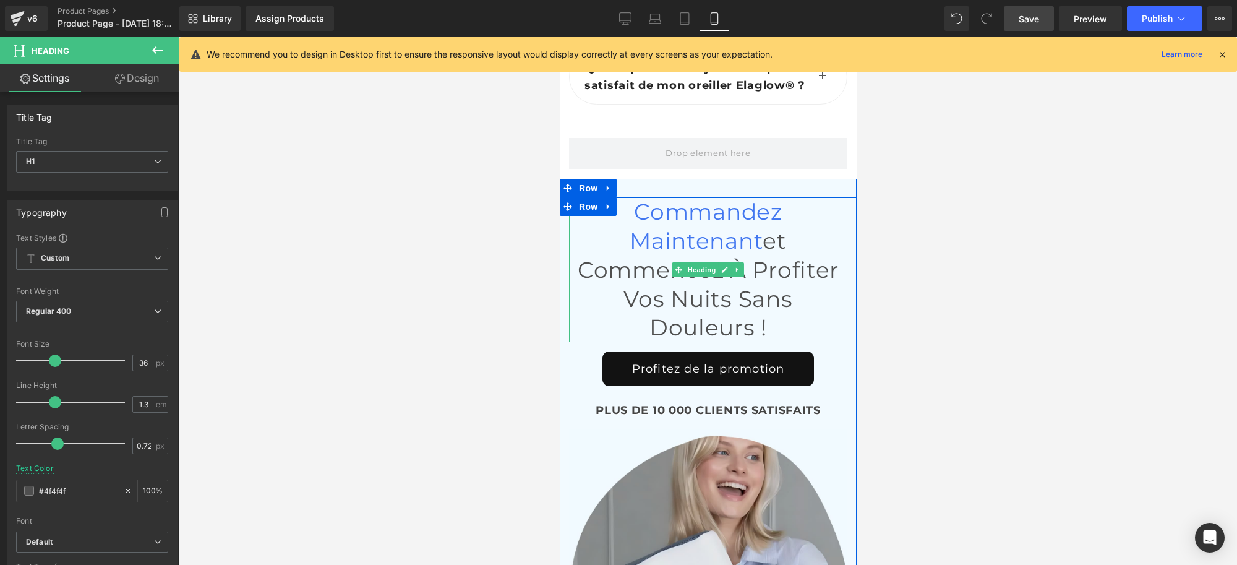
click at [794, 316] on h1 "Commandez maintenant et commencez à profiter vos nuits sans douleurs !" at bounding box center [707, 269] width 278 height 145
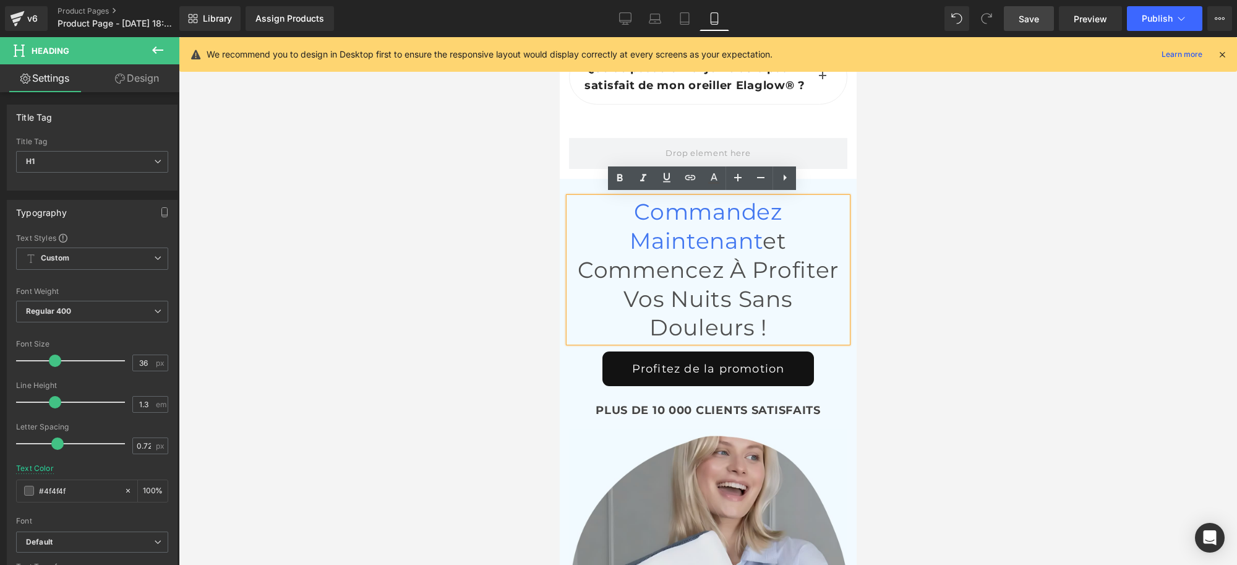
click at [1012, 267] on div at bounding box center [708, 300] width 1058 height 527
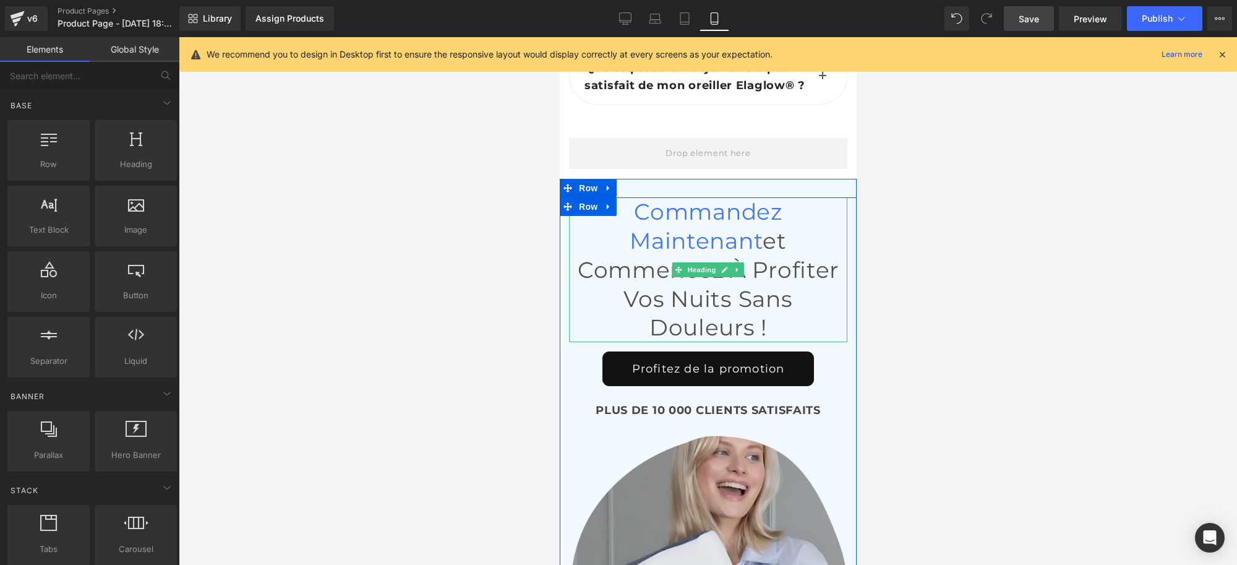
click at [803, 215] on h1 "Commandez maintenant et commencez à profiter vos nuits sans douleurs !" at bounding box center [707, 269] width 278 height 145
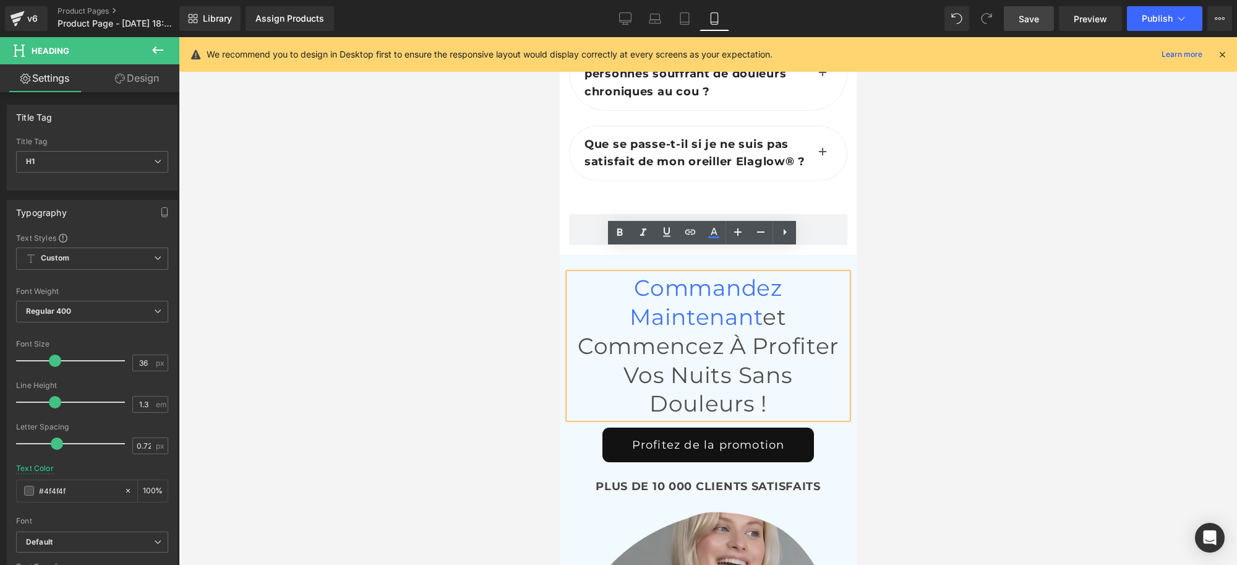
scroll to position [8233, 0]
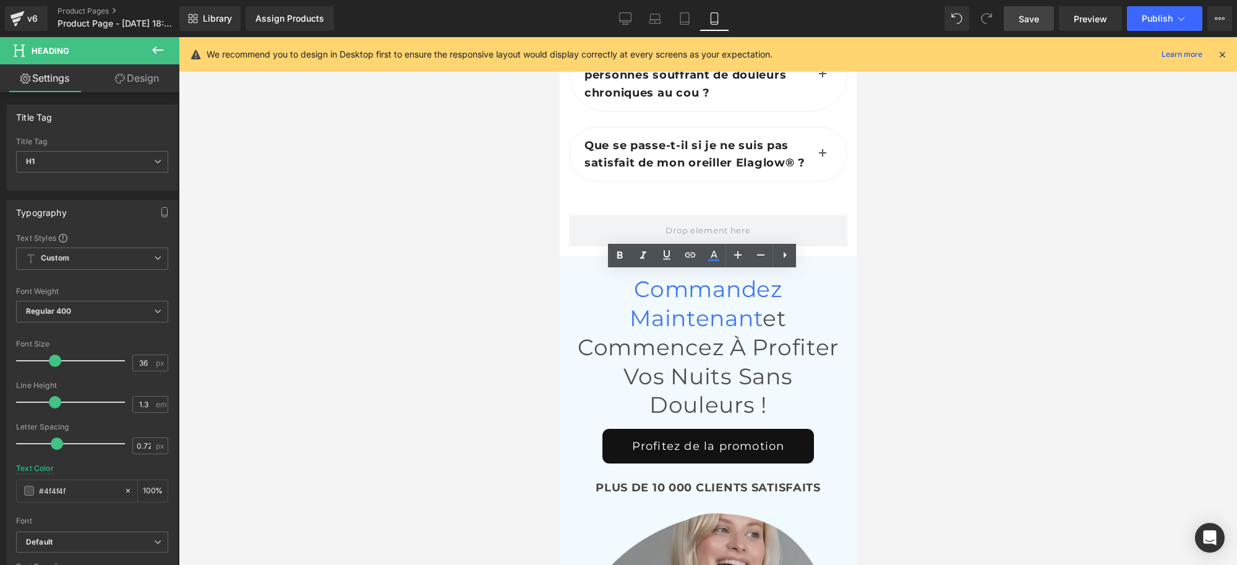
click at [681, 32] on div "Library Assign Products Product Preview No product match your search. Please tr…" at bounding box center [707, 18] width 1057 height 37
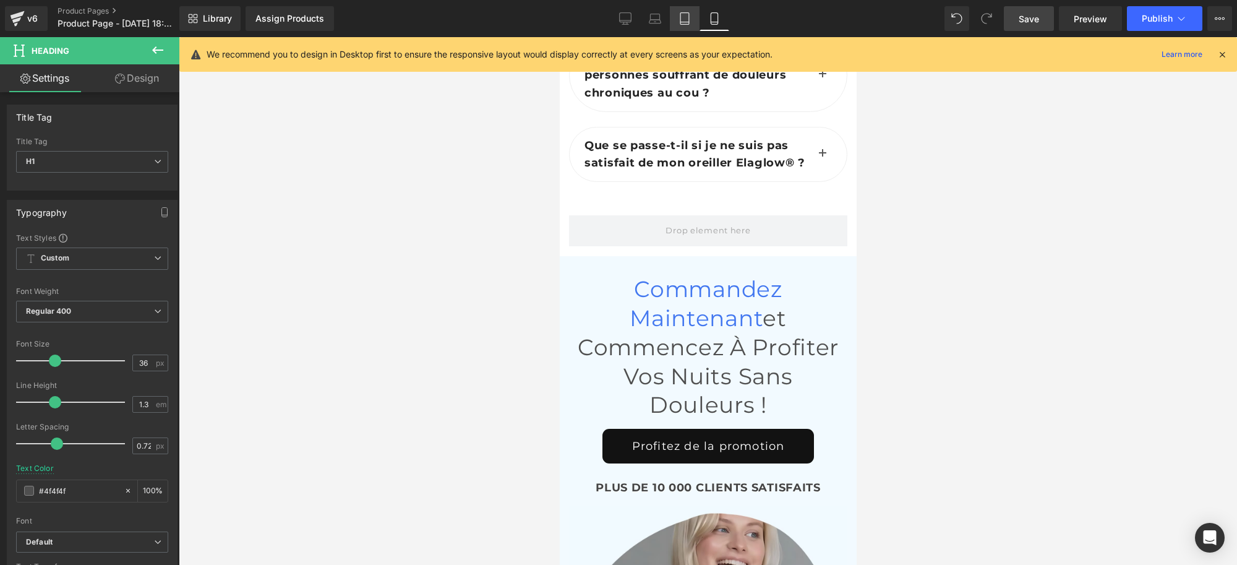
click at [676, 22] on link "Tablet" at bounding box center [685, 18] width 30 height 25
type input "48"
type input "#444444"
type input "100"
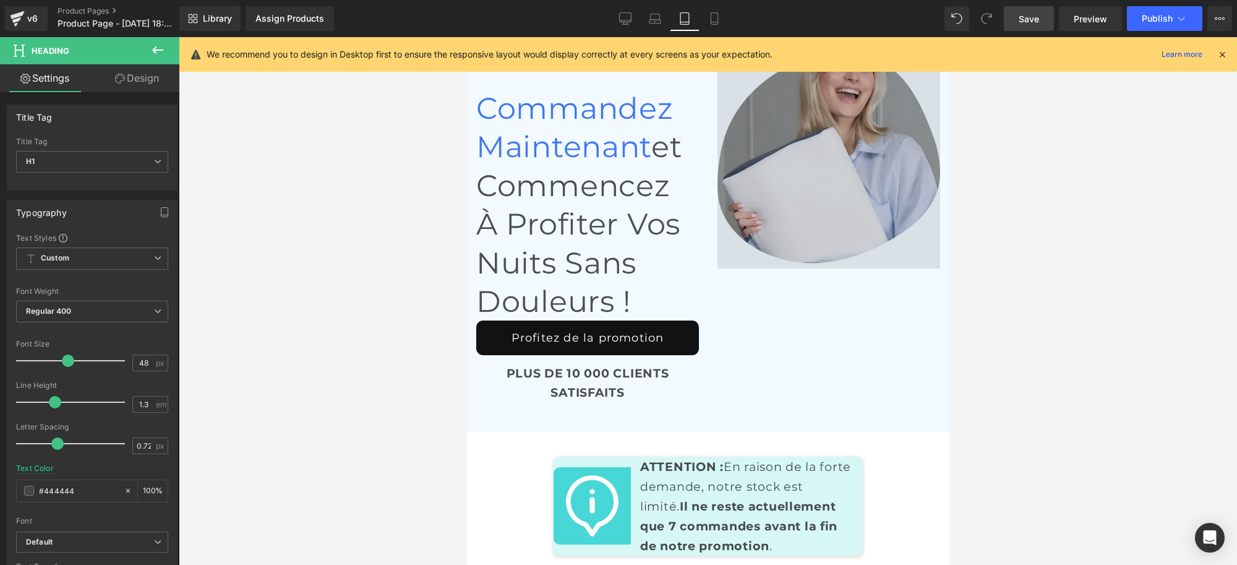
scroll to position [9863, 0]
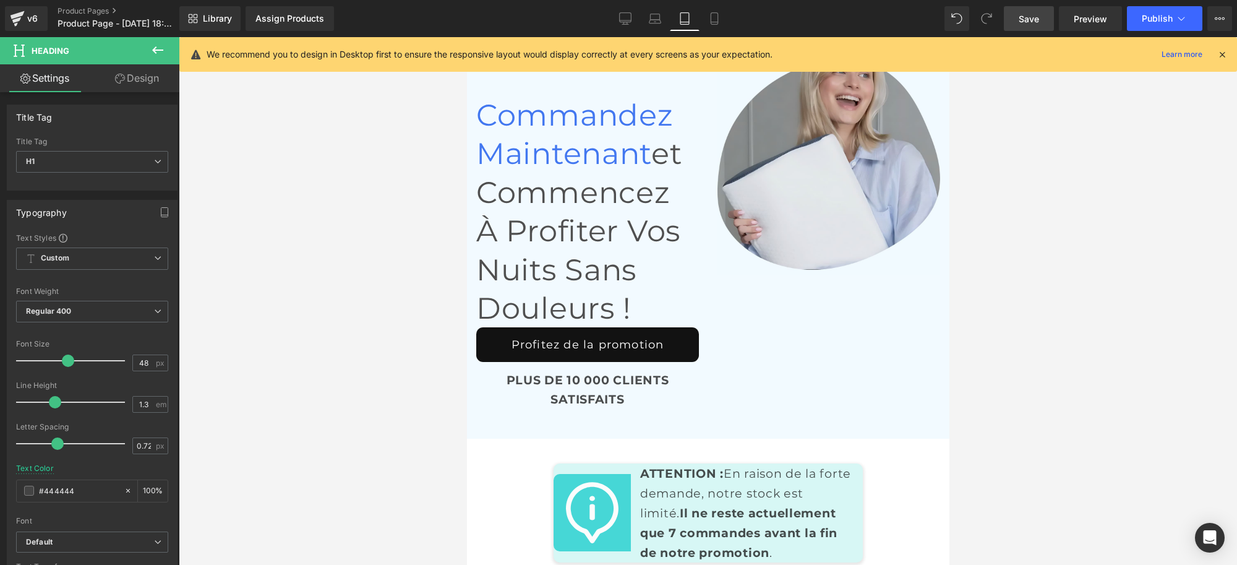
click at [748, 276] on div "Commandez maintenant et commencez à profiter vos nuits sans douleurs ! Heading …" at bounding box center [707, 233] width 482 height 398
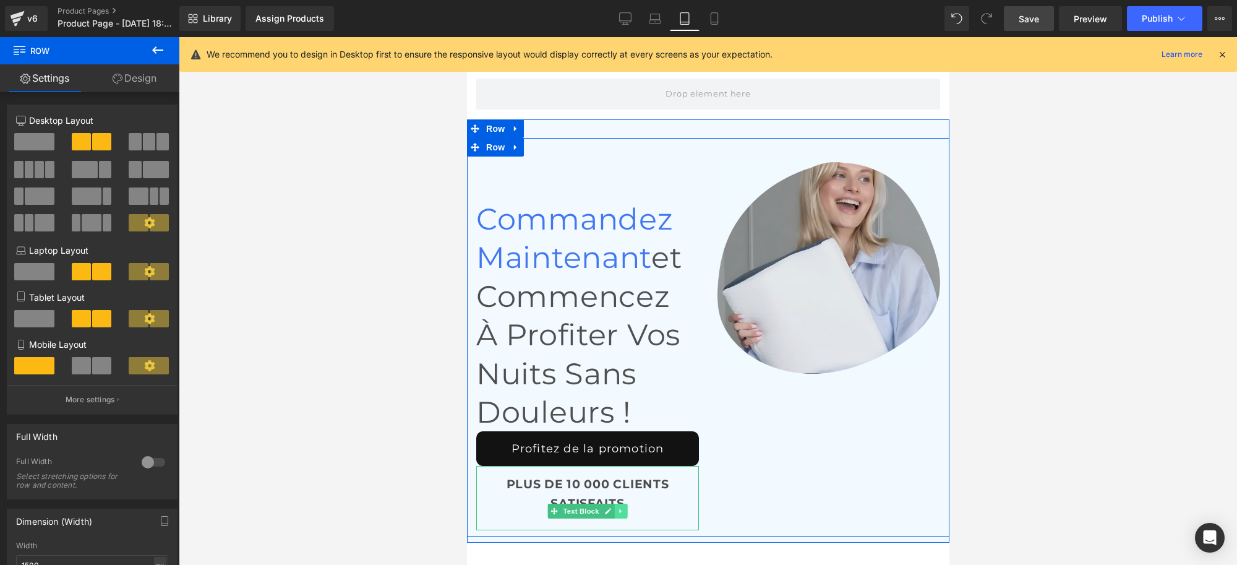
scroll to position [9584, 0]
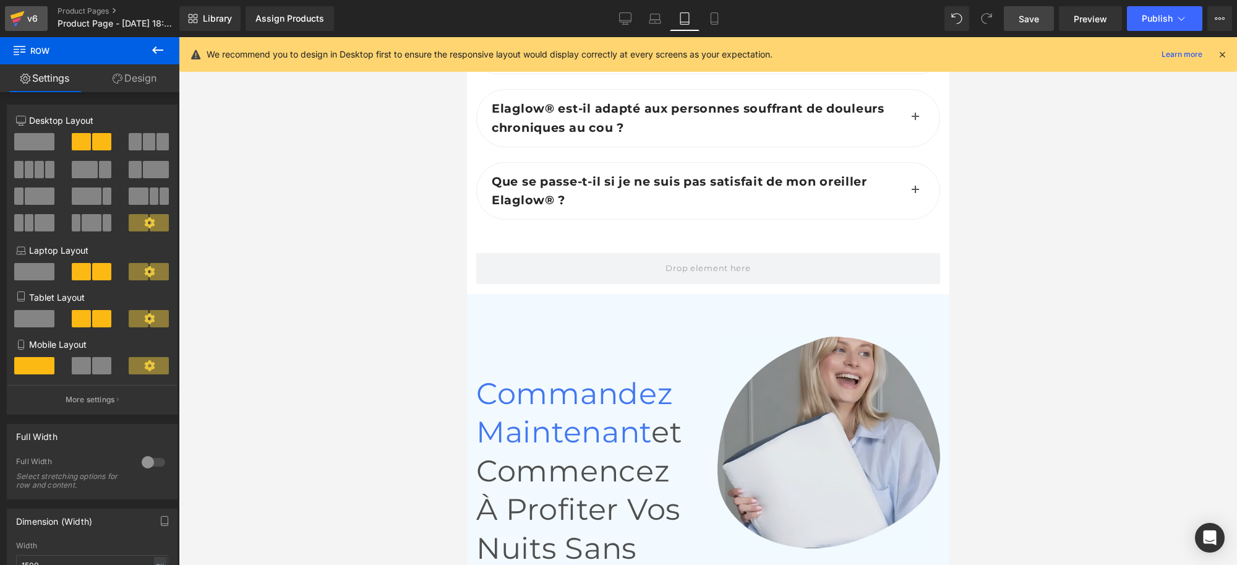
click at [20, 16] on icon at bounding box center [18, 15] width 14 height 8
